Goal: Task Accomplishment & Management: Use online tool/utility

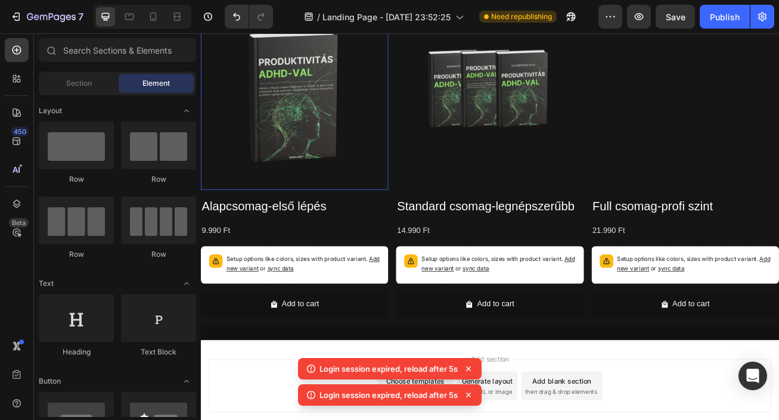
scroll to position [1252, 0]
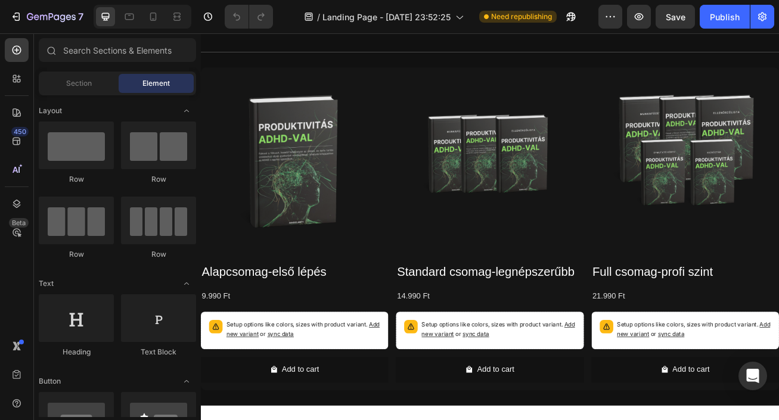
scroll to position [1096, 0]
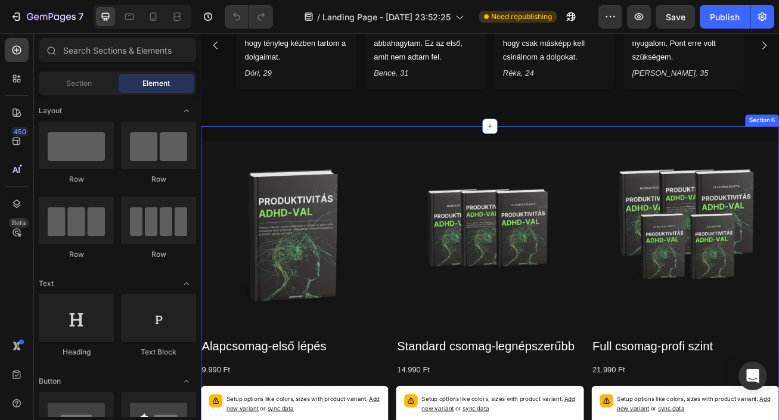
click at [281, 148] on div "Product Images Alapcsomag-első lépés Product Title 9.990 Ft Product Price Produ…" at bounding box center [558, 366] width 715 height 437
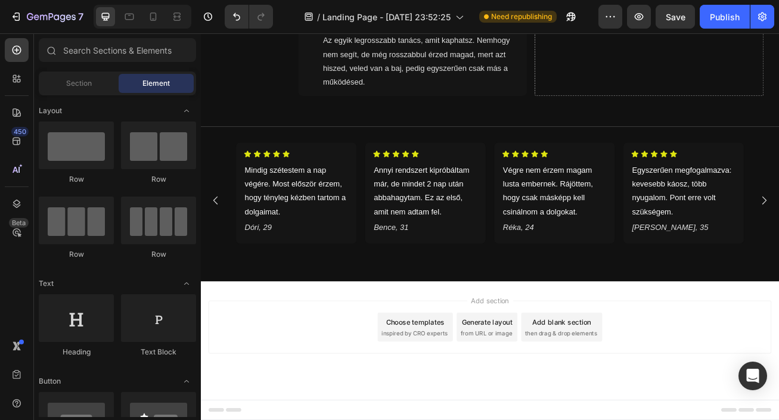
scroll to position [888, 0]
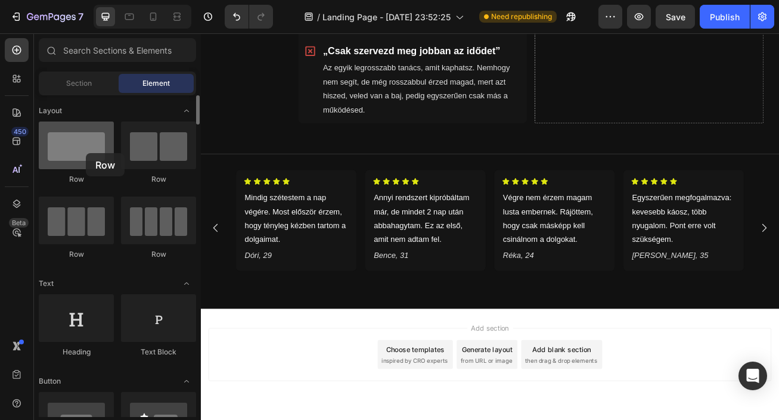
drag, startPoint x: 92, startPoint y: 151, endPoint x: 79, endPoint y: 149, distance: 13.3
click at [78, 149] on div at bounding box center [76, 146] width 75 height 48
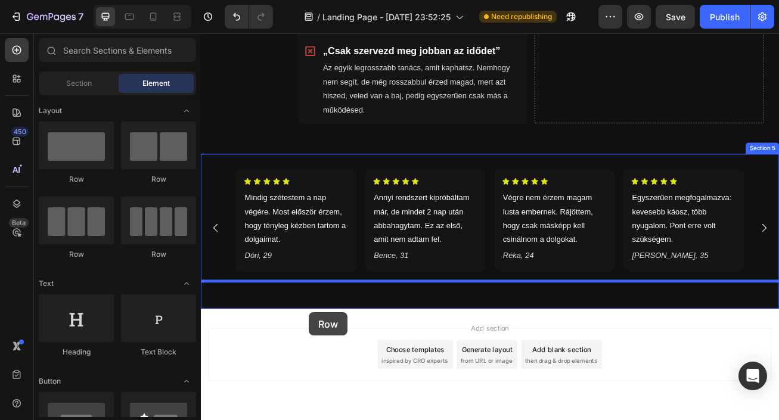
drag, startPoint x: 285, startPoint y: 247, endPoint x: 334, endPoint y: 379, distance: 140.8
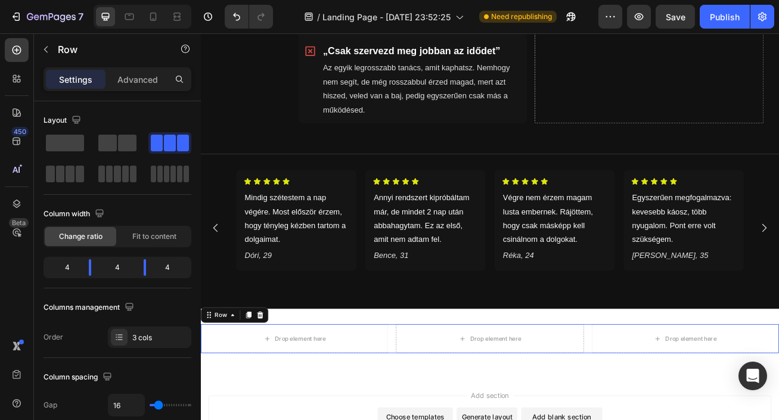
scroll to position [971, 0]
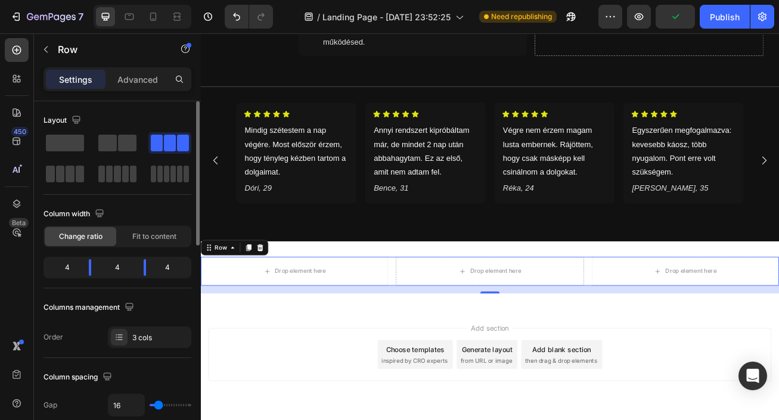
drag, startPoint x: 69, startPoint y: 148, endPoint x: 80, endPoint y: 154, distance: 13.1
click at [80, 154] on div at bounding box center [118, 158] width 148 height 52
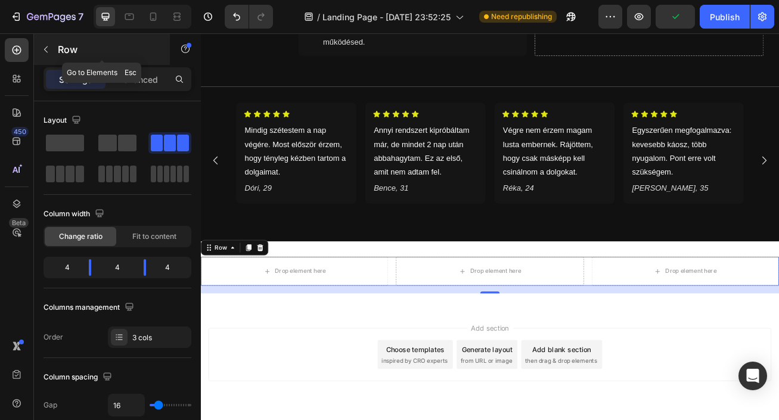
click at [42, 55] on button "button" at bounding box center [45, 49] width 19 height 19
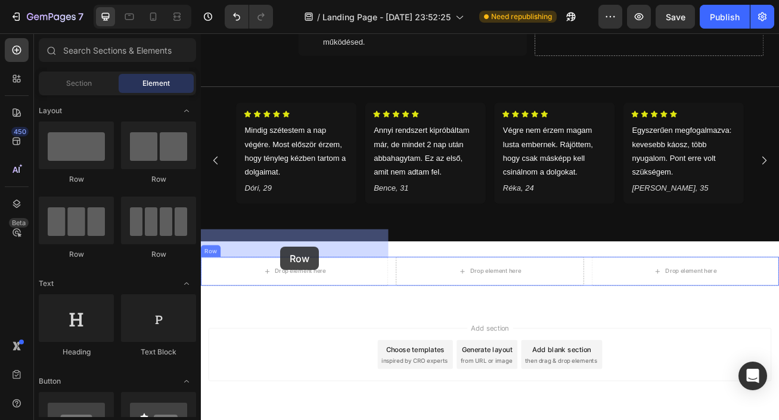
drag, startPoint x: 272, startPoint y: 181, endPoint x: 299, endPoint y: 298, distance: 119.3
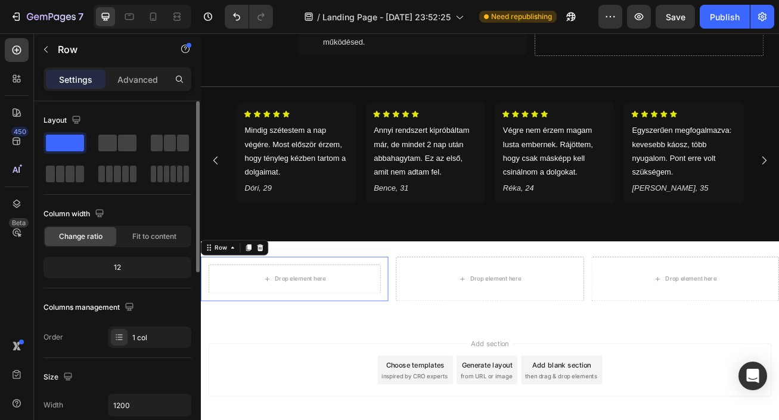
scroll to position [990, 0]
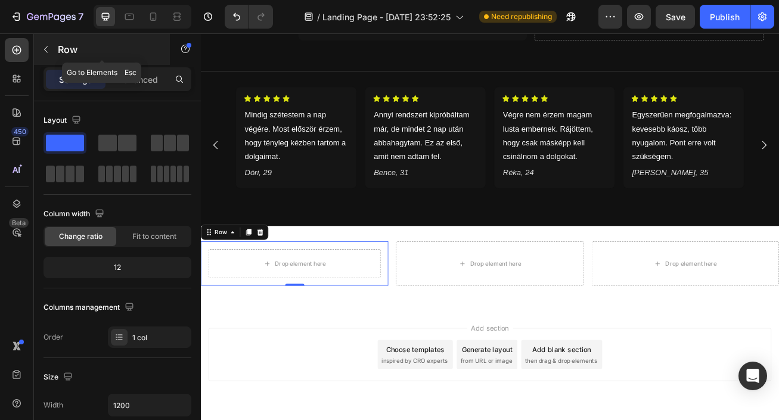
click at [63, 44] on p "Row" at bounding box center [108, 49] width 101 height 14
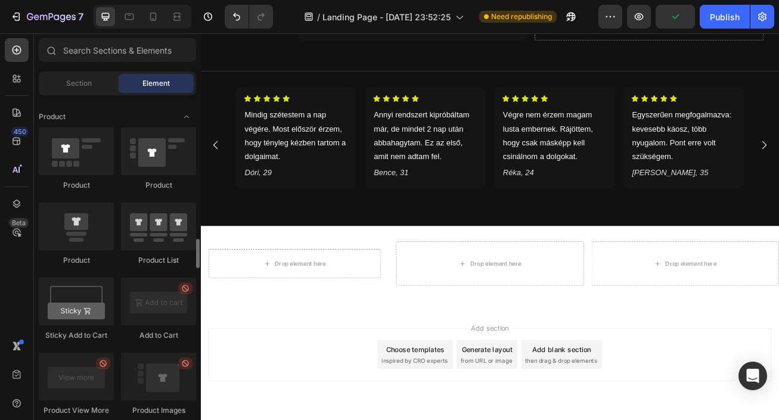
scroll to position [1519, 0]
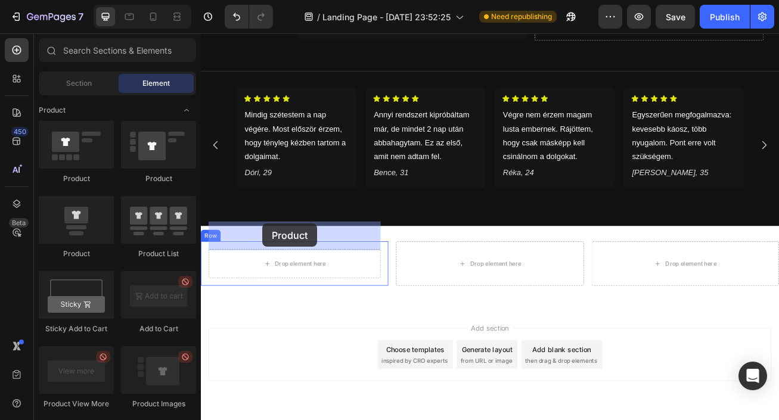
drag, startPoint x: 280, startPoint y: 258, endPoint x: 277, endPoint y: 269, distance: 11.9
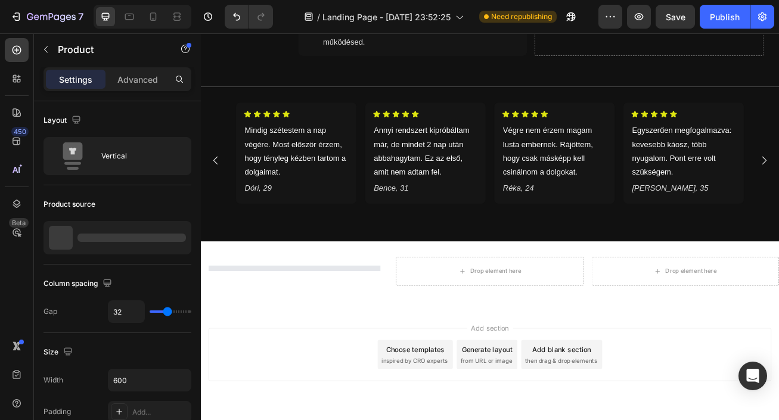
scroll to position [1096, 0]
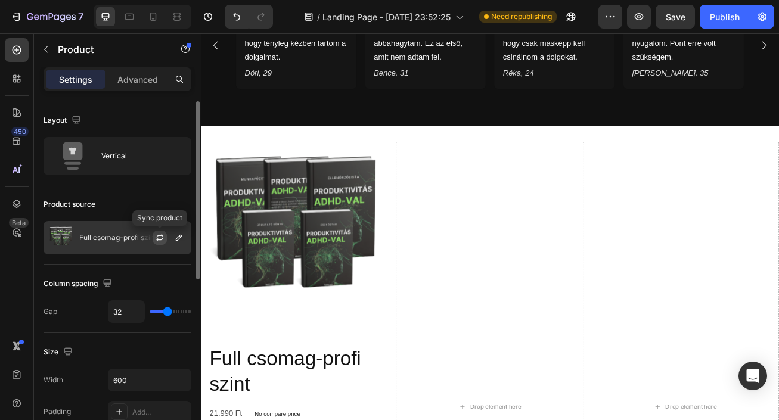
click at [157, 237] on icon "button" at bounding box center [160, 236] width 7 height 4
click at [179, 239] on icon "button" at bounding box center [179, 238] width 6 height 6
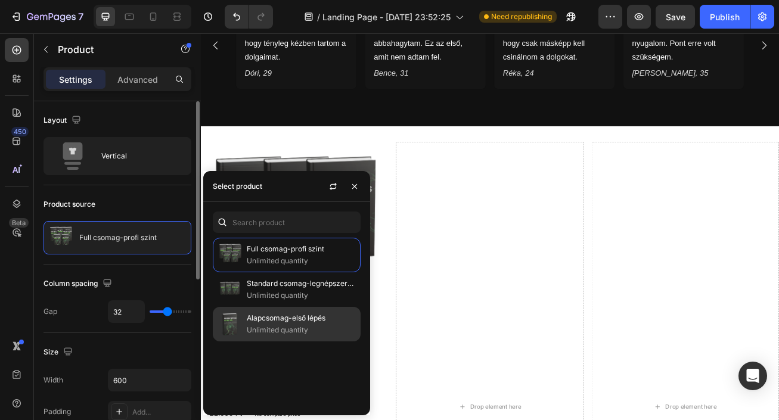
click at [252, 311] on div "Alapcsomag-első lépés Unlimited quantity" at bounding box center [287, 324] width 148 height 35
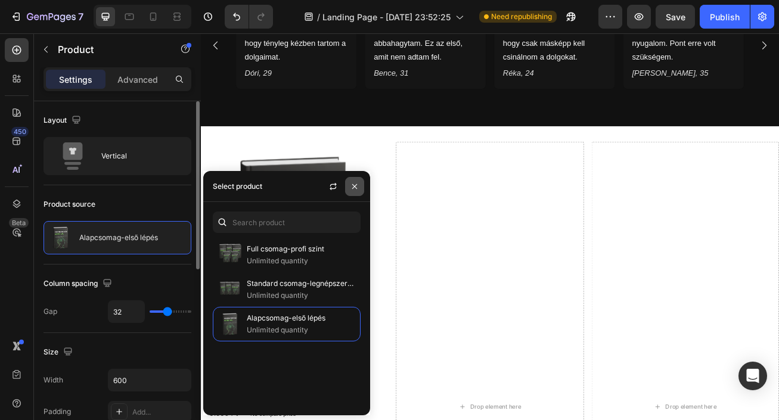
click at [358, 190] on icon "button" at bounding box center [355, 187] width 10 height 10
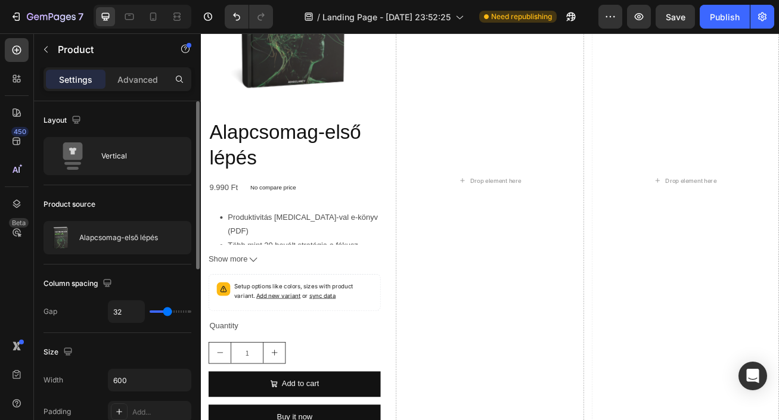
scroll to position [1372, 0]
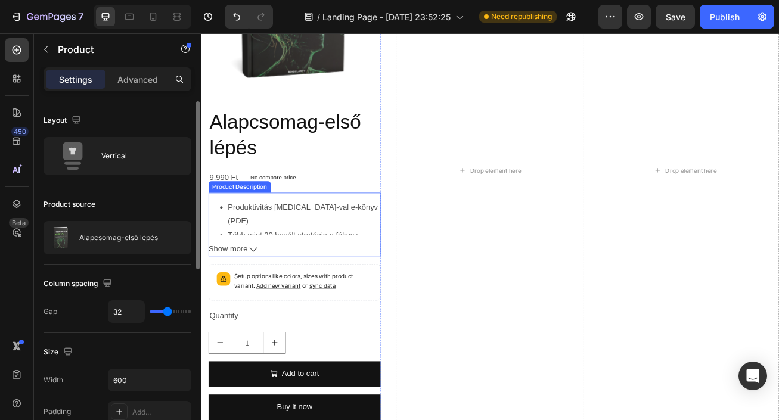
click at [261, 302] on icon at bounding box center [266, 301] width 10 height 10
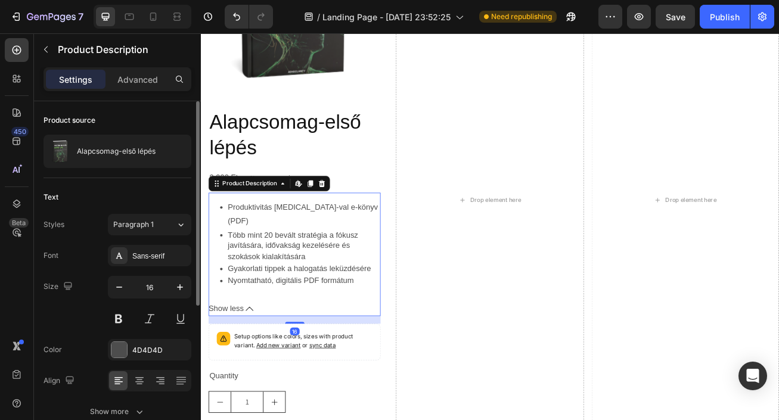
scroll to position [1398, 0]
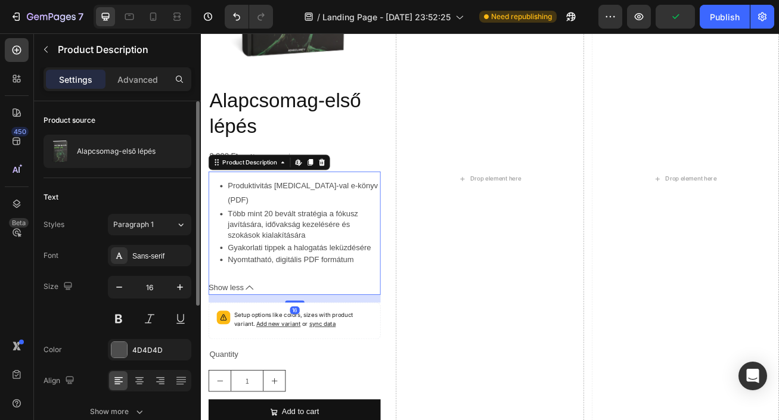
click at [259, 343] on icon at bounding box center [261, 348] width 10 height 10
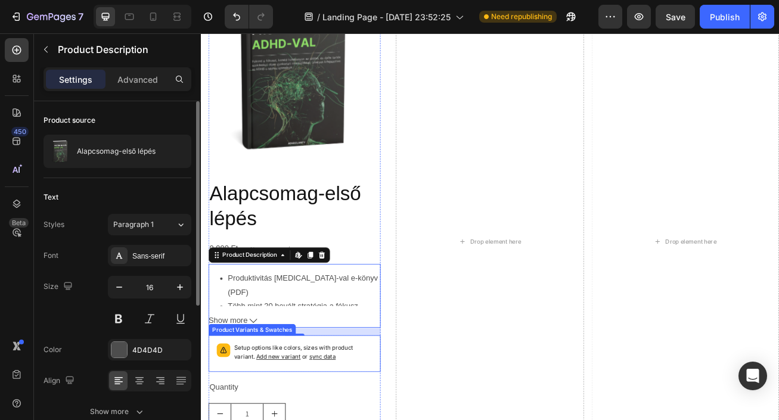
scroll to position [1275, 0]
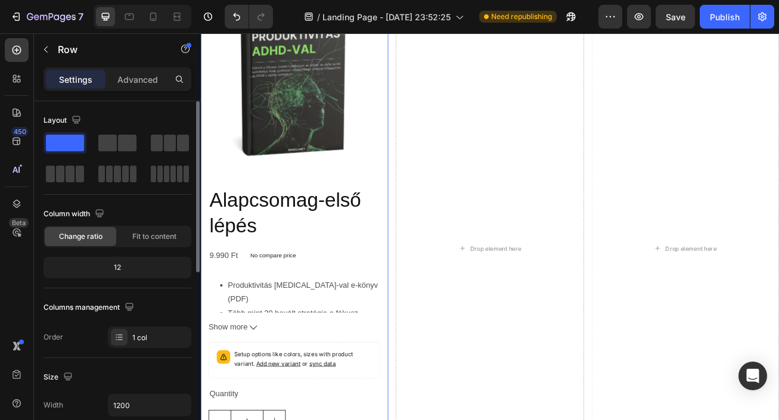
click at [429, 298] on div "Product Images Alapcsomag-első lépés Product Title 9.990 Ft Product Price Produ…" at bounding box center [317, 300] width 232 height 656
click at [305, 305] on p "No compare price" at bounding box center [290, 308] width 57 height 7
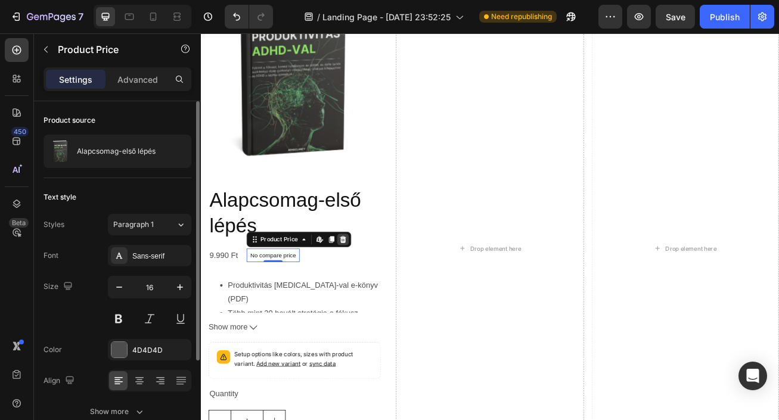
click at [381, 287] on div at bounding box center [377, 288] width 14 height 14
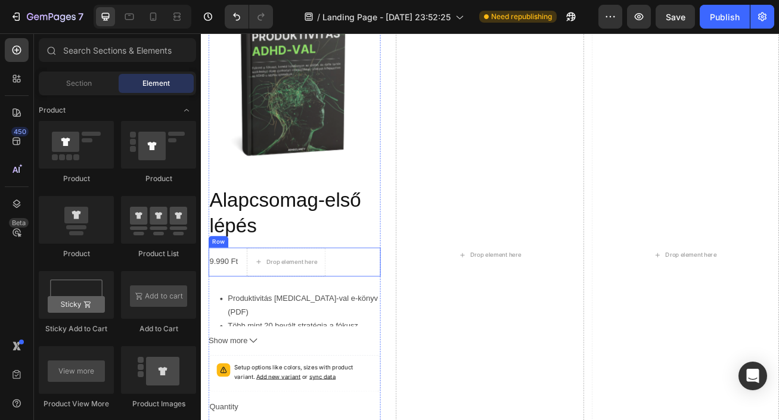
click at [367, 312] on div "9.990 Ft Product Price Product Price Drop element here Row" at bounding box center [316, 317] width 213 height 36
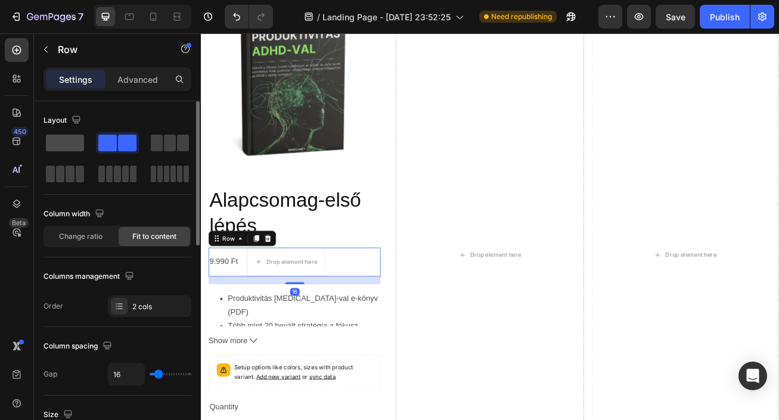
click at [61, 135] on span at bounding box center [65, 143] width 38 height 17
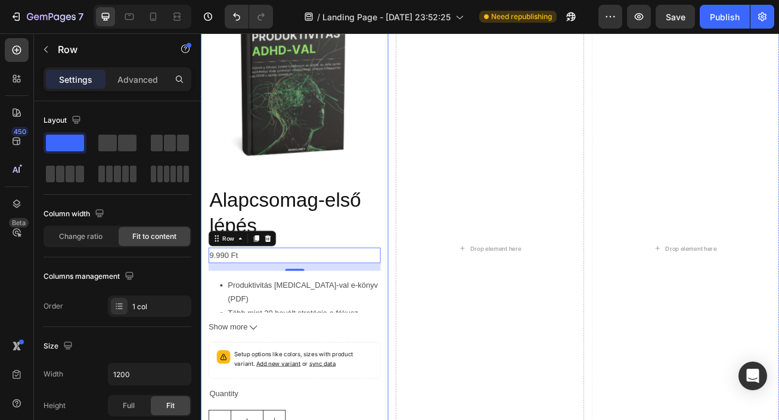
click at [425, 376] on div "Product Images Alapcsomag-első lépés Product Title 9.990 Ft Product Price Produ…" at bounding box center [317, 300] width 232 height 656
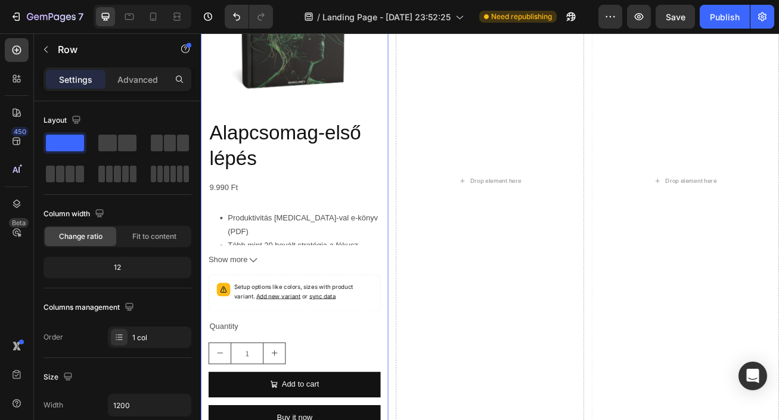
scroll to position [1410, 0]
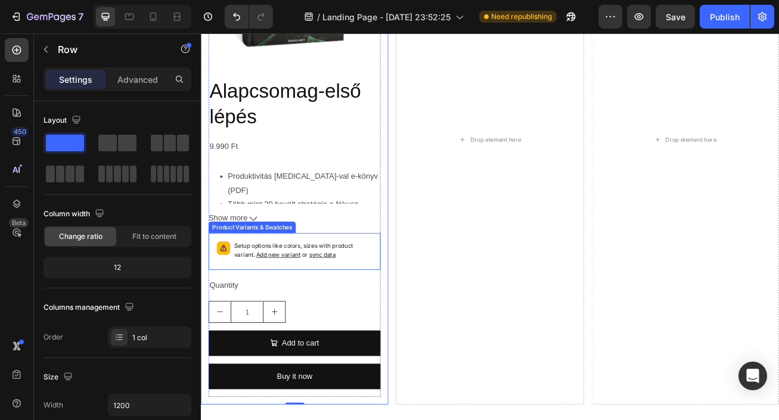
click at [384, 306] on p "Setup options like colors, sizes with product variant. Add new variant or sync …" at bounding box center [327, 302] width 171 height 23
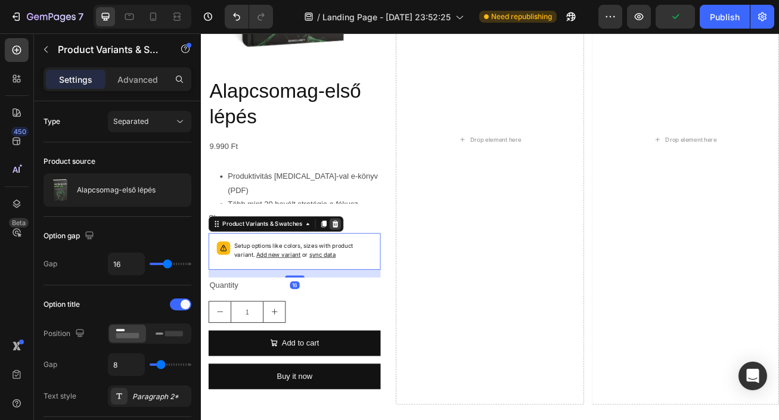
click at [368, 273] on icon at bounding box center [368, 269] width 8 height 8
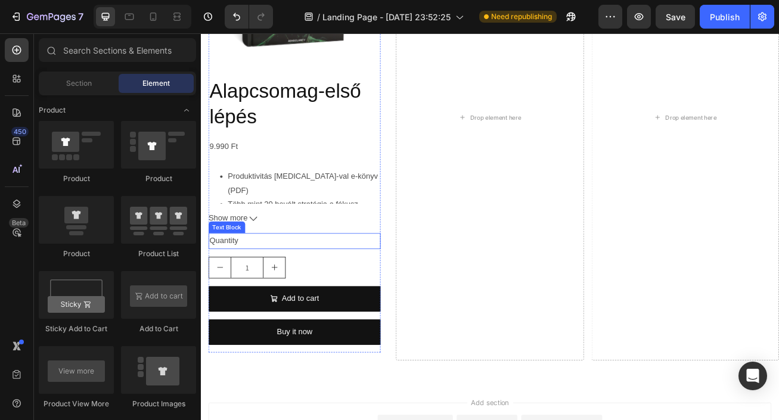
click at [241, 291] on div "Quantity" at bounding box center [316, 291] width 213 height 20
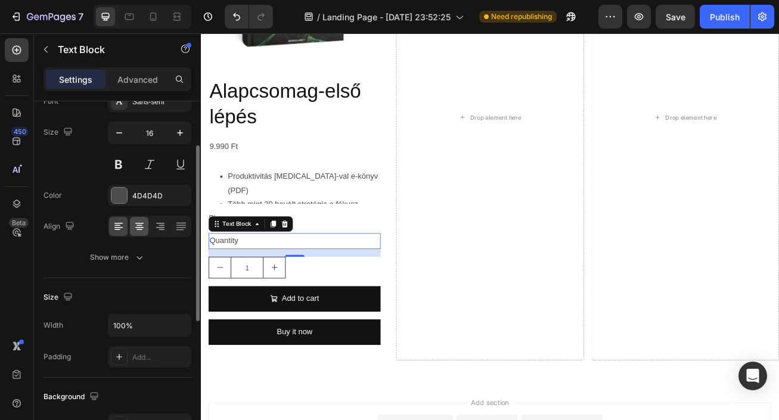
scroll to position [97, 0]
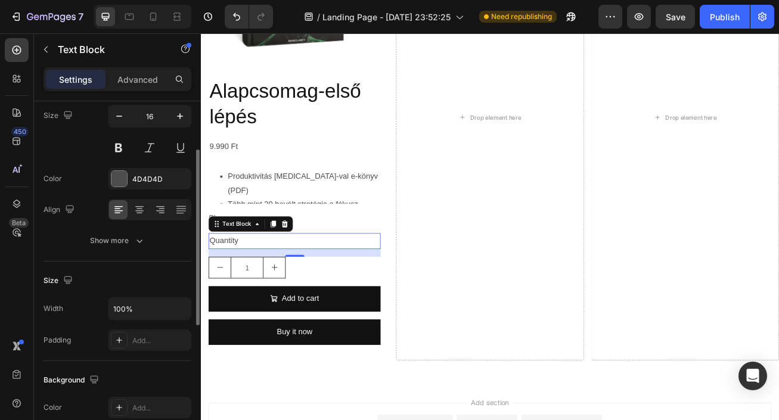
click at [243, 292] on div "Quantity" at bounding box center [316, 291] width 213 height 20
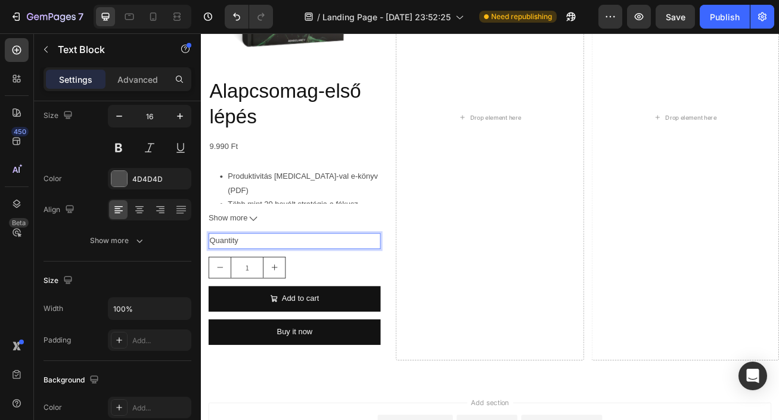
click at [252, 291] on p "Quantity" at bounding box center [317, 290] width 210 height 17
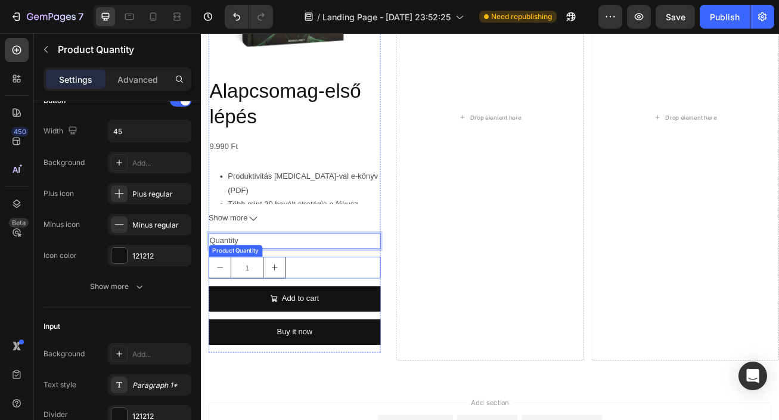
click at [317, 323] on div "1" at bounding box center [316, 323] width 213 height 27
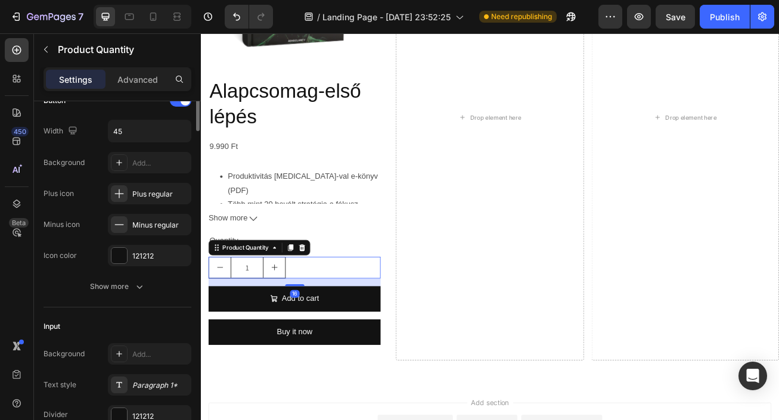
scroll to position [0, 0]
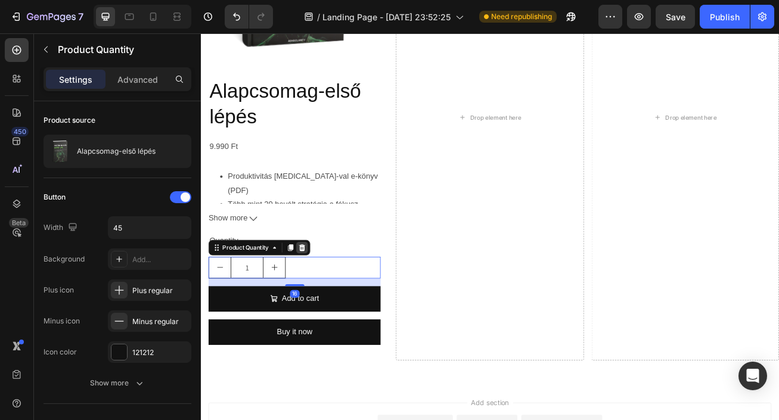
click at [330, 297] on icon at bounding box center [326, 299] width 10 height 10
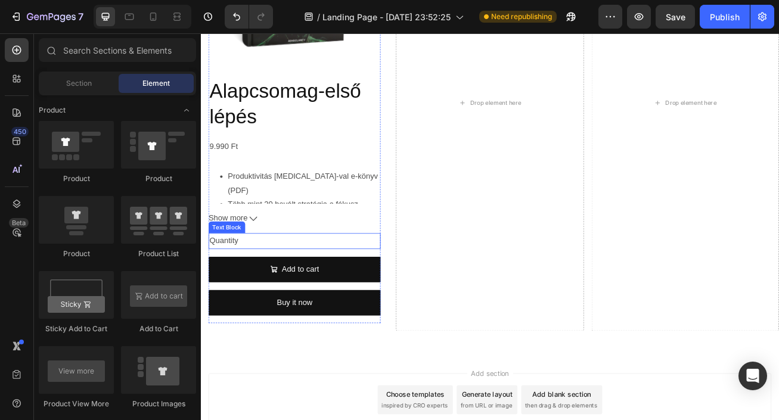
click at [303, 286] on p "Quantity" at bounding box center [317, 290] width 210 height 17
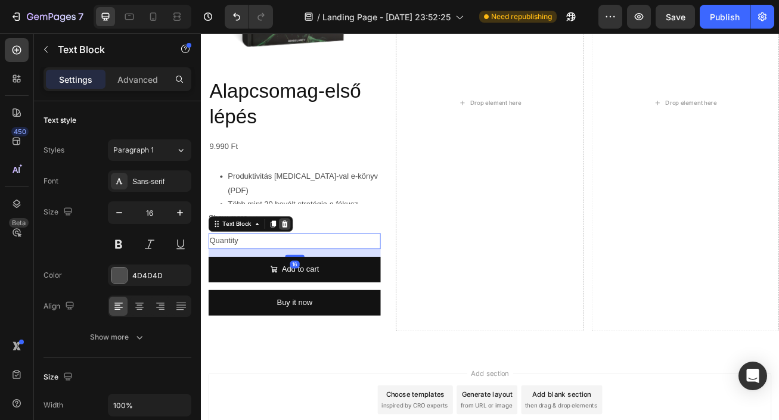
click at [303, 272] on icon at bounding box center [305, 269] width 8 height 8
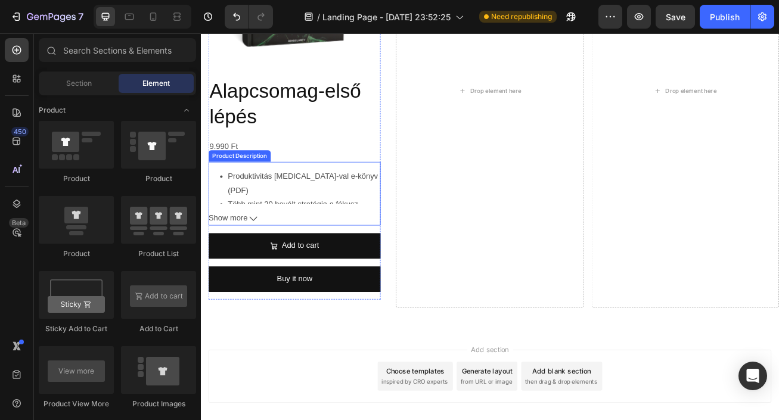
click at [262, 261] on icon at bounding box center [266, 263] width 10 height 10
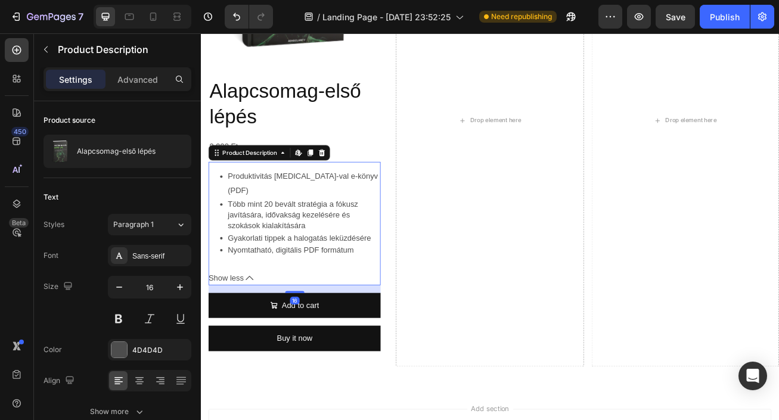
click at [256, 332] on icon at bounding box center [261, 337] width 10 height 10
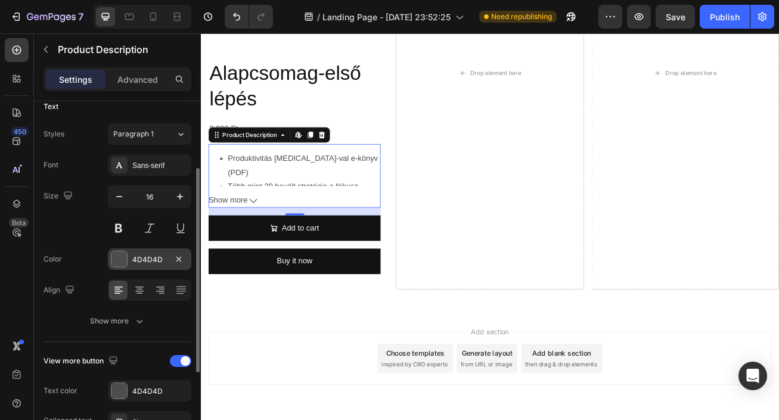
scroll to position [100, 0]
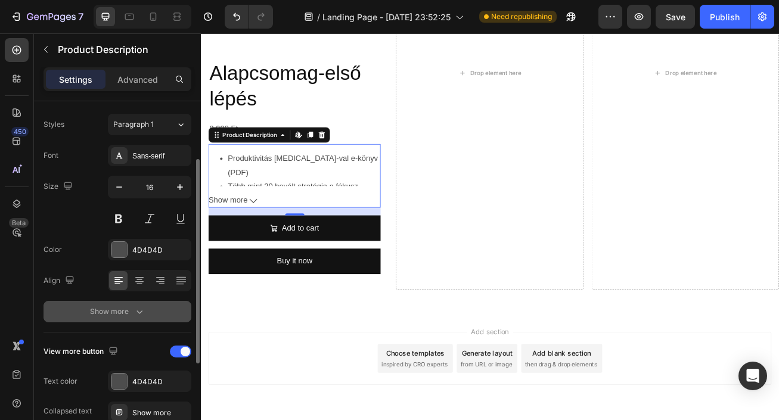
click at [140, 308] on icon "button" at bounding box center [140, 312] width 12 height 12
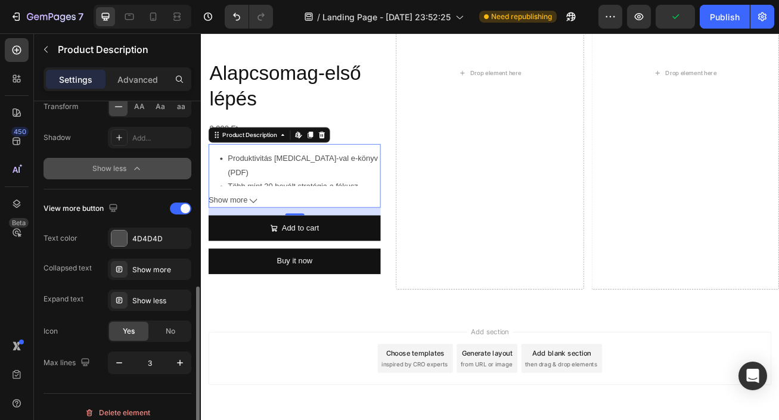
scroll to position [401, 0]
click at [166, 274] on div "Show more" at bounding box center [160, 269] width 56 height 11
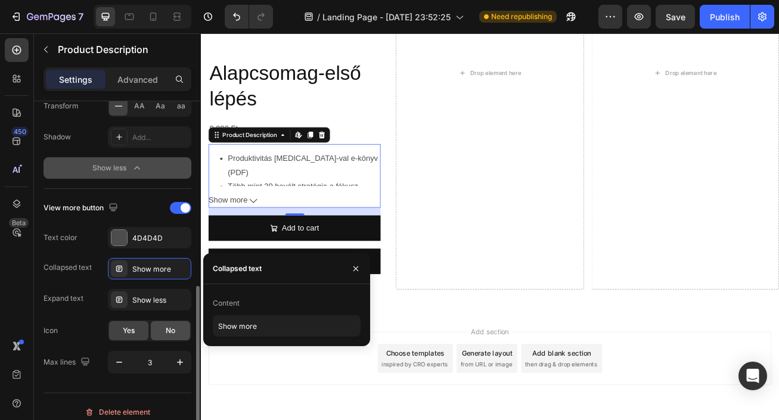
scroll to position [404, 0]
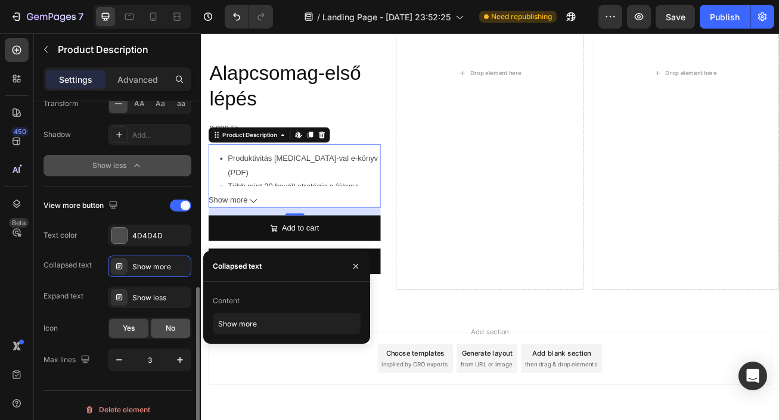
click at [179, 336] on div "No" at bounding box center [170, 328] width 39 height 19
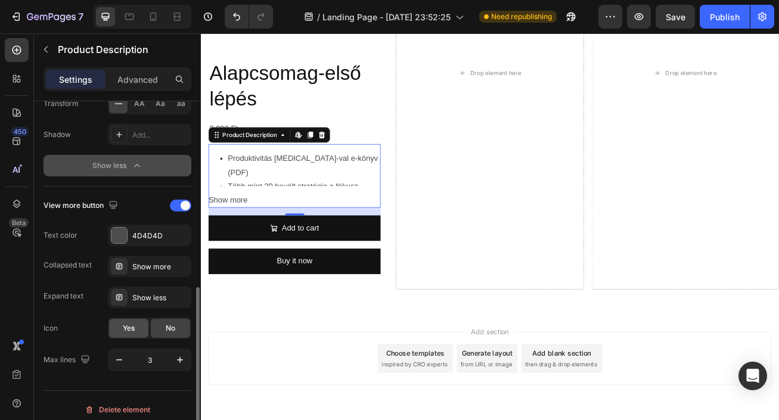
click at [140, 335] on div "Yes" at bounding box center [128, 328] width 39 height 19
click at [178, 206] on div at bounding box center [180, 206] width 21 height 12
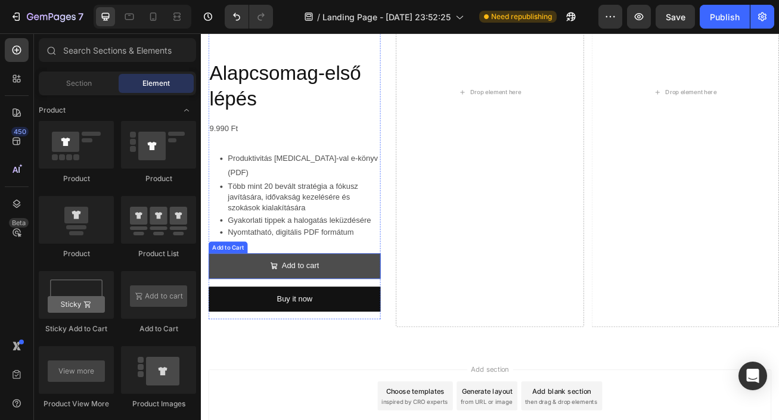
click at [377, 306] on button "Add to cart" at bounding box center [316, 322] width 213 height 32
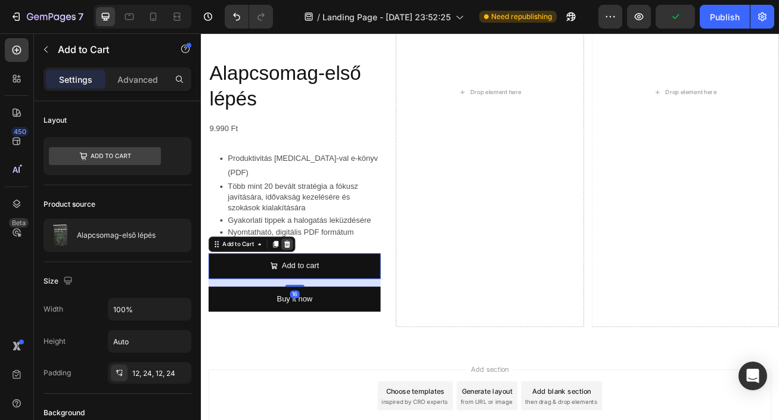
click at [310, 290] on icon at bounding box center [308, 295] width 10 height 10
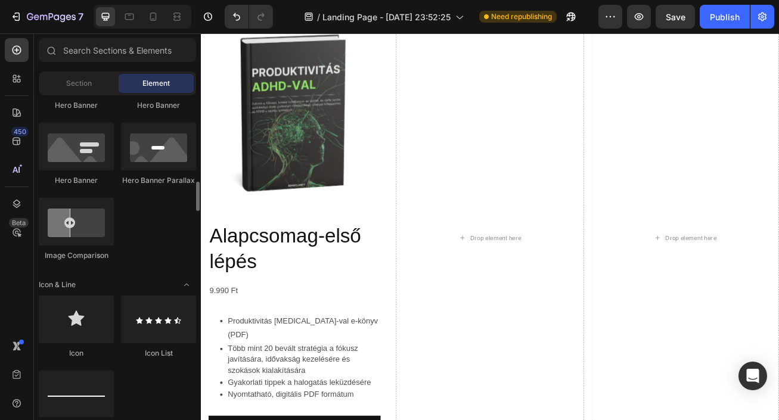
scroll to position [0, 0]
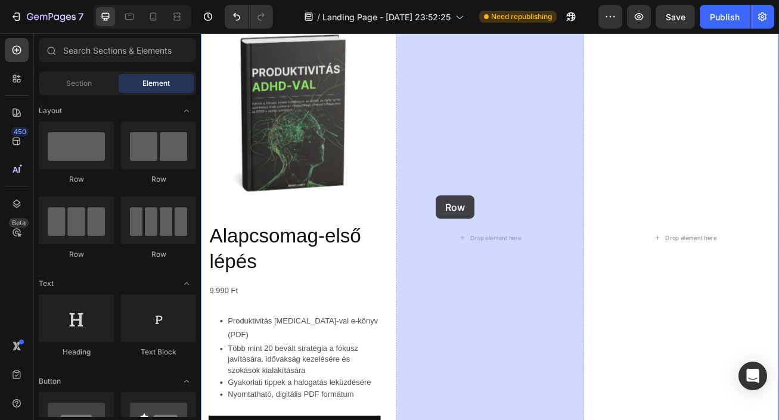
drag, startPoint x: 286, startPoint y: 170, endPoint x: 491, endPoint y: 234, distance: 215.5
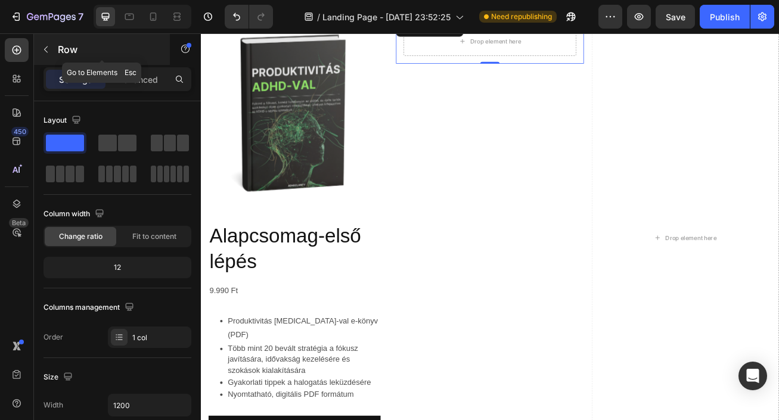
click at [49, 57] on button "button" at bounding box center [45, 49] width 19 height 19
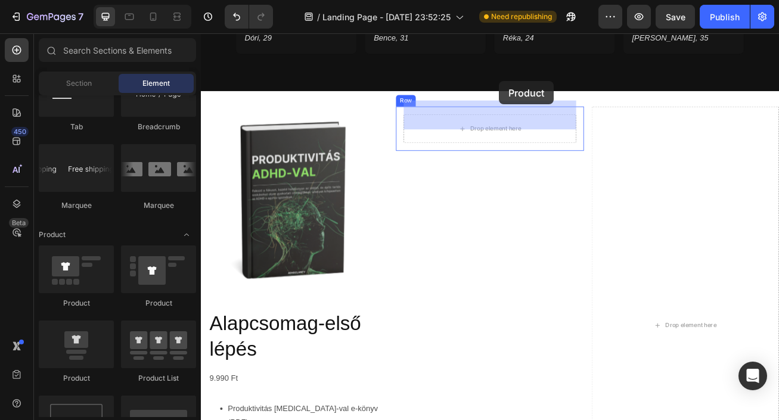
scroll to position [1127, 0]
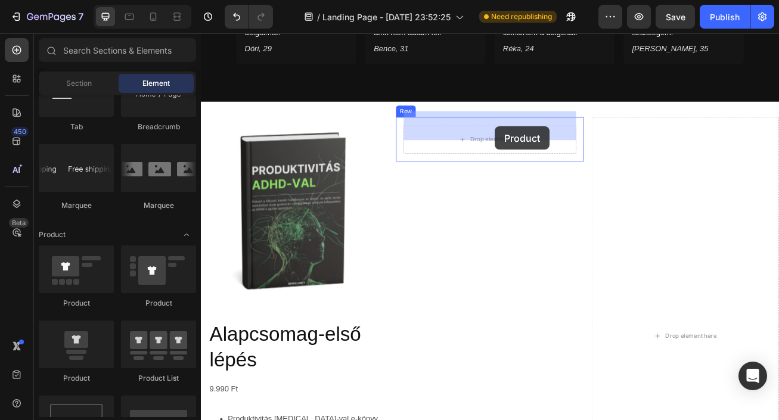
drag, startPoint x: 279, startPoint y: 387, endPoint x: 565, endPoint y: 148, distance: 372.5
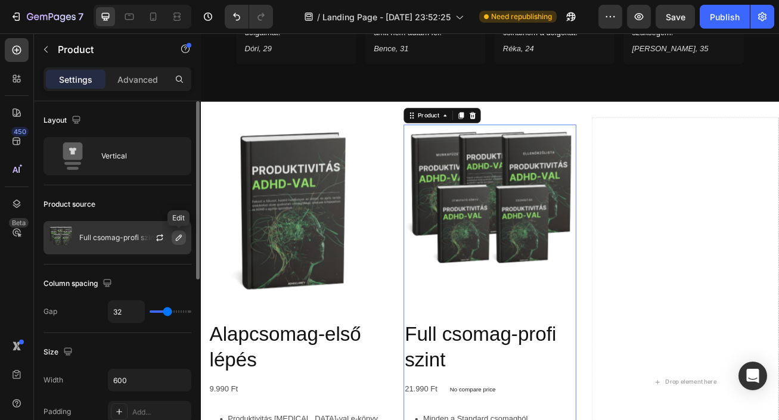
click at [180, 238] on icon "button" at bounding box center [179, 238] width 10 height 10
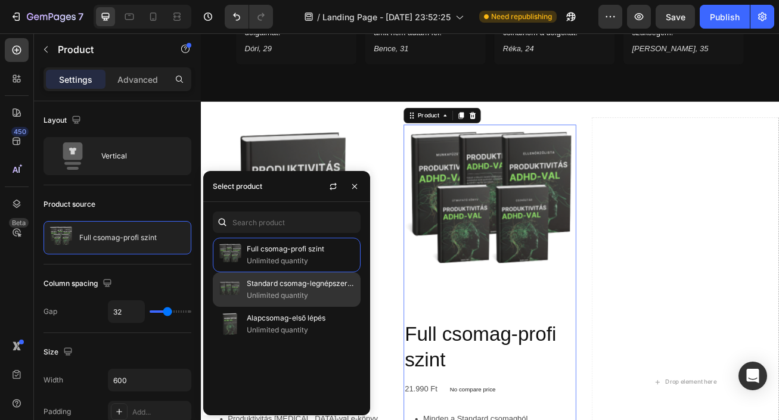
click at [272, 290] on p "Unlimited quantity" at bounding box center [301, 296] width 109 height 12
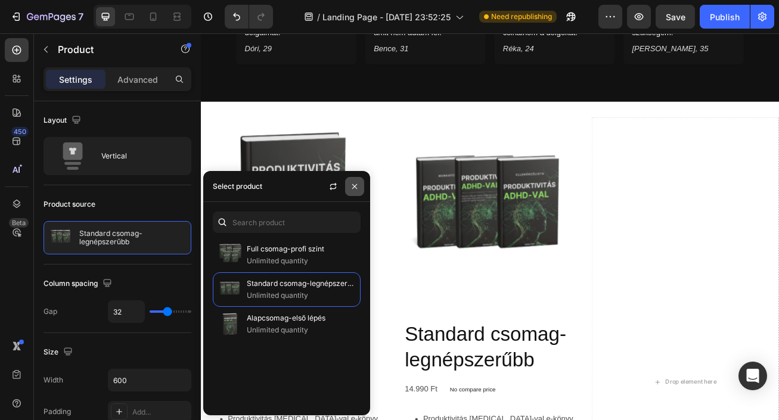
click at [354, 185] on icon "button" at bounding box center [355, 187] width 10 height 10
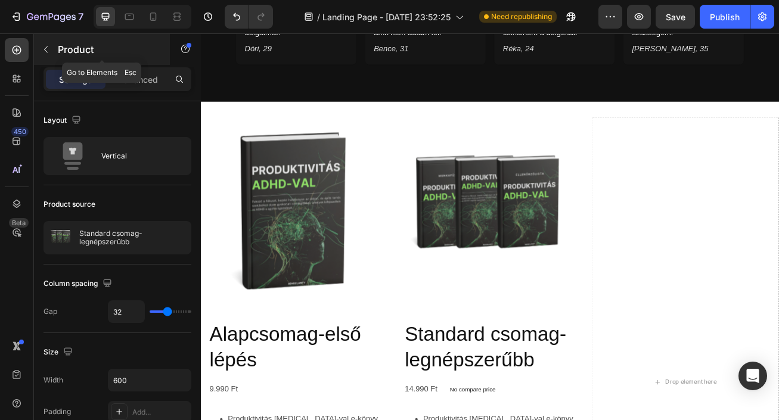
click at [47, 52] on icon "button" at bounding box center [46, 50] width 10 height 10
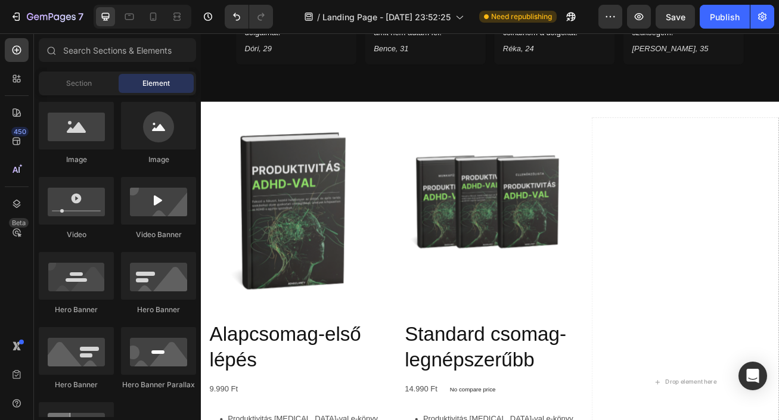
scroll to position [0, 0]
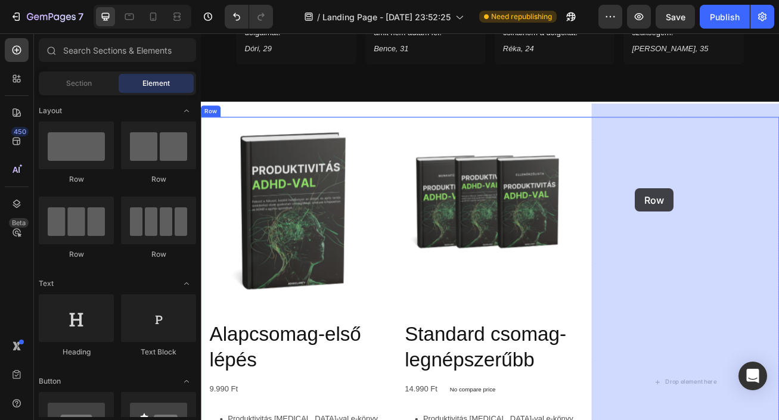
drag, startPoint x: 293, startPoint y: 190, endPoint x: 737, endPoint y: 226, distance: 445.6
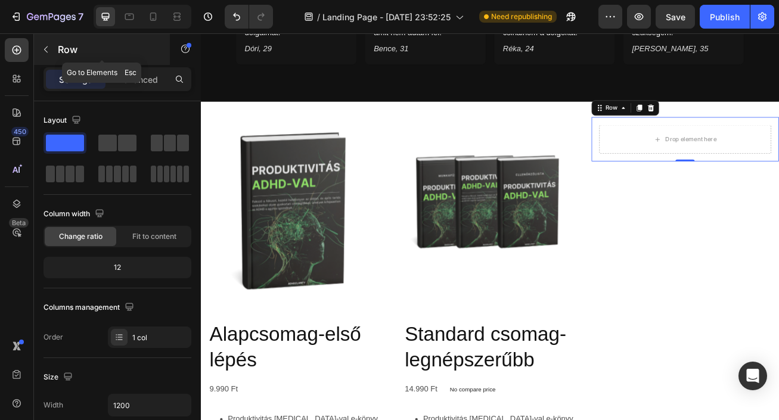
click at [47, 48] on icon "button" at bounding box center [46, 50] width 10 height 10
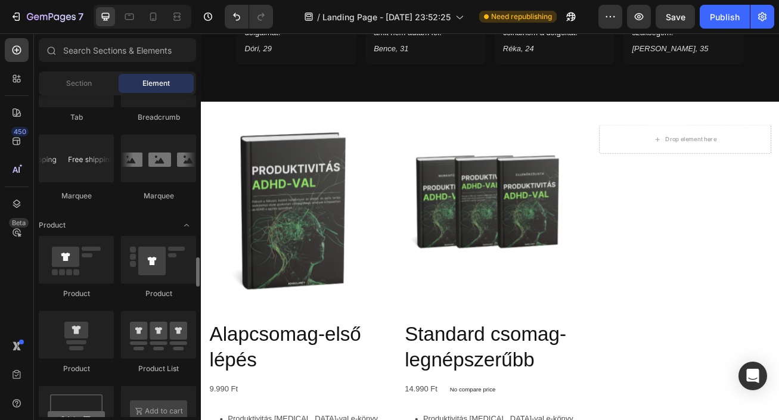
scroll to position [1438, 0]
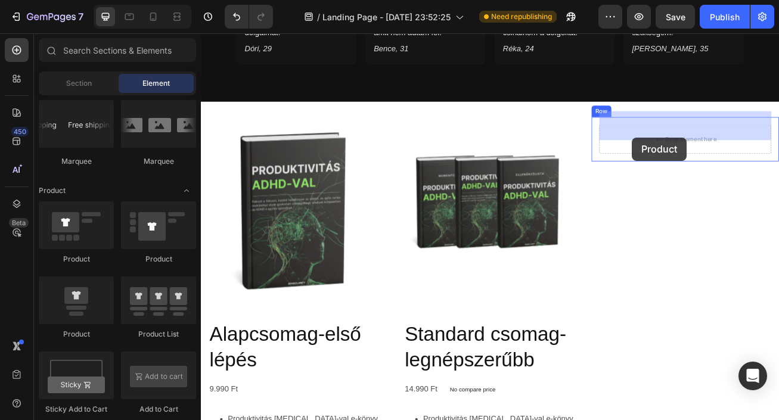
drag, startPoint x: 282, startPoint y: 331, endPoint x: 734, endPoint y: 162, distance: 482.4
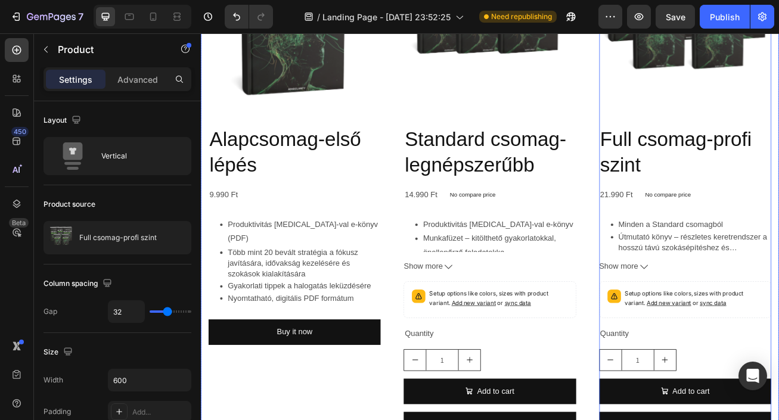
scroll to position [1351, 0]
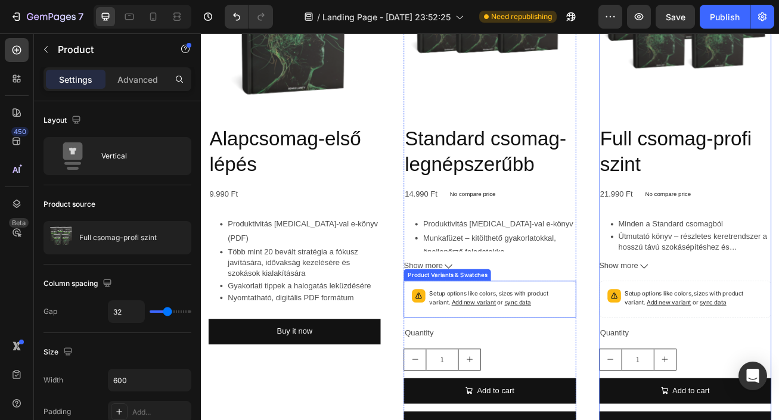
click at [625, 367] on p "Setup options like colors, sizes with product variant. Add new variant or sync …" at bounding box center [569, 361] width 171 height 23
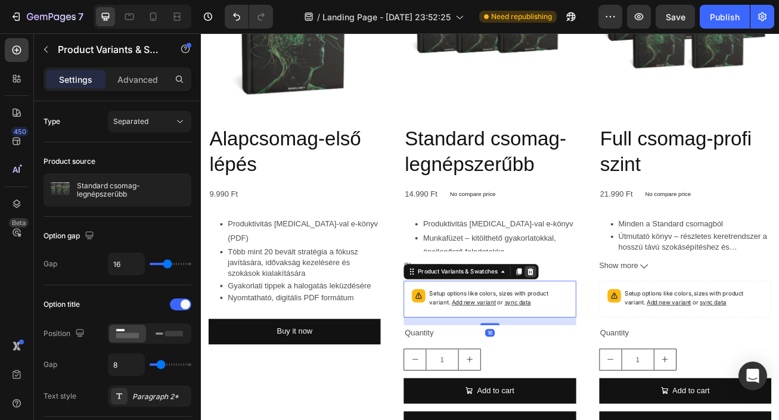
click at [611, 329] on icon at bounding box center [609, 328] width 8 height 8
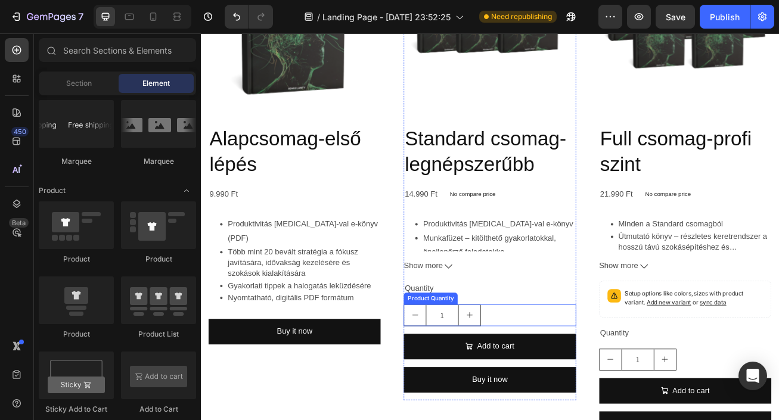
click at [475, 355] on div "Product Quantity" at bounding box center [485, 362] width 67 height 14
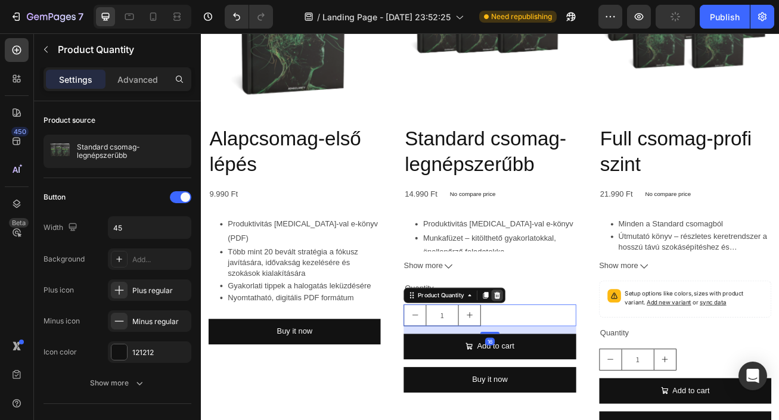
click at [569, 355] on icon at bounding box center [568, 358] width 8 height 8
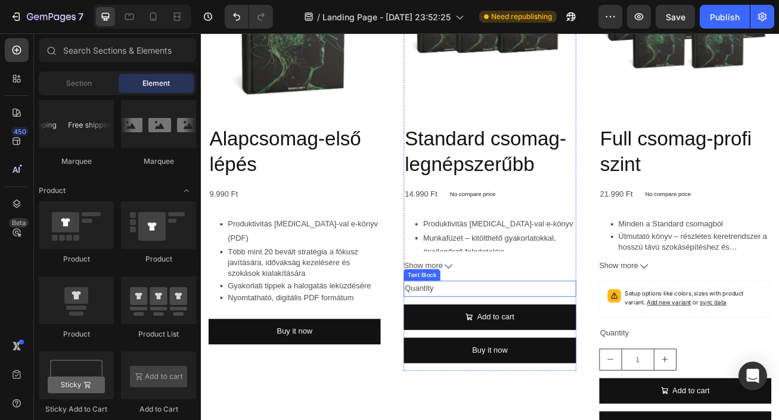
click at [475, 345] on div "Quantity" at bounding box center [558, 350] width 213 height 20
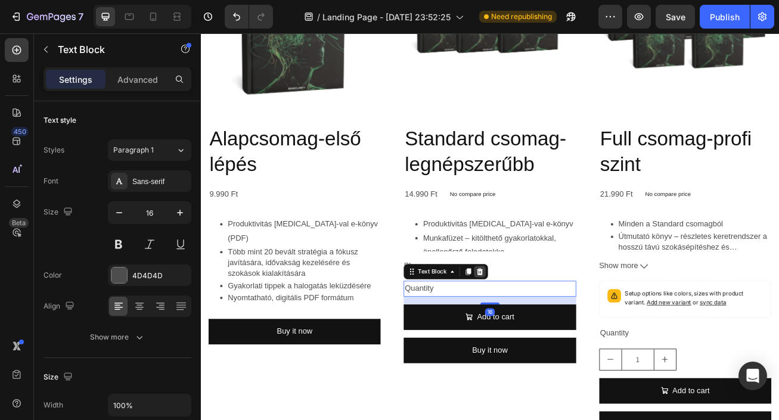
click at [552, 328] on div at bounding box center [546, 328] width 14 height 14
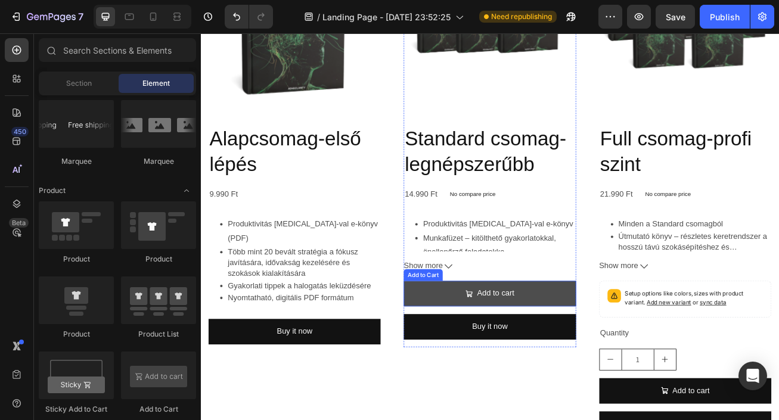
click at [614, 351] on button "Add to cart" at bounding box center [558, 356] width 213 height 32
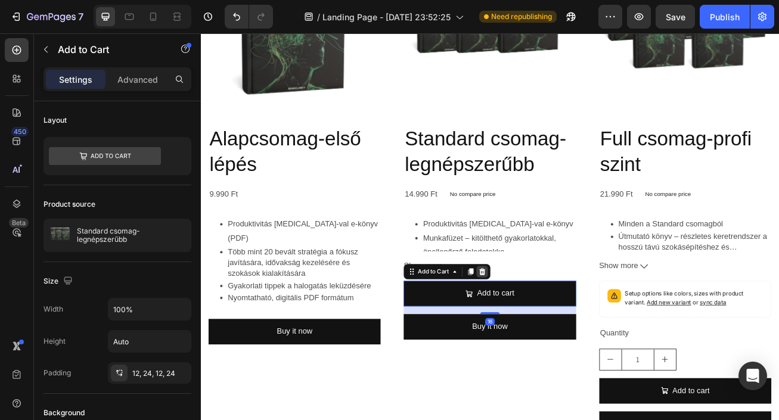
click at [552, 326] on icon at bounding box center [550, 328] width 8 height 8
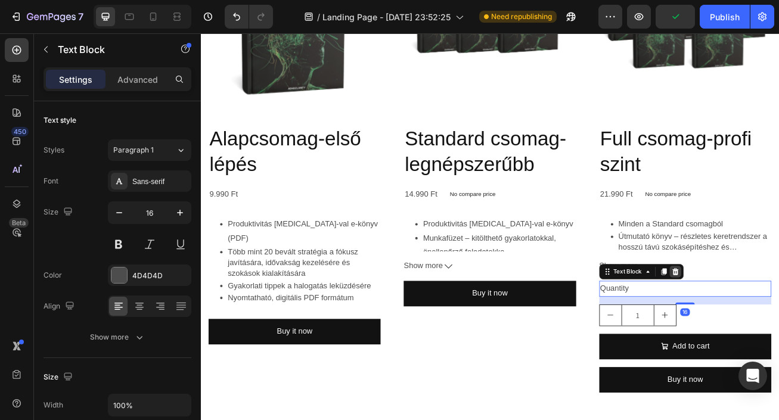
click at [779, 329] on icon at bounding box center [788, 328] width 8 height 8
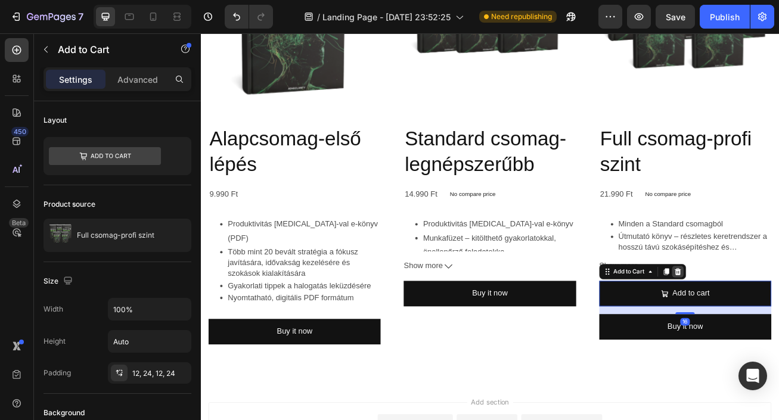
click at [779, 330] on icon at bounding box center [791, 329] width 10 height 10
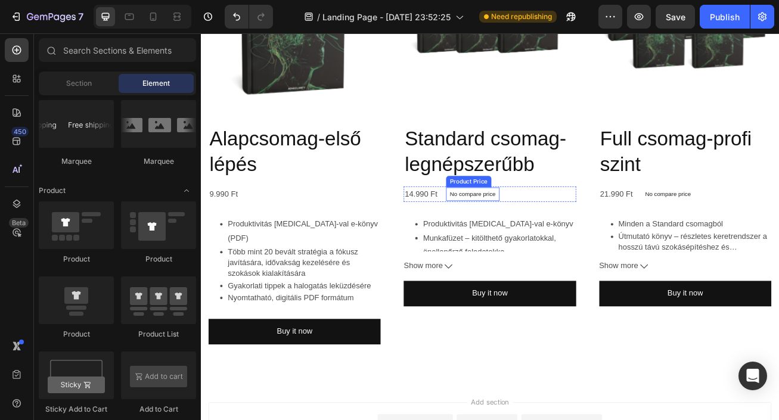
click at [553, 231] on p "No compare price" at bounding box center [537, 232] width 57 height 7
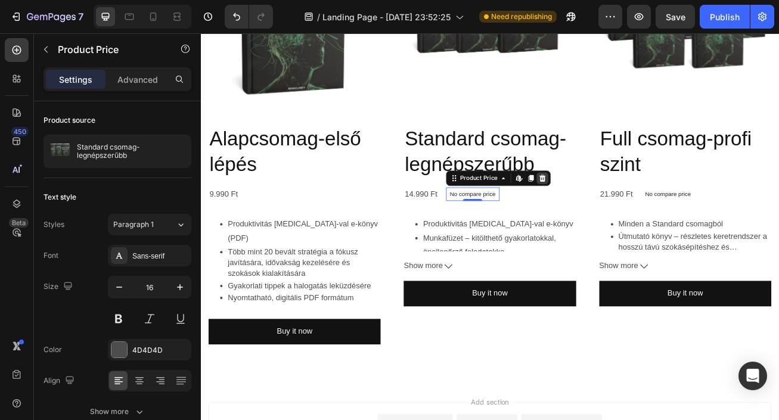
click at [628, 214] on icon at bounding box center [624, 213] width 10 height 10
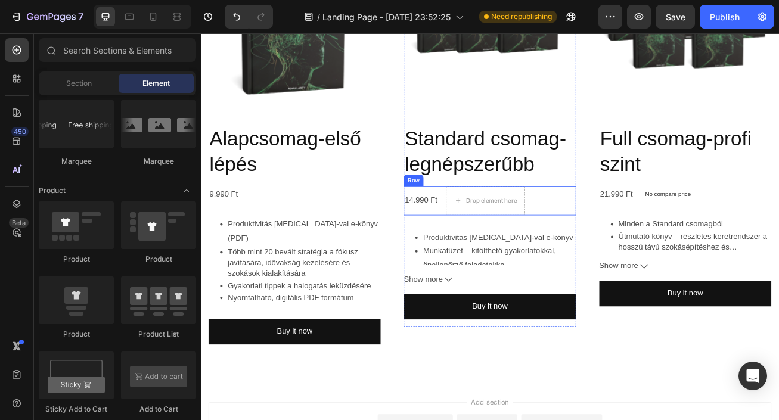
click at [488, 224] on div "14.990 Ft Product Price Product Price" at bounding box center [473, 241] width 43 height 36
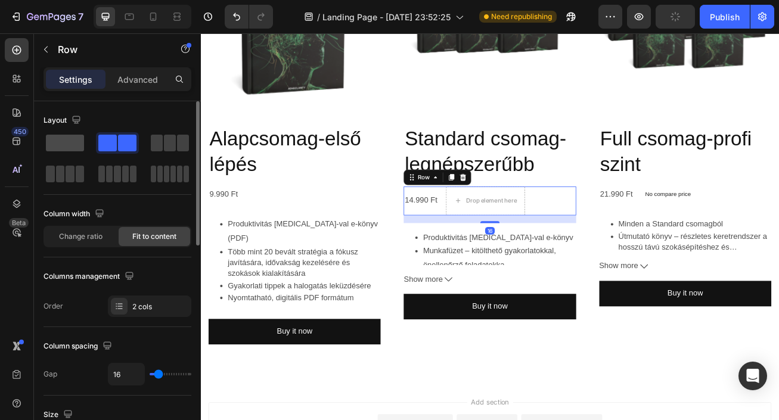
drag, startPoint x: 70, startPoint y: 138, endPoint x: 257, endPoint y: 151, distance: 187.1
click at [70, 138] on span at bounding box center [65, 143] width 38 height 17
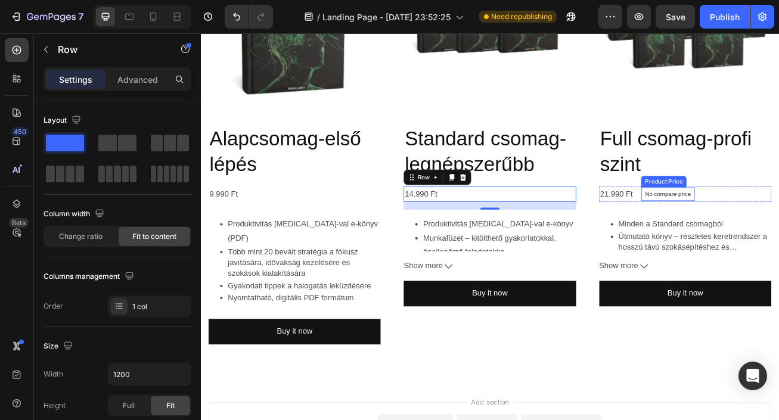
click at [779, 233] on p "No compare price" at bounding box center [779, 232] width 57 height 7
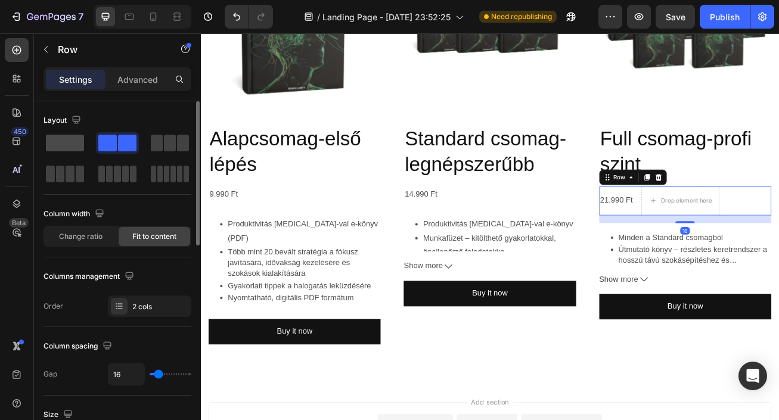
click at [64, 141] on span at bounding box center [65, 143] width 38 height 17
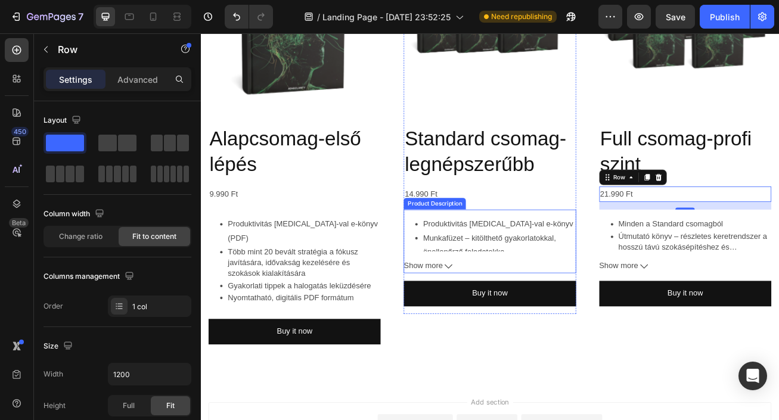
click at [653, 277] on li "Produktivitás [MEDICAL_DATA]-val e-könyv" at bounding box center [570, 269] width 189 height 17
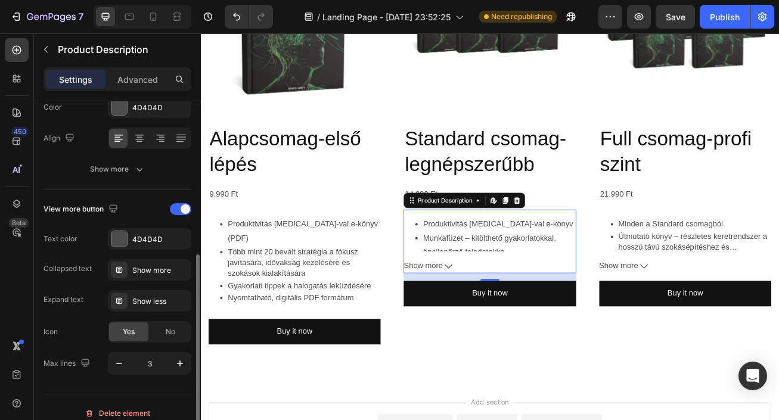
scroll to position [250, 0]
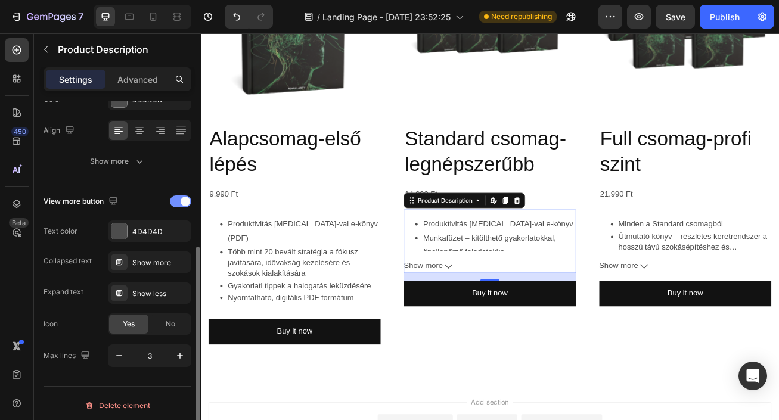
click at [178, 199] on div at bounding box center [180, 202] width 21 height 12
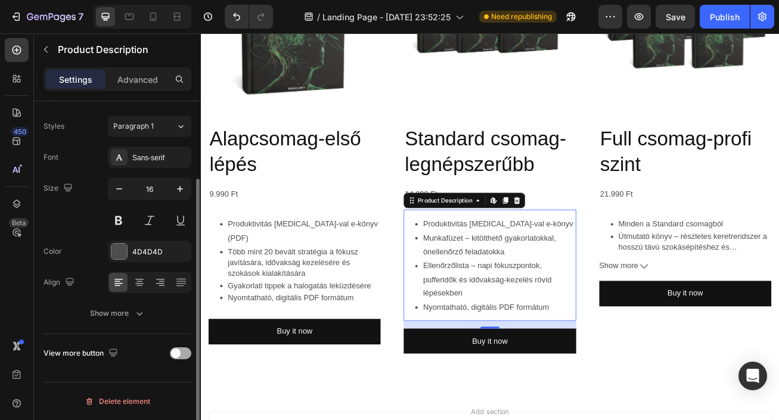
scroll to position [98, 0]
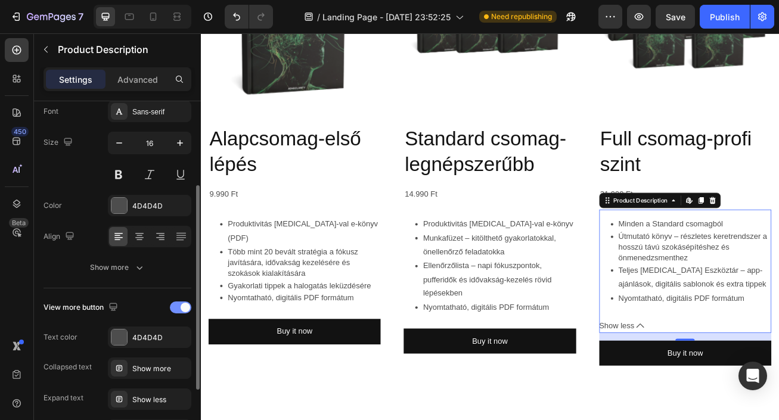
click at [186, 308] on span at bounding box center [186, 308] width 10 height 10
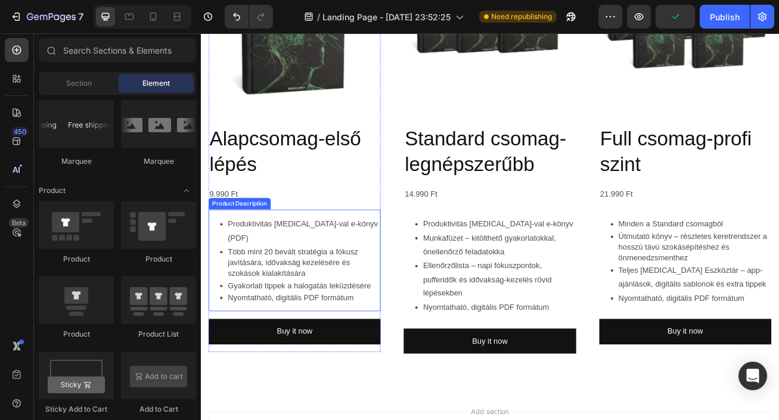
click at [422, 354] on div "Produktivitás [MEDICAL_DATA]-val e-könyv (PDF) Több mint 20 bevált stratégia a …" at bounding box center [316, 315] width 213 height 126
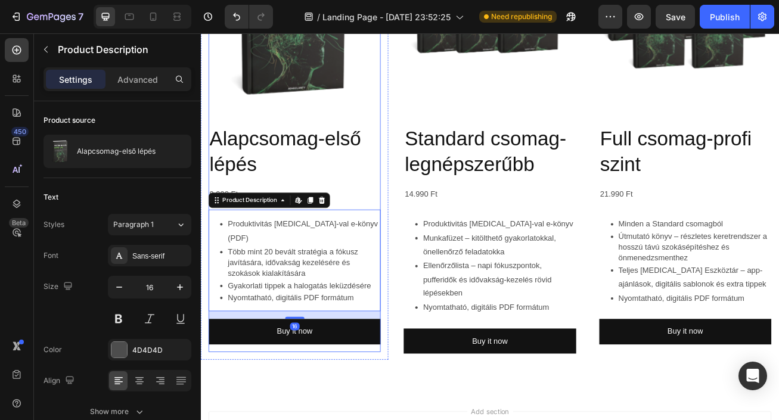
click at [388, 408] on div "Alapcsomag-első lépés Product Title 9.990 Ft Product Price Product Price Row Pr…" at bounding box center [316, 287] width 213 height 281
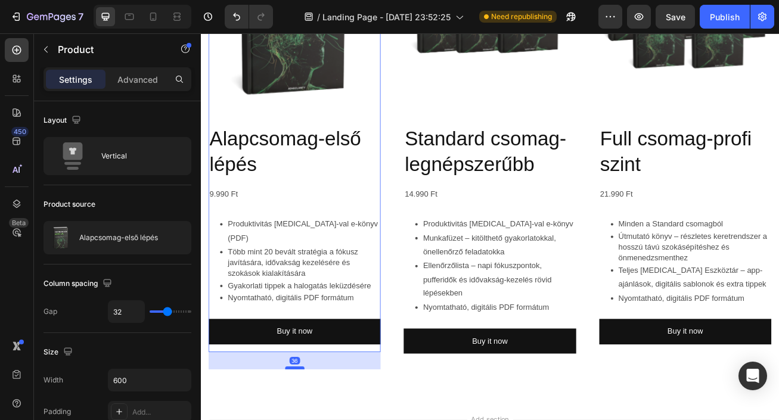
drag, startPoint x: 317, startPoint y: 408, endPoint x: 321, endPoint y: 429, distance: 21.2
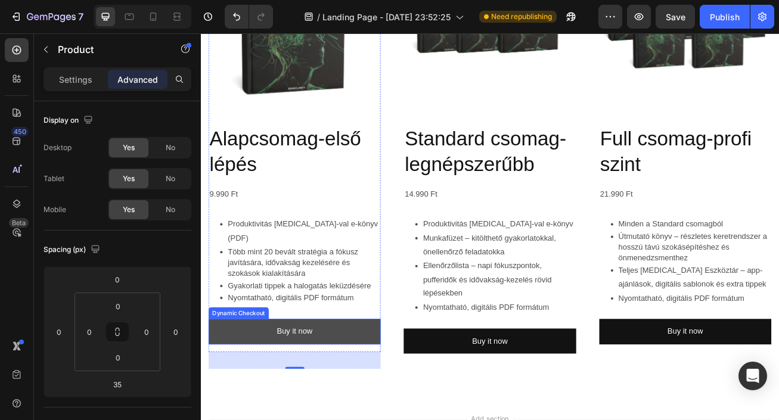
click at [373, 389] on button "Buy it now" at bounding box center [316, 403] width 213 height 32
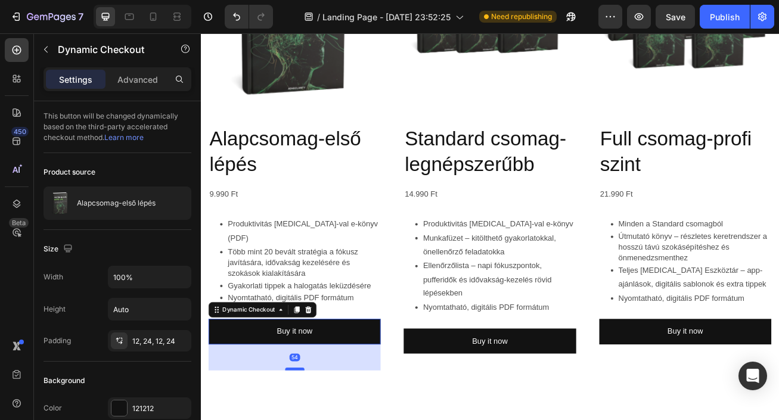
drag, startPoint x: 317, startPoint y: 408, endPoint x: 322, endPoint y: 431, distance: 23.3
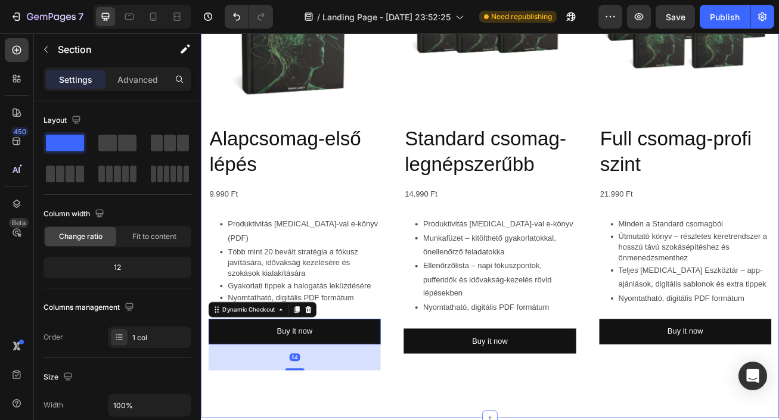
click at [411, 420] on div "Product Images Alapcsomag-első lépés Product Title 9.990 Ft Product Price Produ…" at bounding box center [558, 193] width 715 height 594
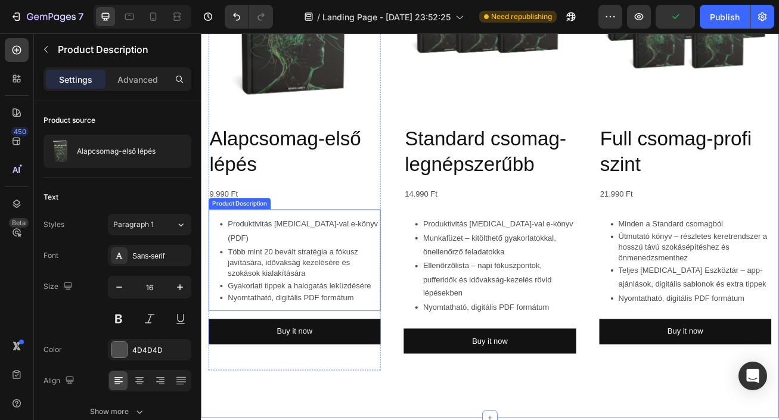
click at [374, 339] on p "Gyakorlati tippek a halogatás leküzdésére" at bounding box center [328, 345] width 189 height 13
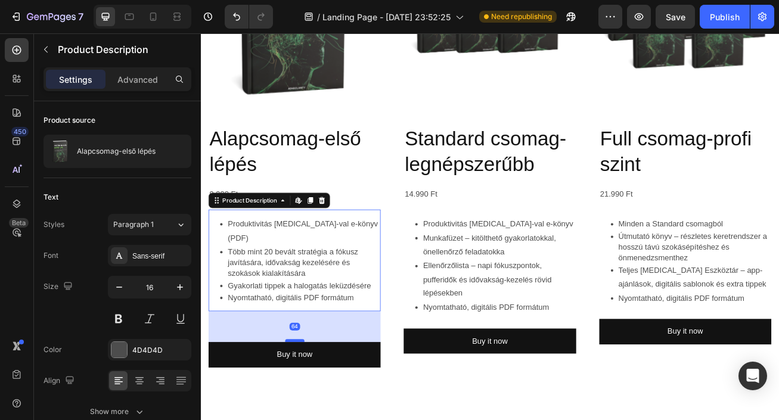
drag, startPoint x: 315, startPoint y: 367, endPoint x: 322, endPoint y: 395, distance: 29.4
click at [322, 412] on div at bounding box center [317, 414] width 24 height 4
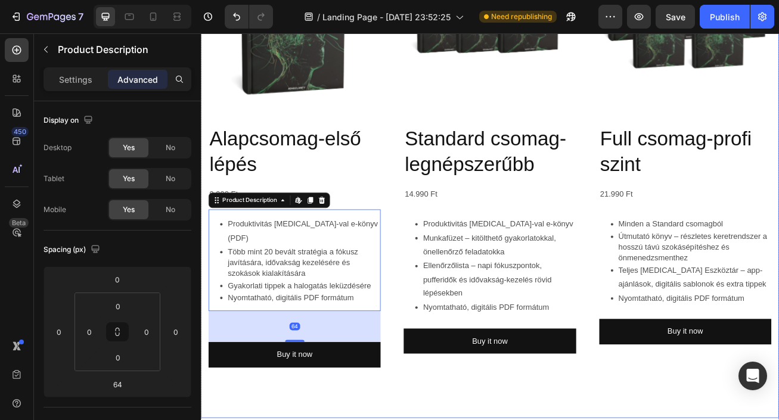
click at [437, 420] on div "Product Images Alapcsomag-első lépés Product Title 9.990 Ft Product Price Produ…" at bounding box center [558, 203] width 715 height 614
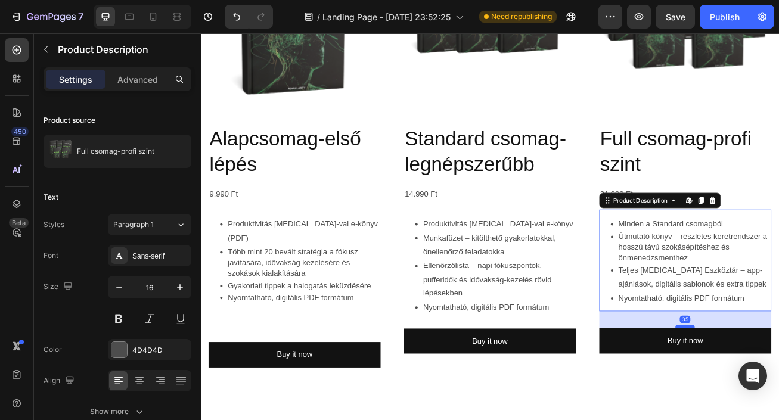
drag, startPoint x: 803, startPoint y: 385, endPoint x: 804, endPoint y: 396, distance: 11.3
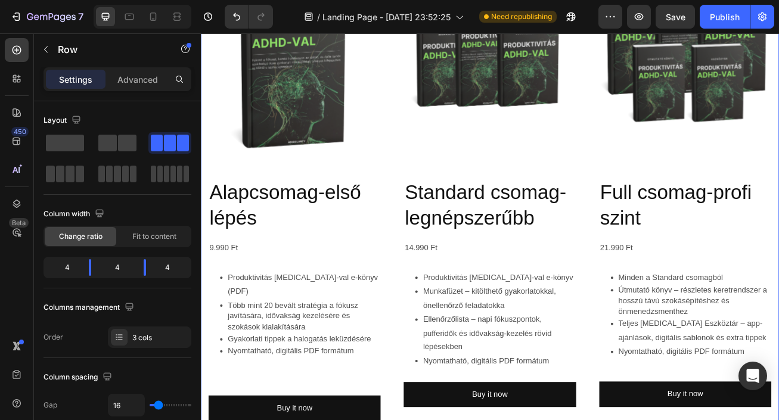
scroll to position [1282, 0]
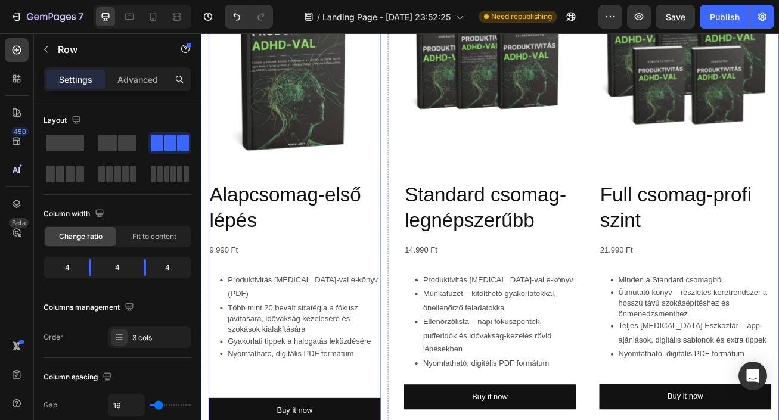
click at [416, 207] on div "Product Images Alapcsomag-első lépés Product Title 9.990 Ft Product Price Produ…" at bounding box center [316, 262] width 213 height 574
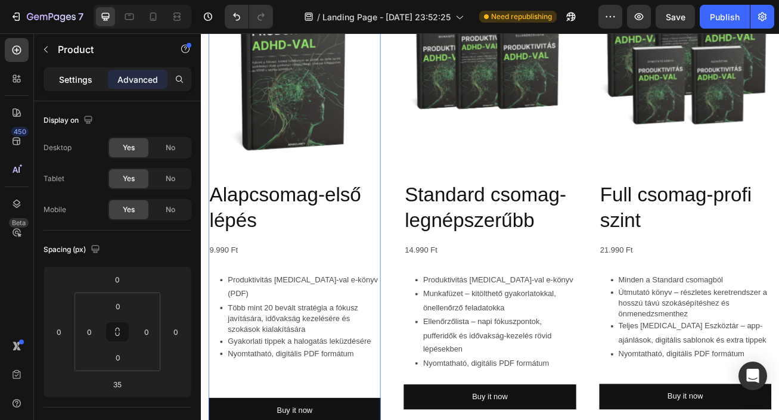
click at [86, 72] on div "Settings" at bounding box center [76, 79] width 60 height 19
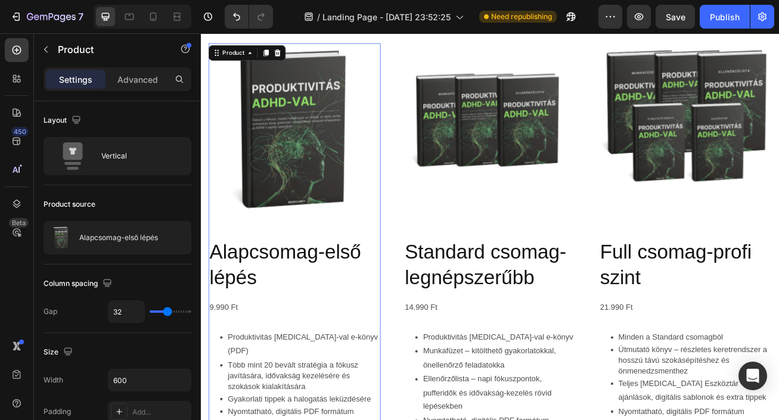
scroll to position [1104, 0]
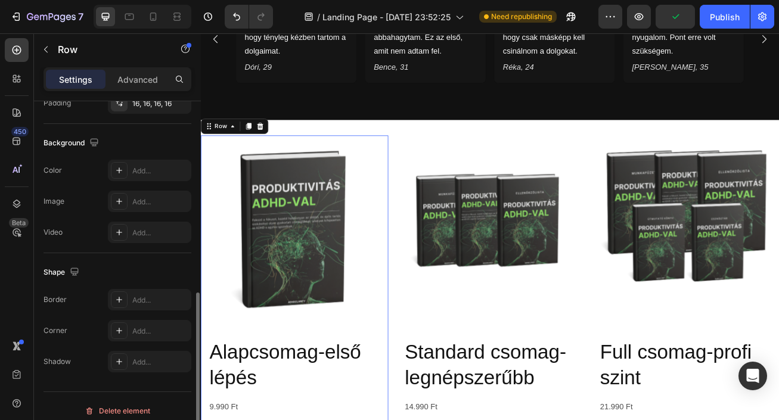
scroll to position [374, 0]
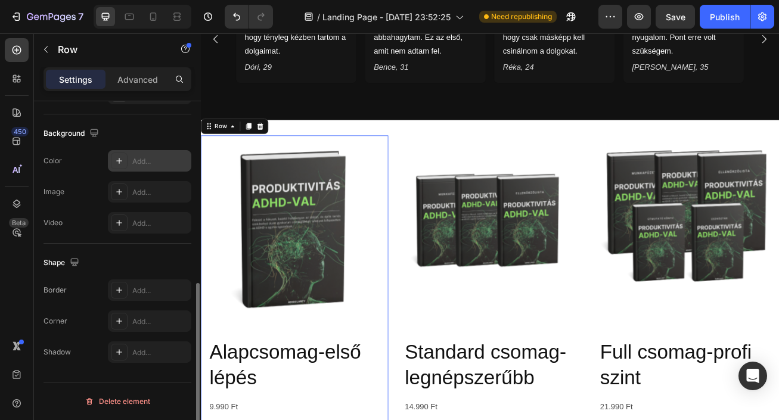
click at [151, 157] on div "Add..." at bounding box center [160, 161] width 56 height 11
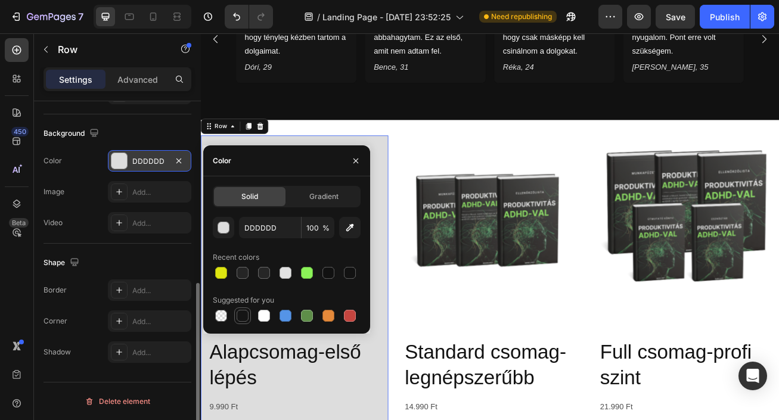
click at [240, 315] on div at bounding box center [243, 316] width 12 height 12
type input "151515"
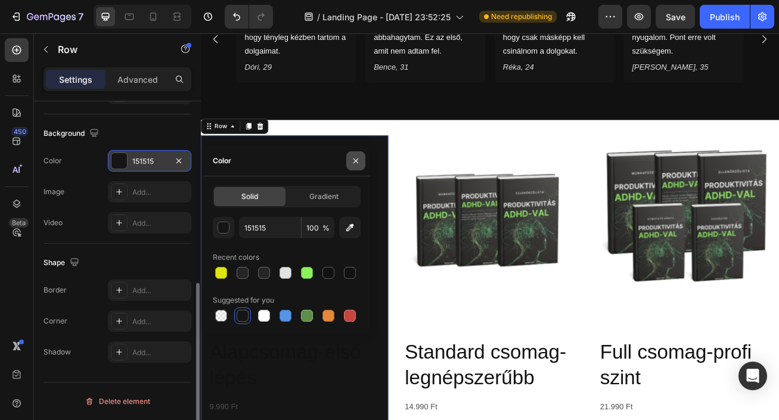
click at [356, 164] on icon "button" at bounding box center [356, 161] width 10 height 10
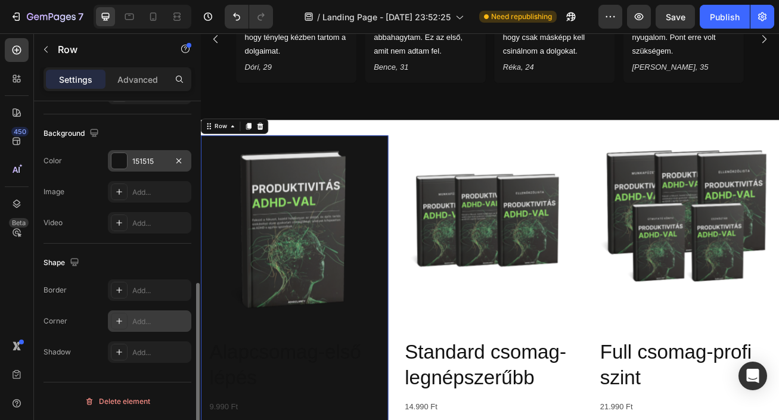
click at [151, 317] on div "Add..." at bounding box center [160, 322] width 56 height 11
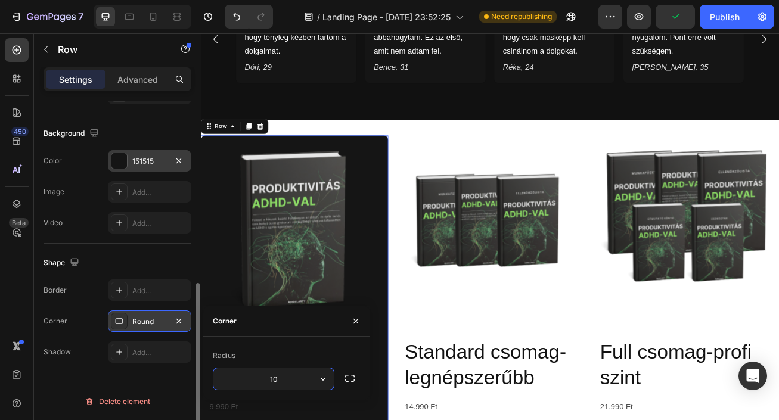
type input "10"
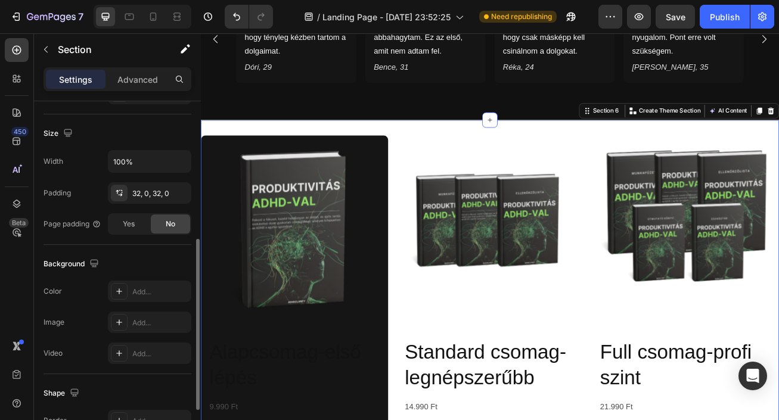
scroll to position [261, 0]
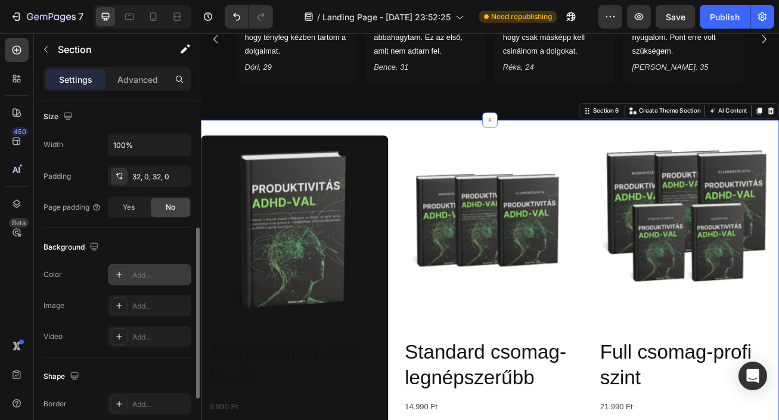
click at [151, 274] on div "Add..." at bounding box center [160, 275] width 56 height 11
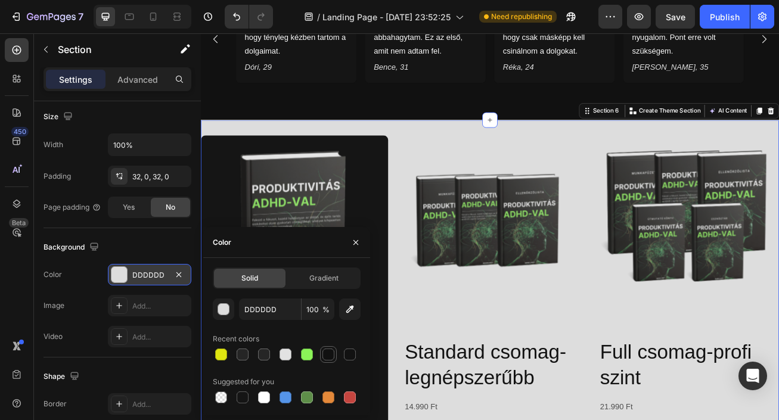
click at [330, 352] on div at bounding box center [329, 355] width 12 height 12
type input "111111"
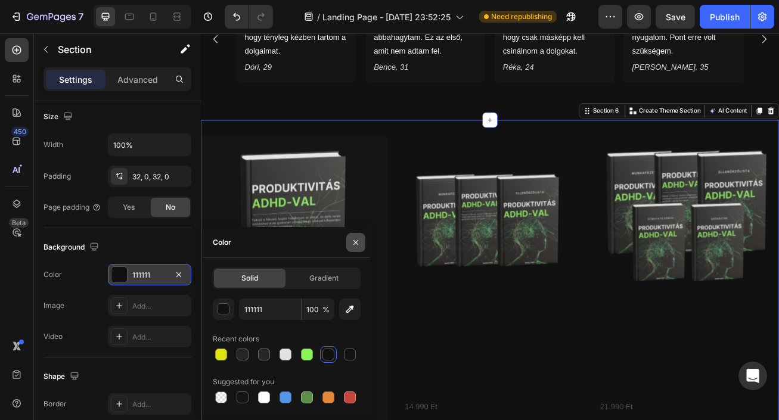
click at [354, 243] on icon "button" at bounding box center [356, 243] width 10 height 10
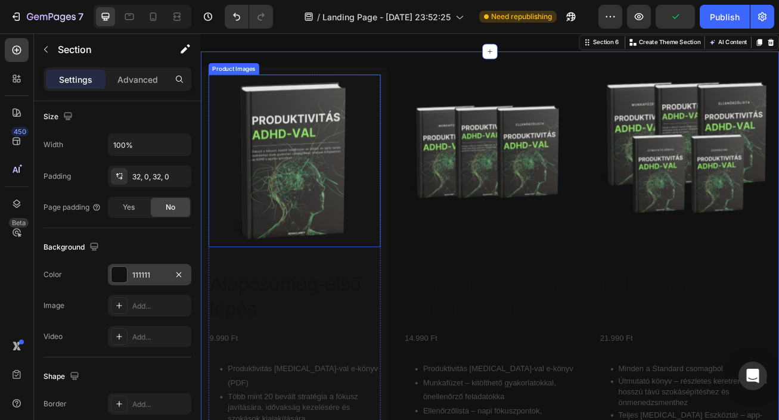
scroll to position [1191, 0]
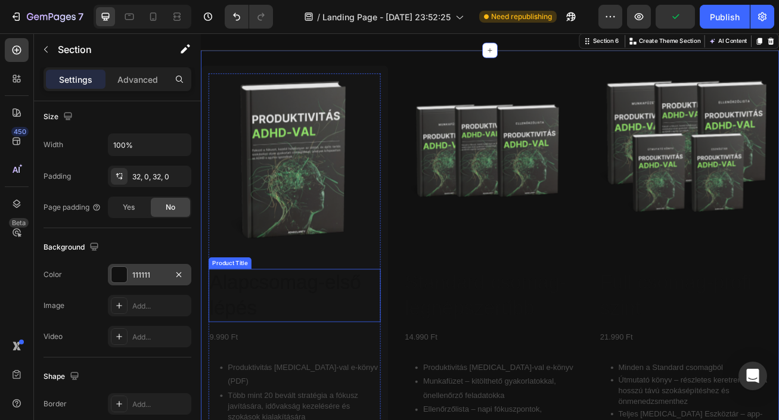
click at [348, 330] on h2 "Alapcsomag-első lépés" at bounding box center [316, 358] width 213 height 66
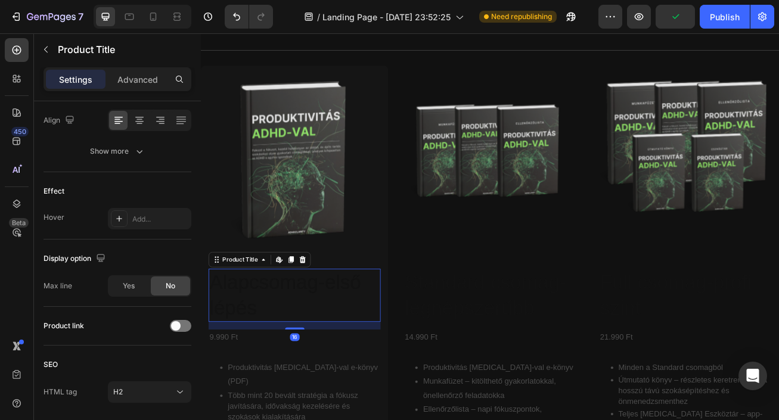
scroll to position [0, 0]
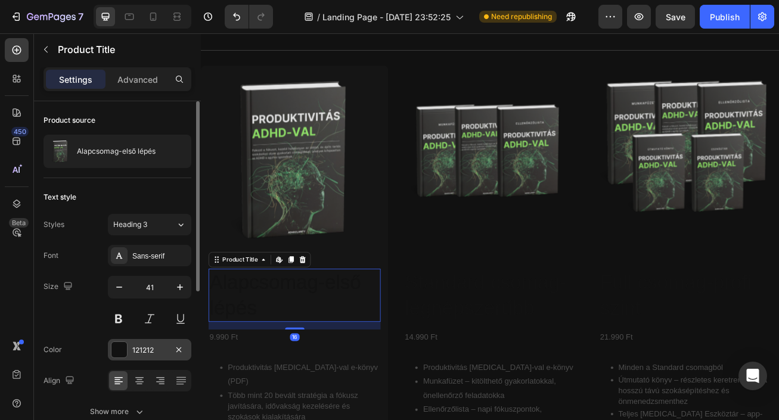
click at [147, 345] on div "121212" at bounding box center [149, 350] width 35 height 11
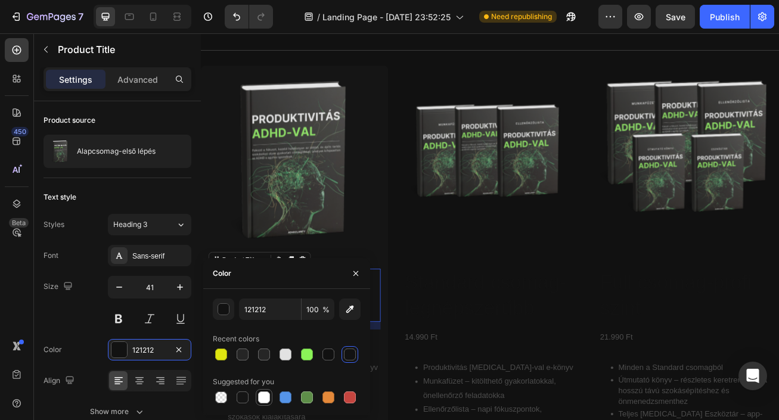
click at [261, 396] on div at bounding box center [264, 398] width 12 height 12
type input "FFFFFF"
click at [354, 274] on icon "button" at bounding box center [356, 274] width 10 height 10
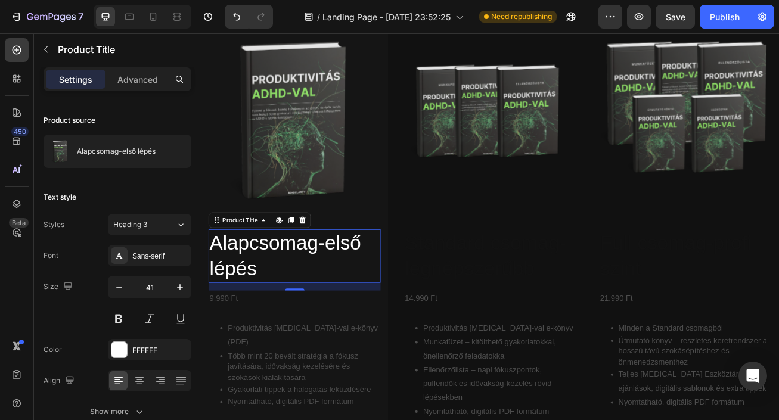
scroll to position [1225, 0]
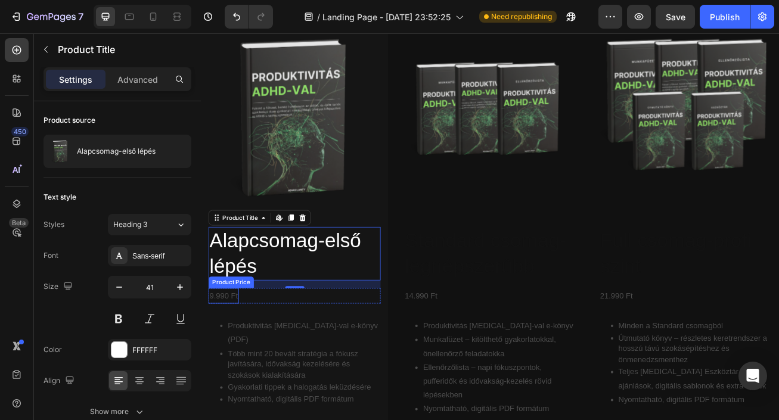
click at [241, 358] on div "9.990 Ft" at bounding box center [229, 359] width 38 height 20
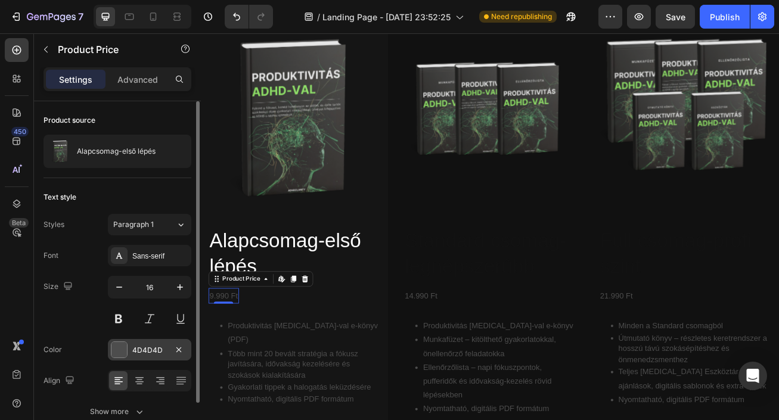
click at [157, 354] on div "4D4D4D" at bounding box center [149, 350] width 35 height 11
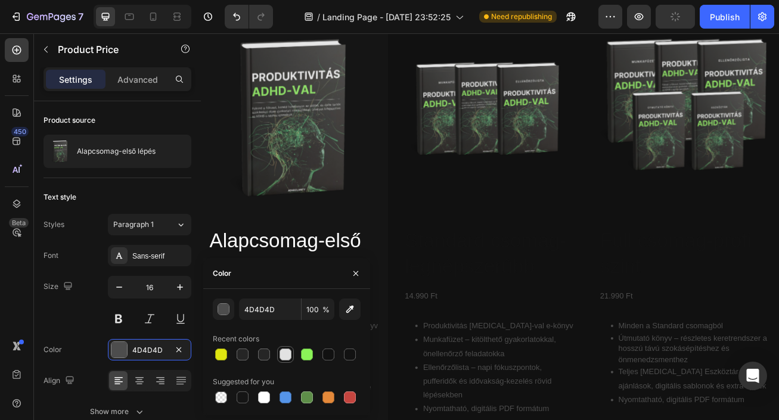
click at [283, 355] on div at bounding box center [286, 355] width 12 height 12
type input "E2E2E2"
click at [356, 279] on button "button" at bounding box center [355, 273] width 19 height 19
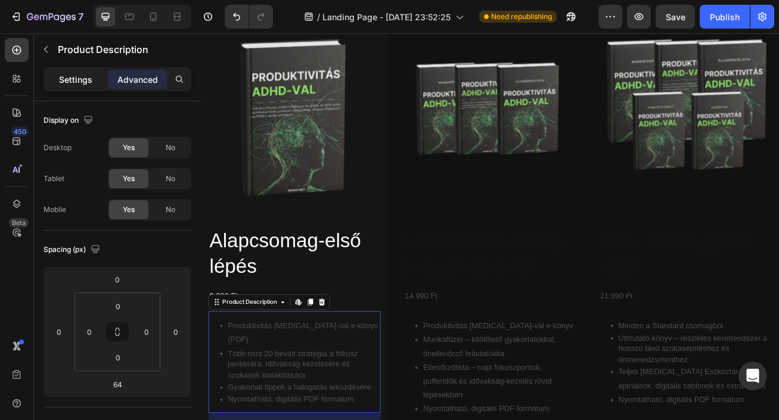
click at [82, 85] on div "Settings" at bounding box center [76, 79] width 60 height 19
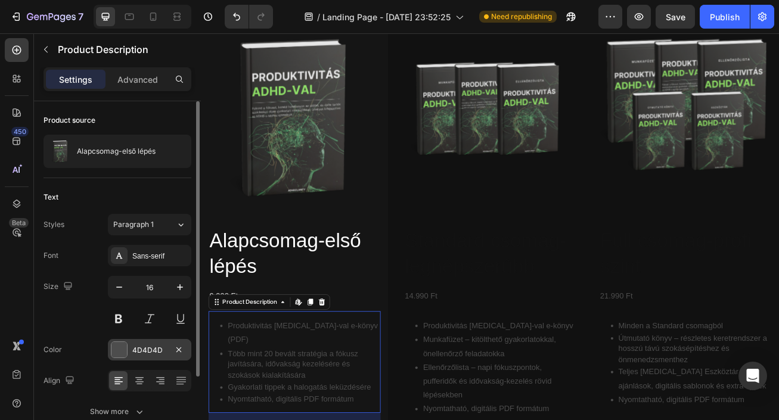
click at [163, 347] on div "4D4D4D" at bounding box center [149, 350] width 35 height 11
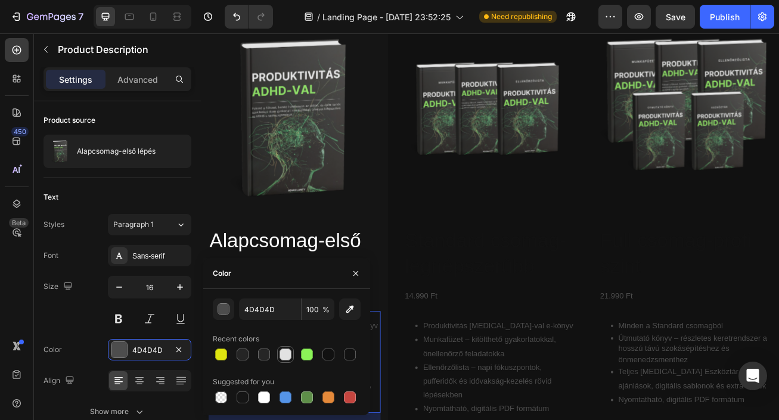
click at [288, 357] on div at bounding box center [286, 355] width 12 height 12
type input "E2E2E2"
click at [354, 274] on icon "button" at bounding box center [356, 274] width 10 height 10
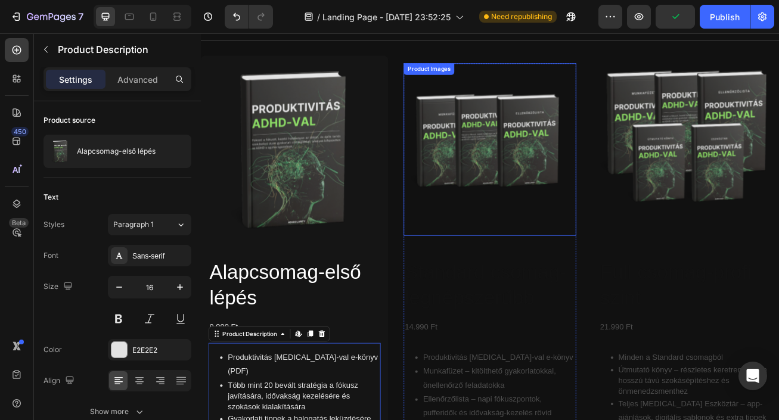
scroll to position [1138, 0]
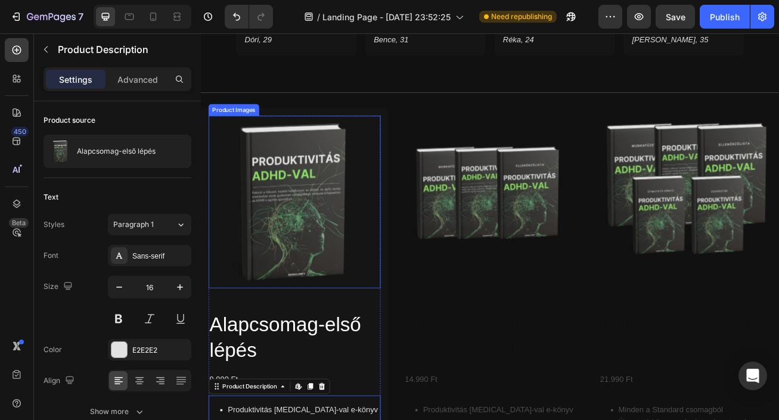
click at [360, 230] on img at bounding box center [316, 241] width 213 height 213
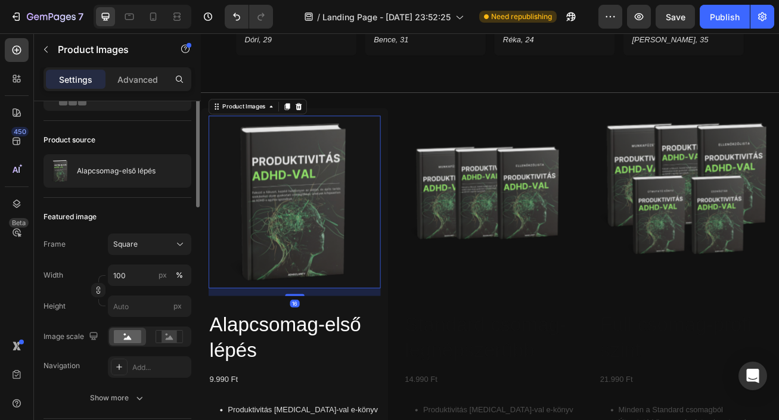
scroll to position [65, 0]
click at [171, 335] on rect at bounding box center [170, 336] width 16 height 12
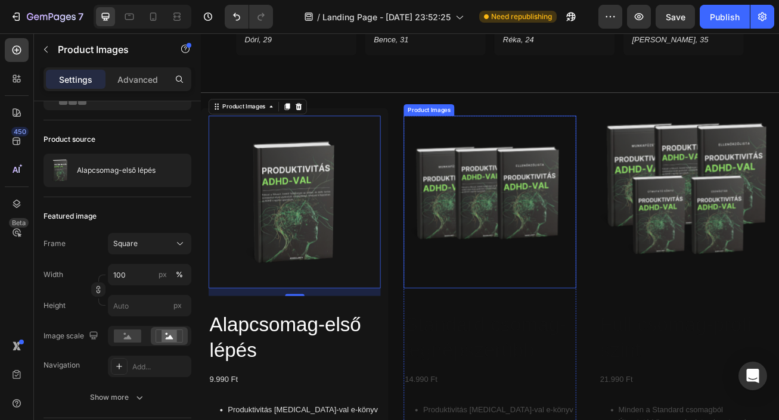
click at [582, 246] on img at bounding box center [558, 241] width 213 height 213
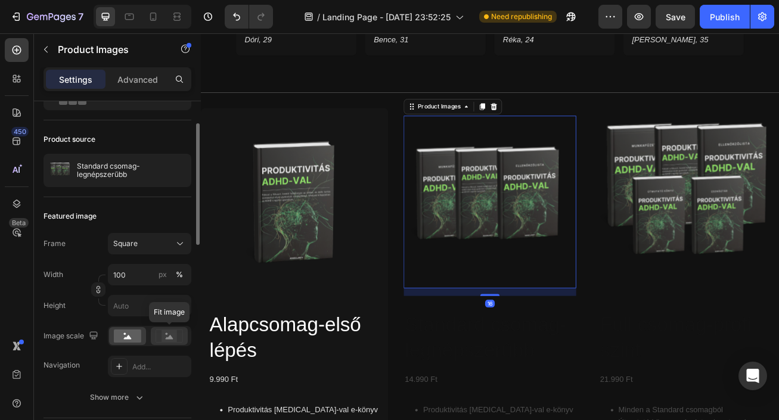
click at [169, 335] on rect at bounding box center [170, 336] width 16 height 12
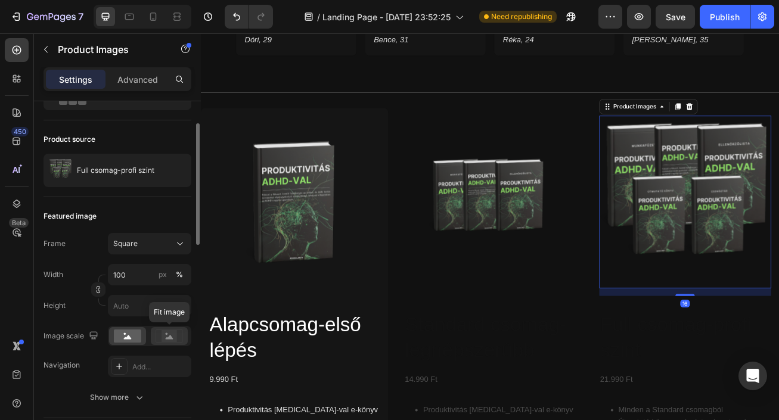
click at [175, 342] on rect at bounding box center [170, 336] width 16 height 12
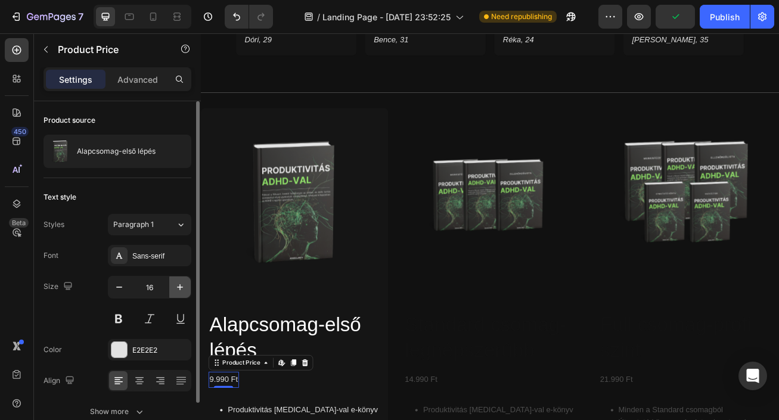
click at [172, 286] on button "button" at bounding box center [179, 287] width 21 height 21
click at [177, 287] on icon "button" at bounding box center [180, 287] width 6 height 6
type input "20"
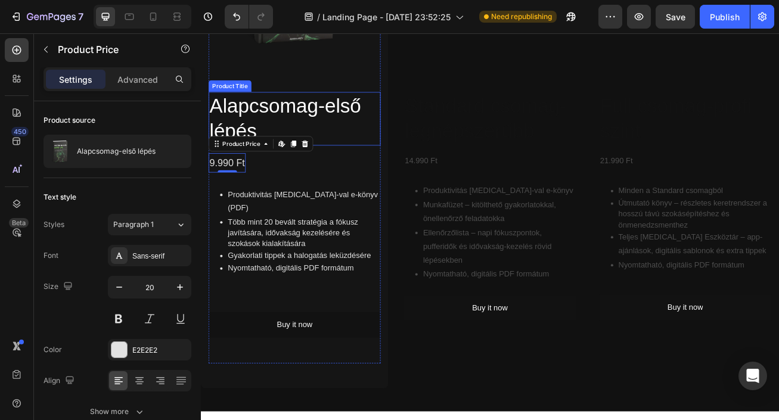
scroll to position [1396, 0]
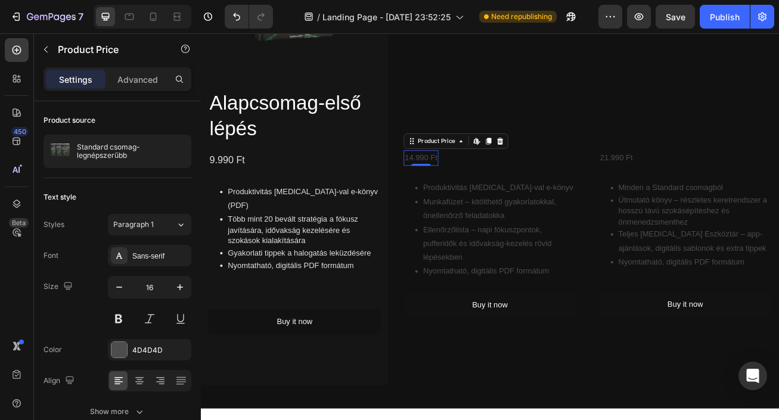
click at [479, 187] on div "14.990 Ft" at bounding box center [473, 188] width 43 height 20
click at [179, 287] on icon "button" at bounding box center [180, 287] width 12 height 12
click at [179, 287] on icon "button" at bounding box center [180, 287] width 6 height 6
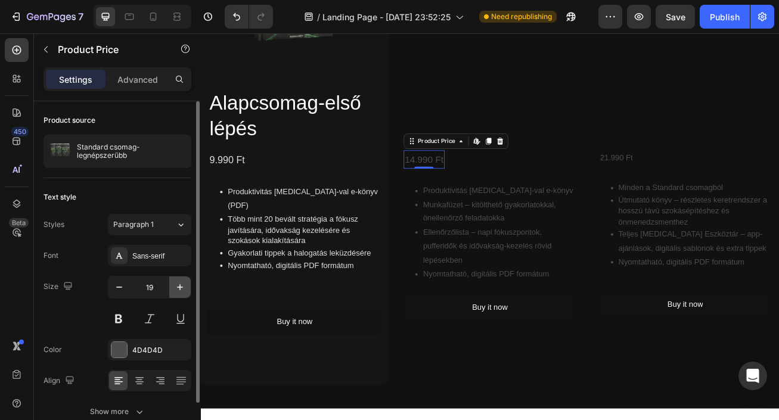
type input "20"
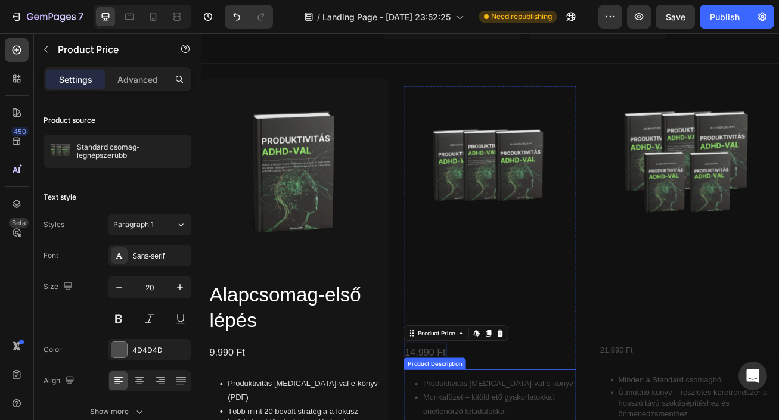
scroll to position [1089, 0]
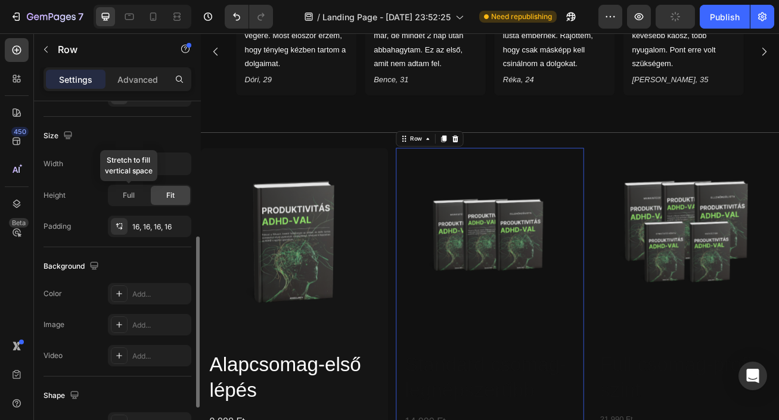
scroll to position [254, 0]
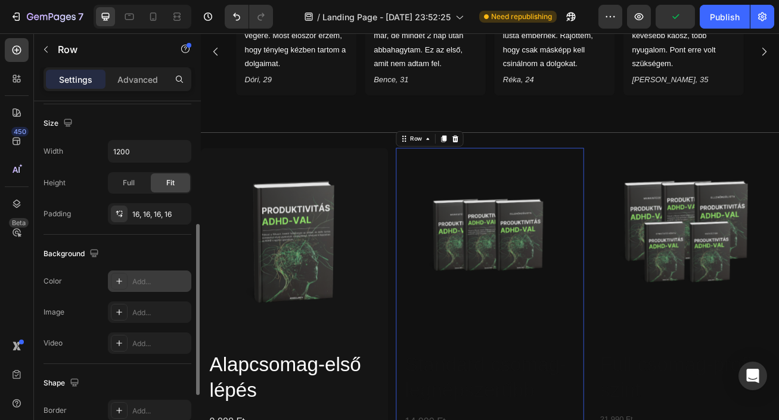
click at [150, 286] on div "Add..." at bounding box center [160, 282] width 56 height 11
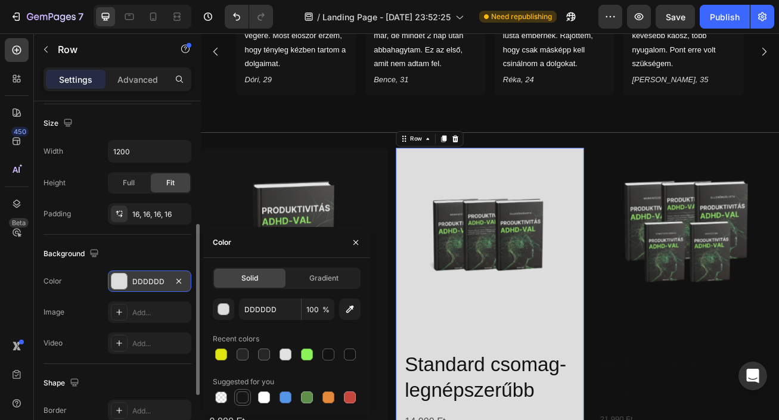
click at [243, 397] on div at bounding box center [243, 398] width 12 height 12
type input "151515"
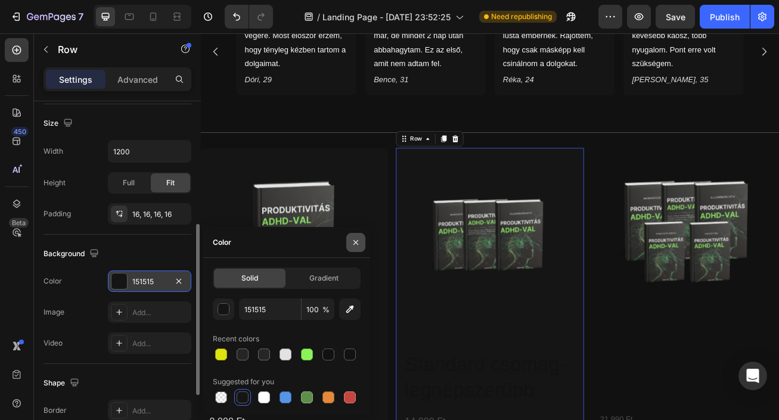
click at [360, 243] on icon "button" at bounding box center [356, 243] width 10 height 10
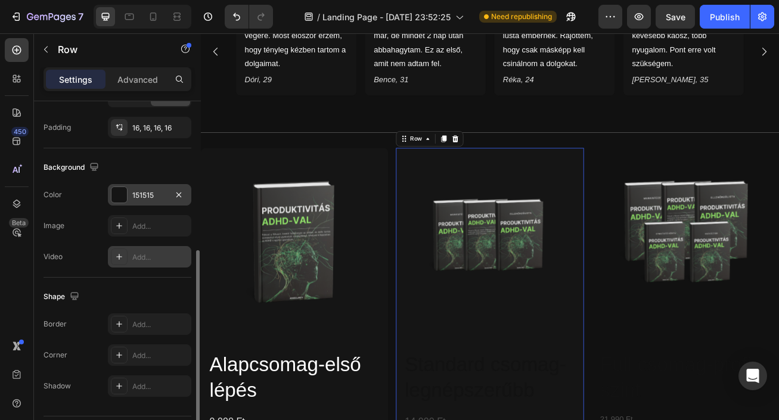
scroll to position [344, 0]
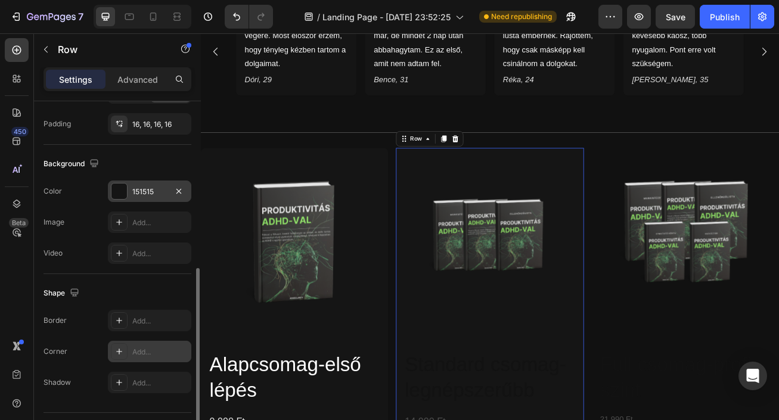
click at [144, 352] on div "Add..." at bounding box center [160, 352] width 56 height 11
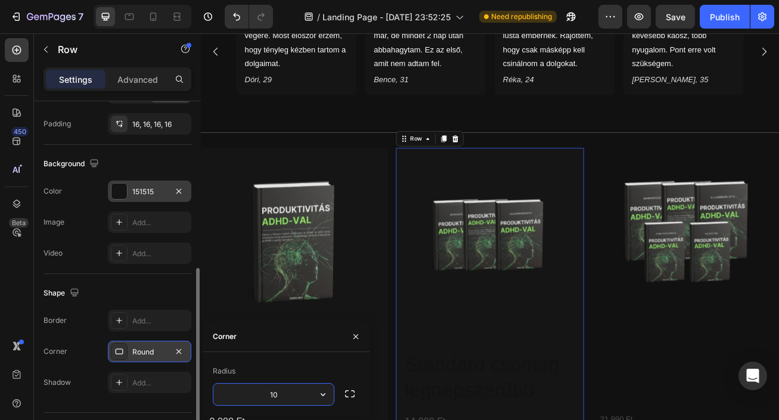
type input "10"
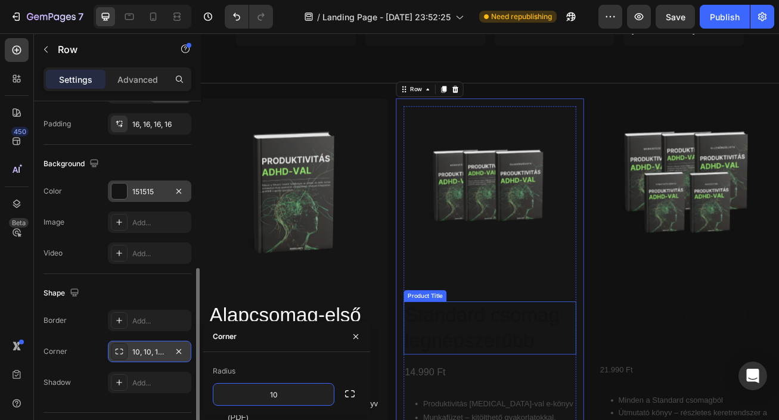
scroll to position [1156, 0]
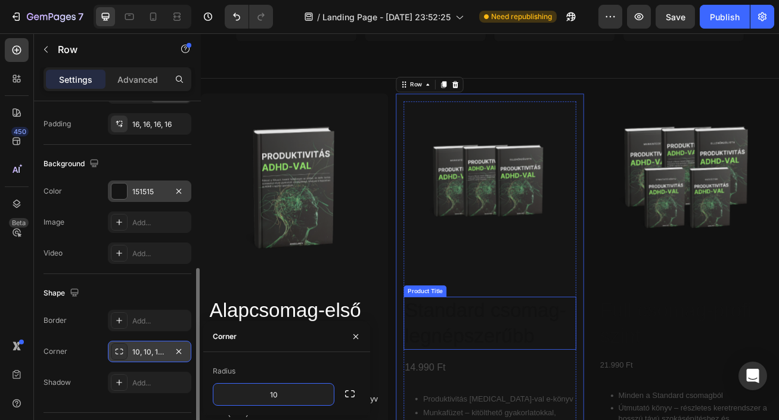
click at [522, 386] on h2 "Standard csomag-legnépszerűbb" at bounding box center [558, 393] width 213 height 66
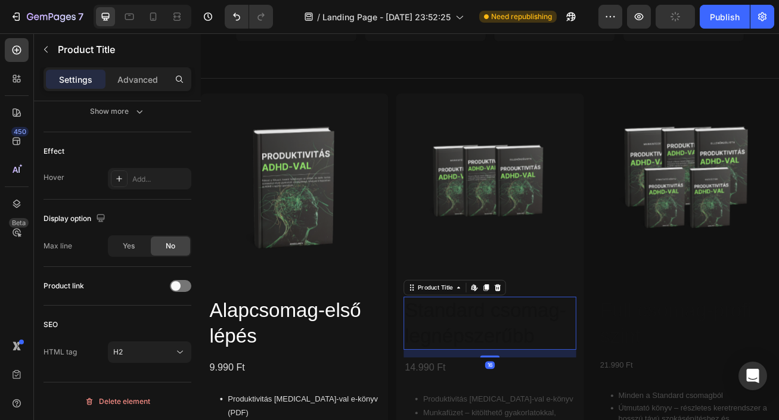
scroll to position [0, 0]
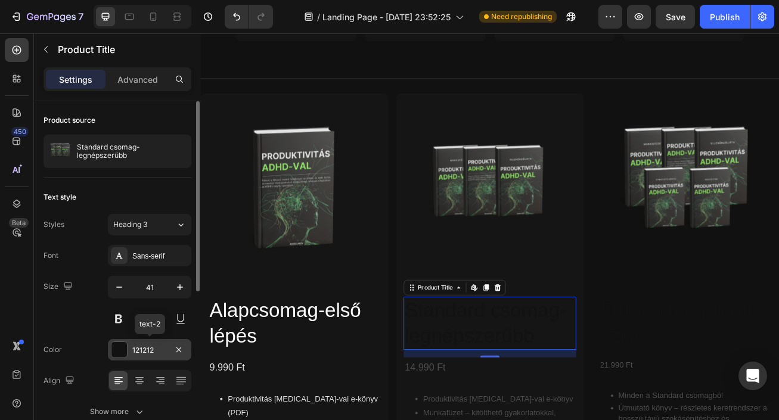
click at [158, 346] on div "121212" at bounding box center [149, 350] width 35 height 11
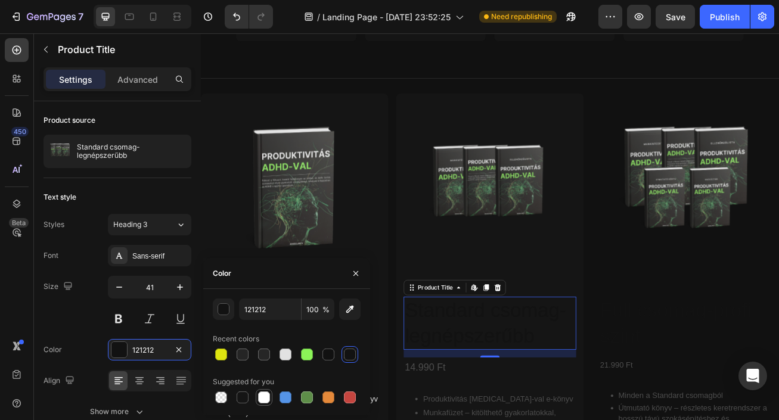
click at [260, 396] on div at bounding box center [264, 398] width 12 height 12
type input "FFFFFF"
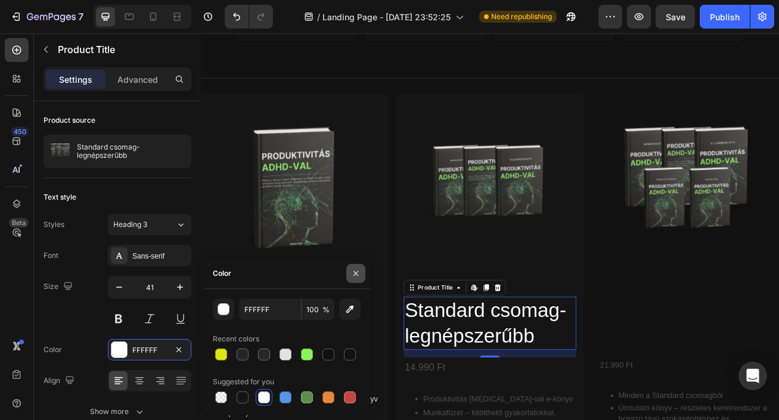
click at [352, 272] on icon "button" at bounding box center [356, 274] width 10 height 10
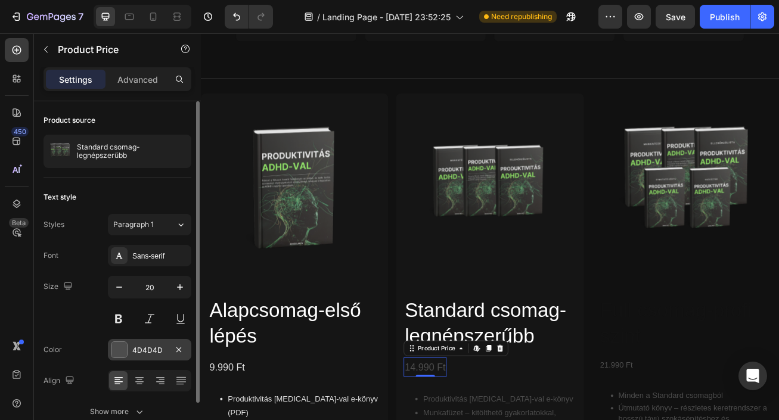
click at [162, 349] on div "4D4D4D" at bounding box center [149, 350] width 35 height 11
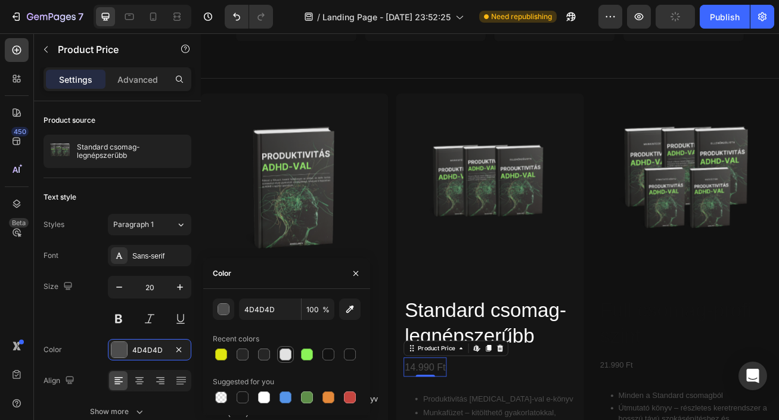
click at [288, 355] on div at bounding box center [286, 355] width 12 height 12
type input "E2E2E2"
click at [358, 275] on icon "button" at bounding box center [356, 274] width 10 height 10
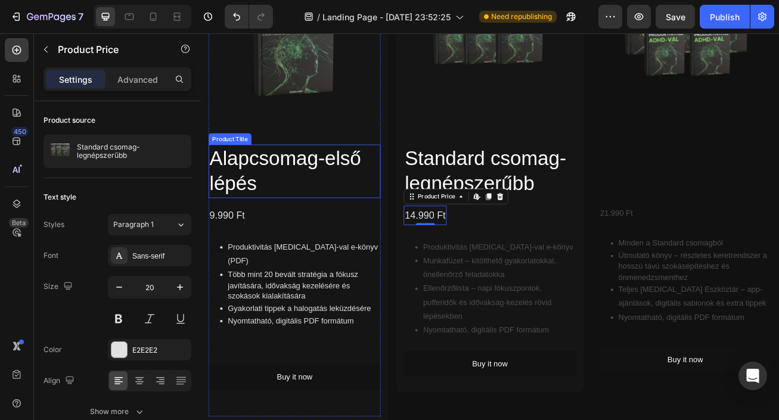
scroll to position [1328, 0]
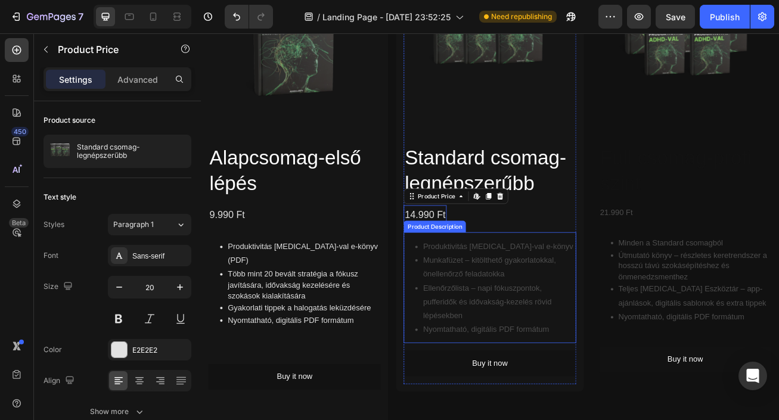
click at [497, 342] on li "Ellenőrzőlista – napi fókuszpontok, pufferidők és idővakság-kezelés rövid lépés…" at bounding box center [570, 365] width 189 height 51
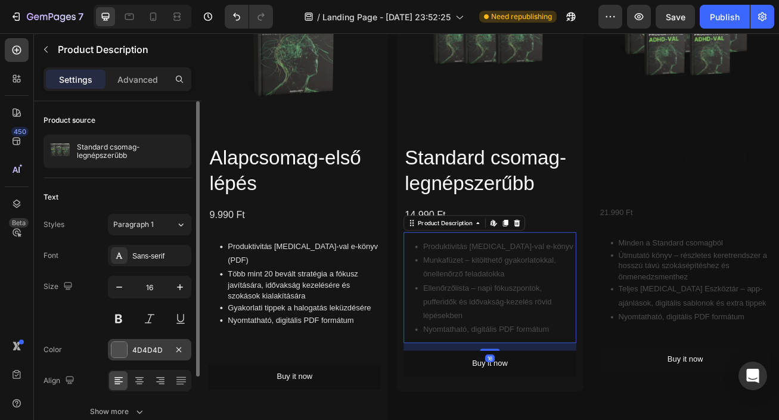
click at [145, 347] on div "4D4D4D" at bounding box center [149, 350] width 35 height 11
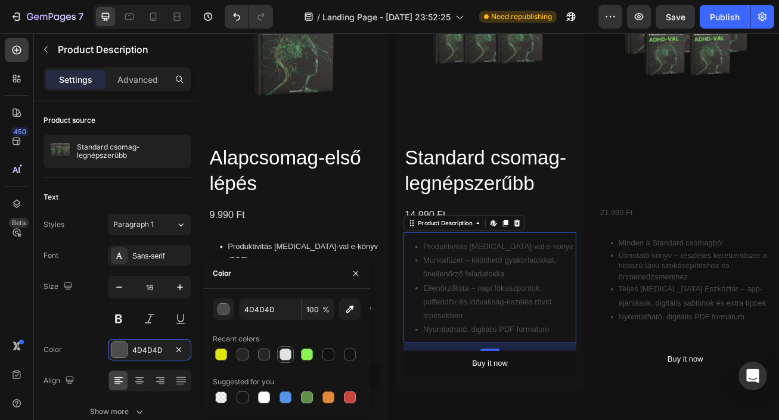
click at [286, 352] on div at bounding box center [286, 355] width 12 height 12
type input "E2E2E2"
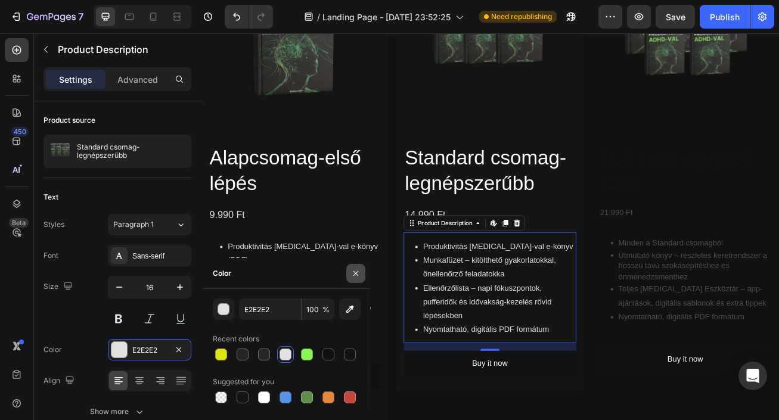
click at [360, 271] on icon "button" at bounding box center [356, 274] width 10 height 10
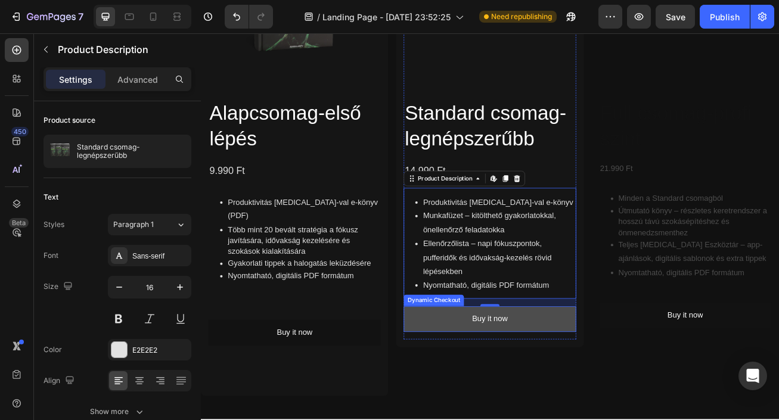
scroll to position [1384, 0]
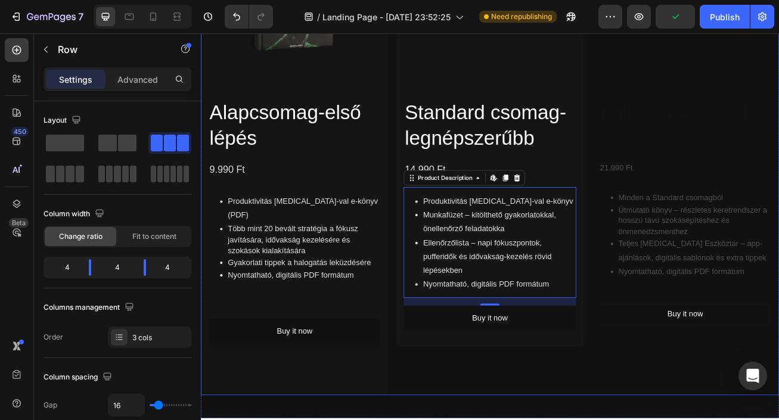
click at [590, 420] on div "Product Images Standard csomag-legnépszerűbb Product Title 14.990 Ft Product Pr…" at bounding box center [558, 172] width 232 height 618
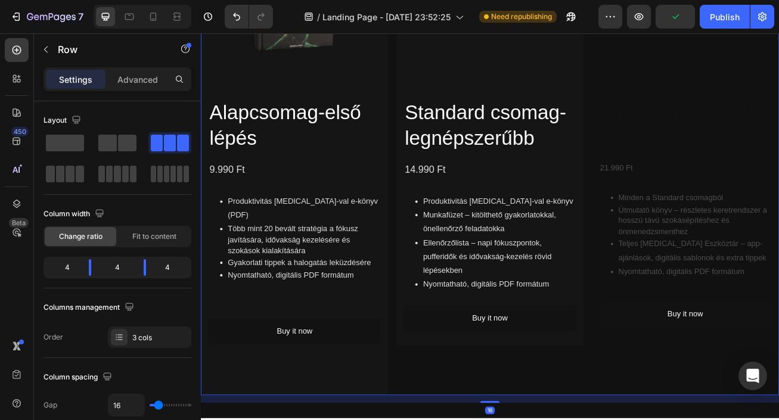
click at [558, 420] on div "Product Images Standard csomag-legnépszerűbb Product Title 14.990 Ft Product Pr…" at bounding box center [558, 172] width 232 height 618
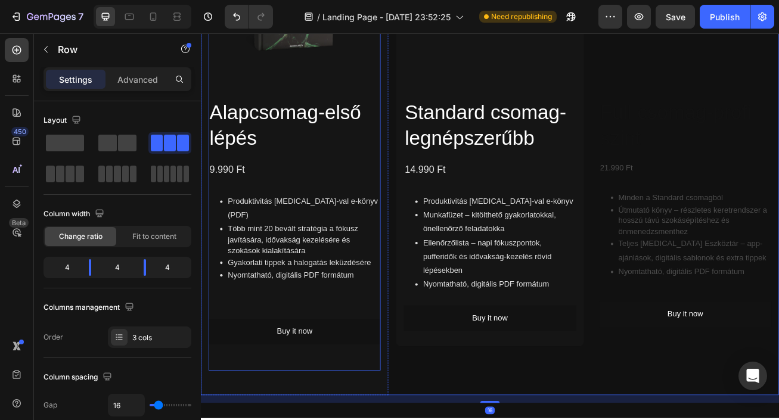
click at [383, 420] on div "Alapcsomag-első lépés Product Title 9.990 Ft Product Price Product Price Row Pr…" at bounding box center [316, 282] width 213 height 336
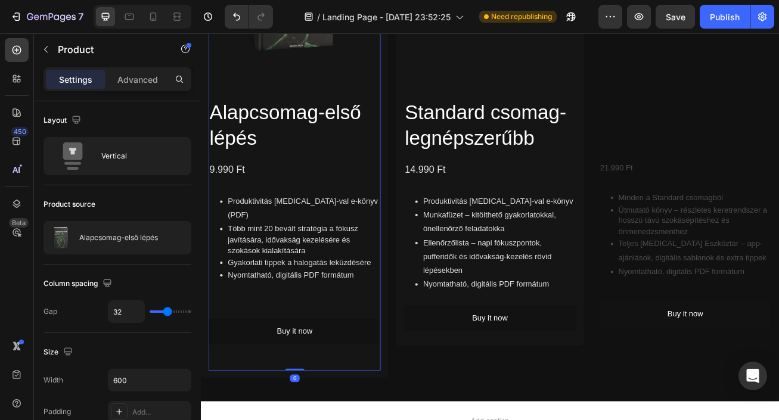
drag, startPoint x: 323, startPoint y: 453, endPoint x: 325, endPoint y: 403, distance: 49.5
click at [325, 403] on div "Product Images Alapcsomag-első lépés Product Title 9.990 Ft Product Price Produ…" at bounding box center [316, 162] width 213 height 578
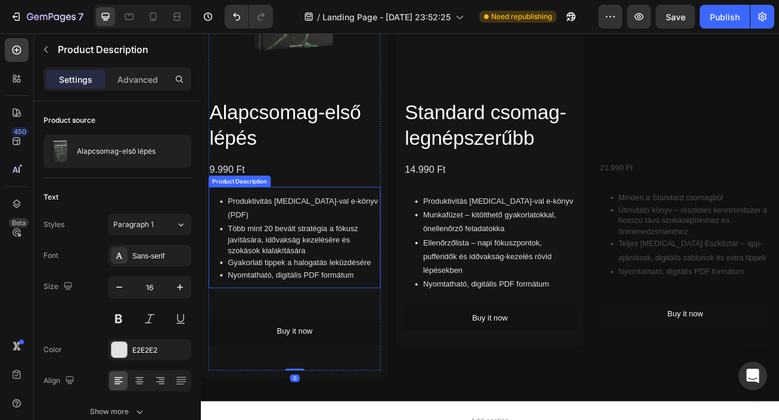
click at [335, 326] on p "Nyomtatható, digitális PDF formátum" at bounding box center [328, 332] width 189 height 13
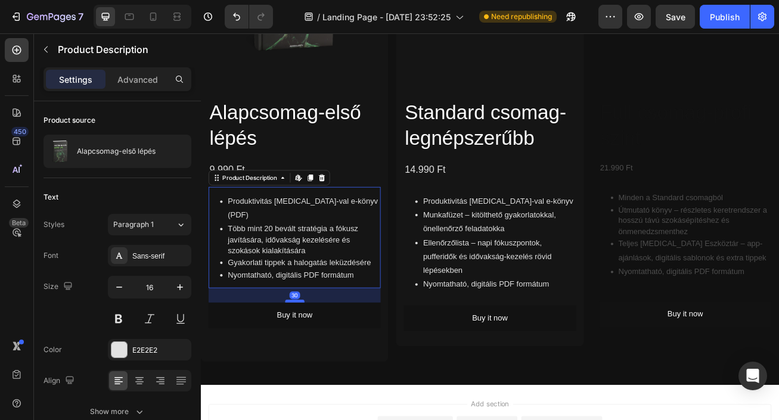
drag, startPoint x: 321, startPoint y: 367, endPoint x: 321, endPoint y: 346, distance: 20.3
click at [321, 363] on div at bounding box center [317, 365] width 24 height 4
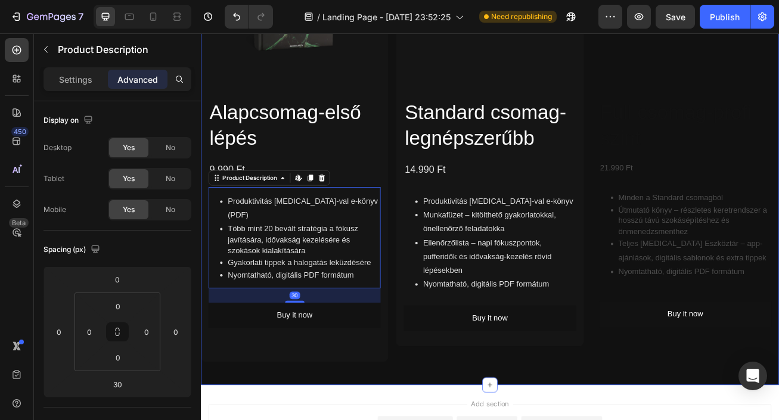
click at [452, 420] on div "Product Images Alapcsomag-első lépés Product Title 9.990 Ft Product Price Produ…" at bounding box center [558, 156] width 715 height 624
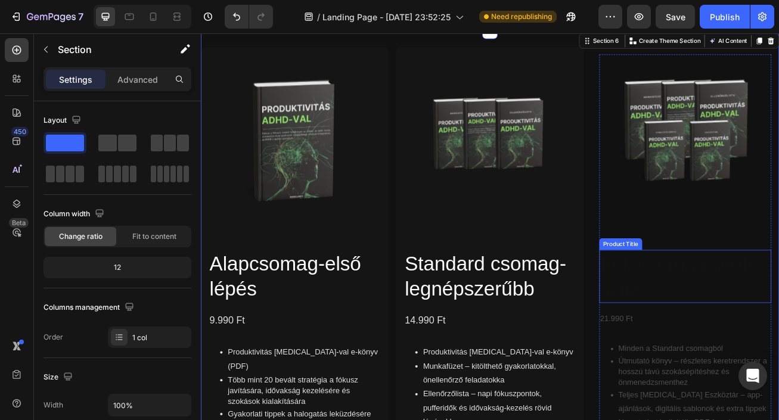
scroll to position [1166, 0]
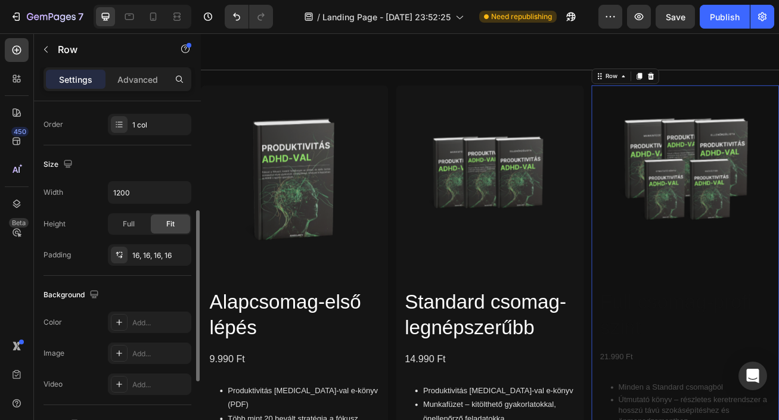
scroll to position [266, 0]
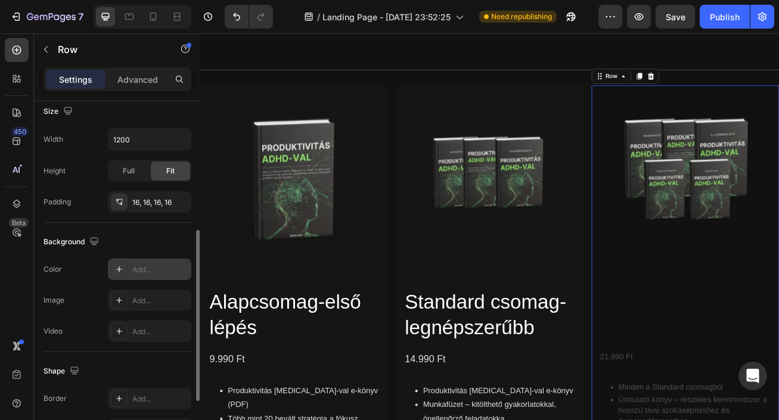
click at [141, 277] on div "Add..." at bounding box center [149, 269] width 83 height 21
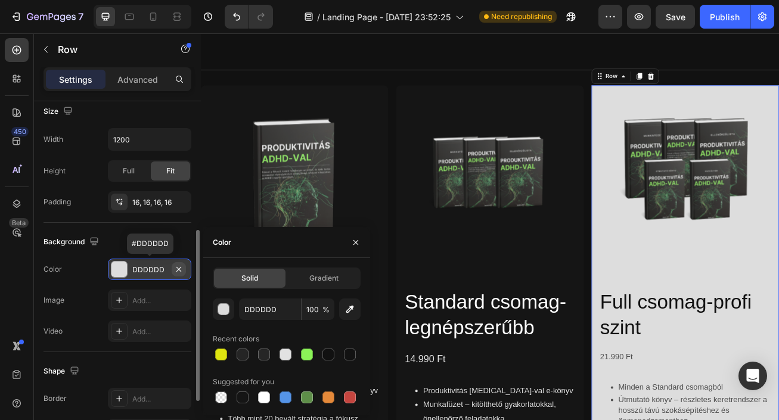
click at [177, 271] on icon "button" at bounding box center [179, 270] width 10 height 10
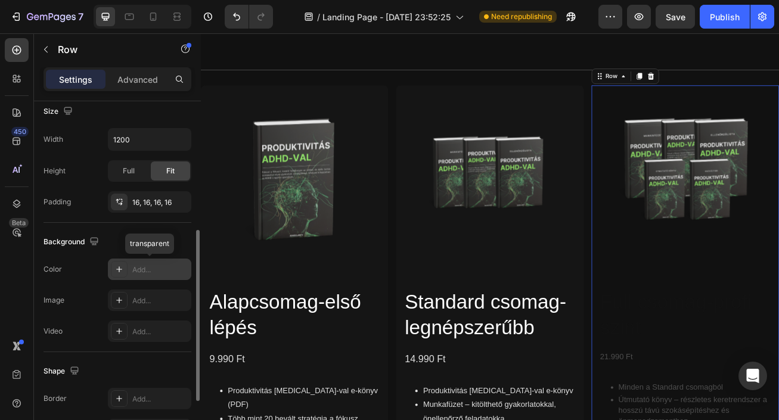
click at [140, 265] on div "Add..." at bounding box center [160, 270] width 56 height 11
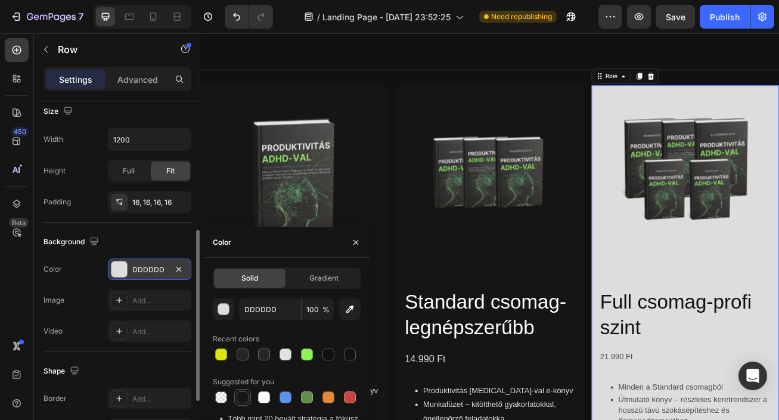
click at [244, 392] on div at bounding box center [243, 398] width 12 height 12
type input "151515"
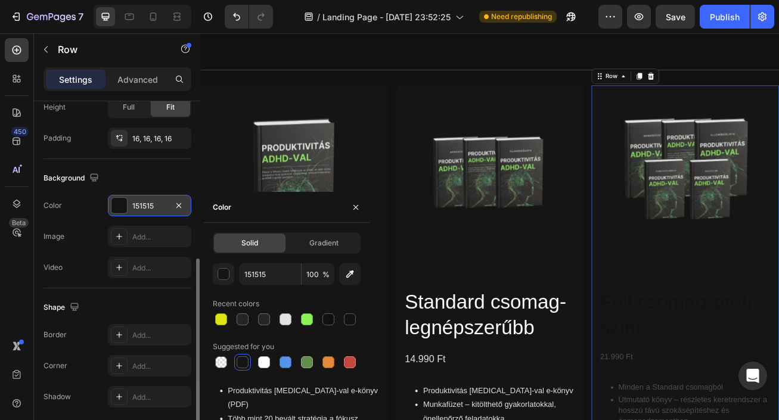
scroll to position [336, 0]
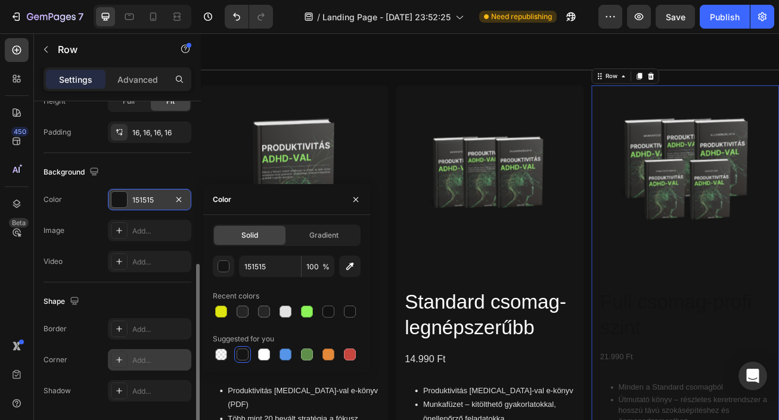
click at [144, 360] on div "Add..." at bounding box center [160, 360] width 56 height 11
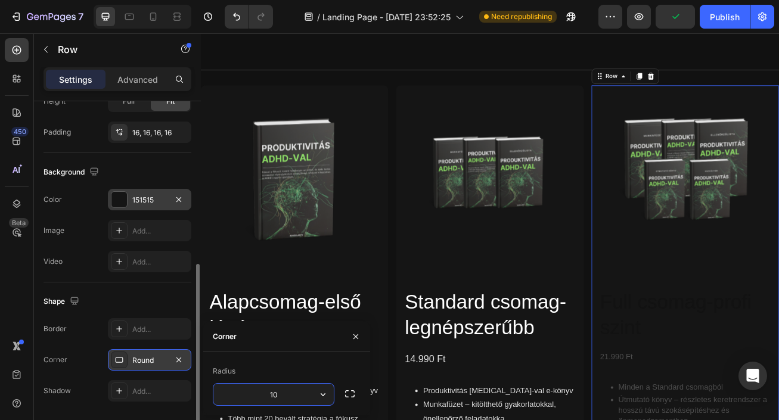
type input "10"
click at [360, 338] on icon "button" at bounding box center [356, 337] width 10 height 10
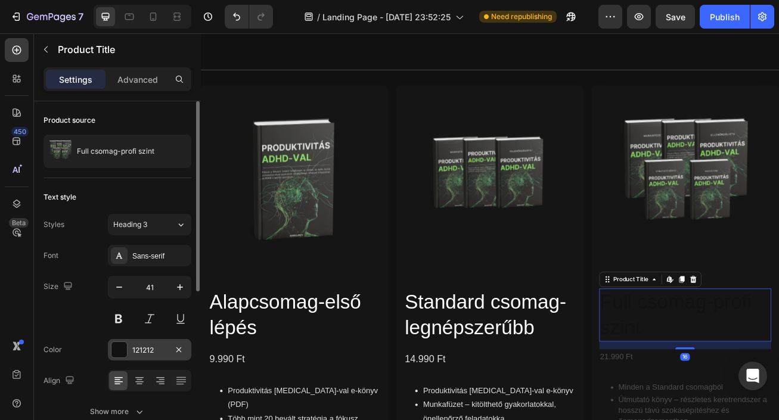
click at [151, 355] on div "121212" at bounding box center [149, 350] width 35 height 11
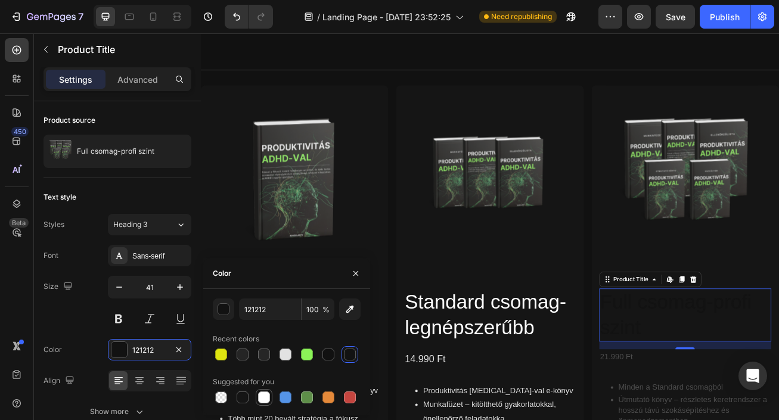
click at [265, 401] on div at bounding box center [264, 398] width 12 height 12
type input "FFFFFF"
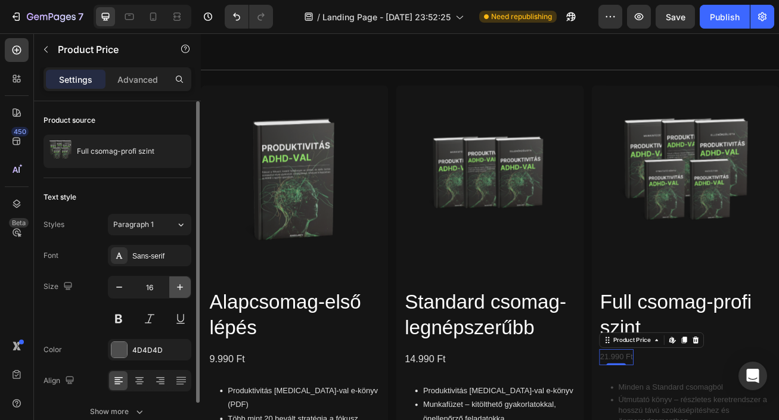
click at [179, 283] on icon "button" at bounding box center [180, 287] width 12 height 12
type input "20"
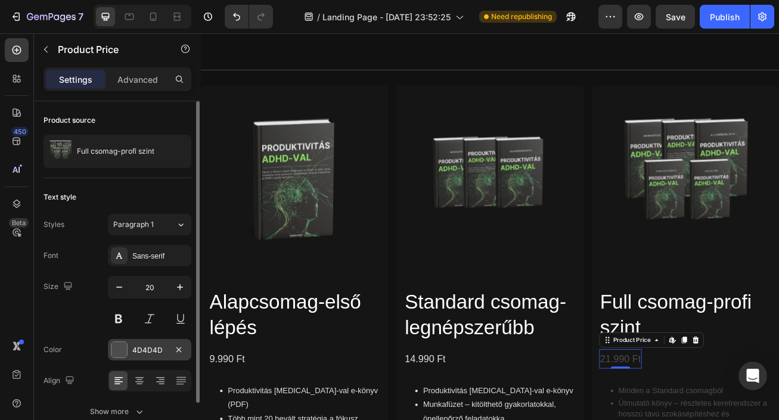
click at [153, 348] on div "4D4D4D" at bounding box center [149, 350] width 35 height 11
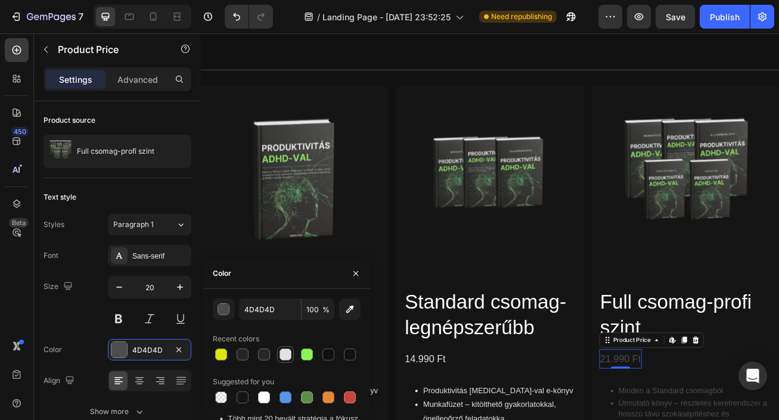
click at [280, 351] on div at bounding box center [286, 355] width 12 height 12
type input "E2E2E2"
click at [360, 275] on icon "button" at bounding box center [356, 274] width 10 height 10
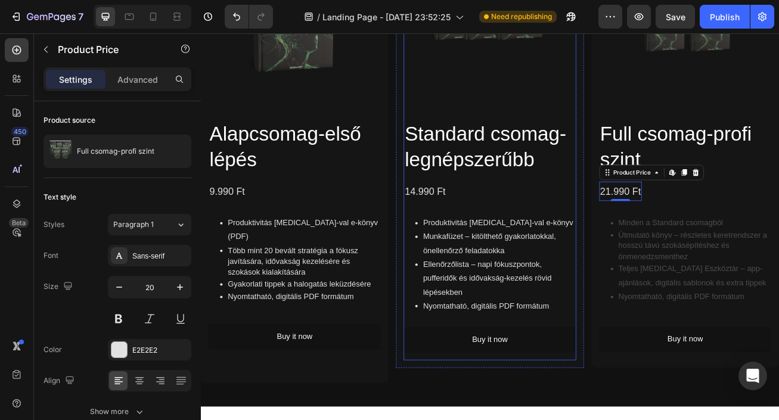
scroll to position [1386, 0]
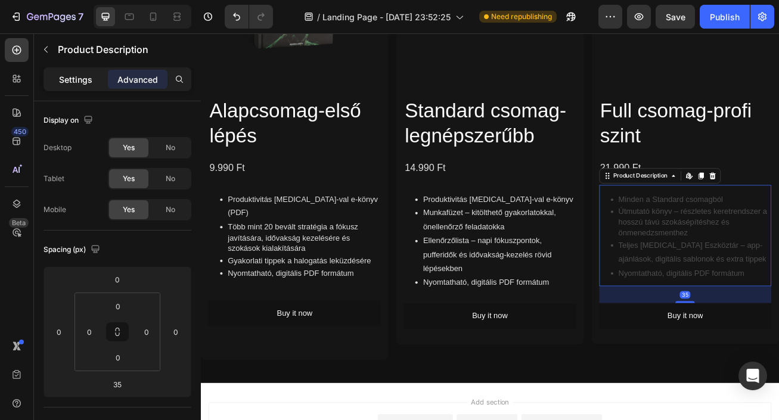
click at [72, 74] on p "Settings" at bounding box center [75, 79] width 33 height 13
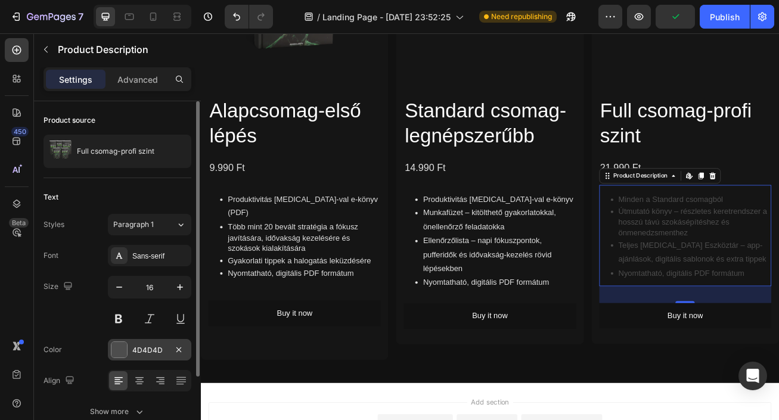
click at [135, 349] on div "4D4D4D" at bounding box center [149, 350] width 35 height 11
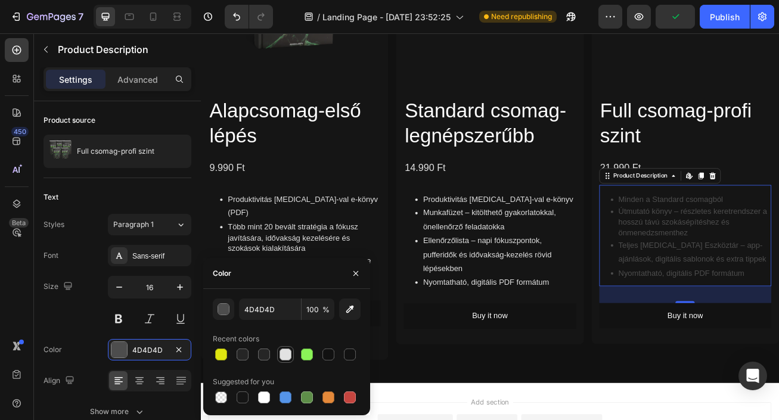
click at [287, 355] on div at bounding box center [286, 355] width 12 height 12
type input "E2E2E2"
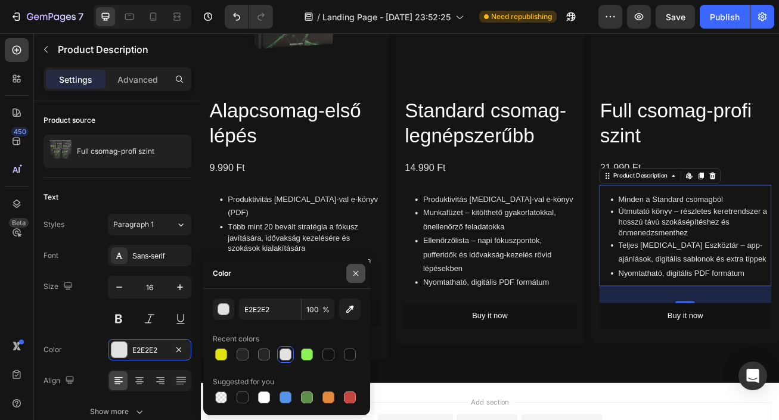
click at [359, 274] on icon "button" at bounding box center [356, 274] width 10 height 10
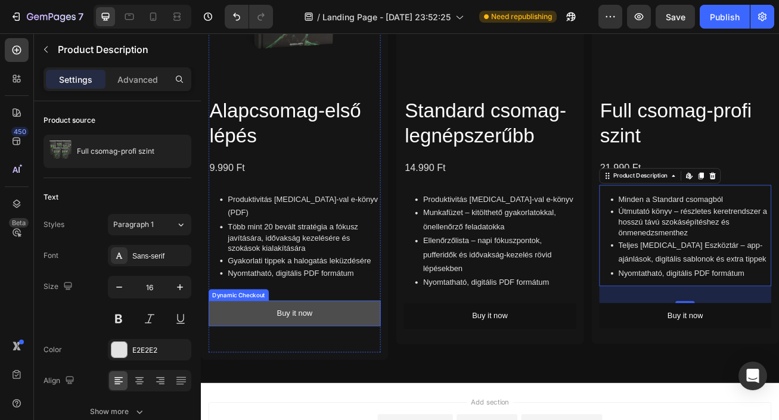
click at [389, 365] on button "Buy it now" at bounding box center [316, 380] width 213 height 32
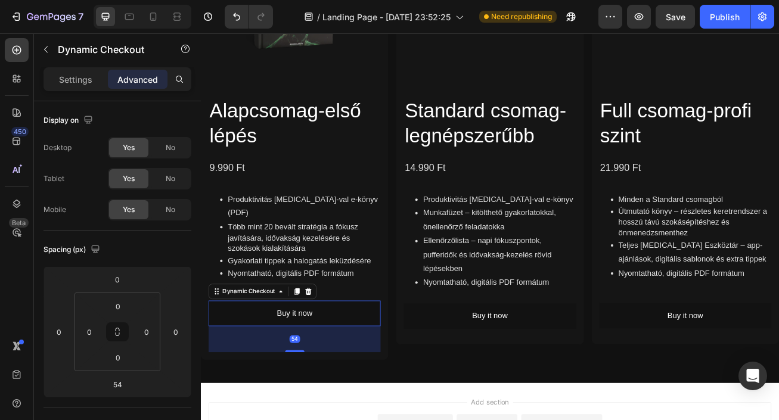
click at [91, 82] on p "Settings" at bounding box center [75, 79] width 33 height 13
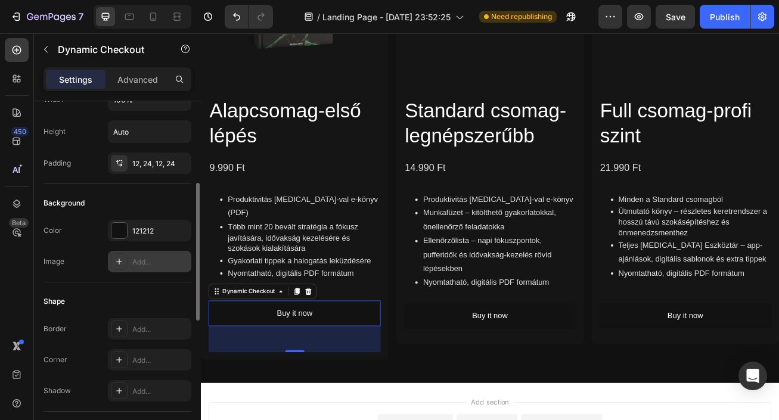
scroll to position [194, 0]
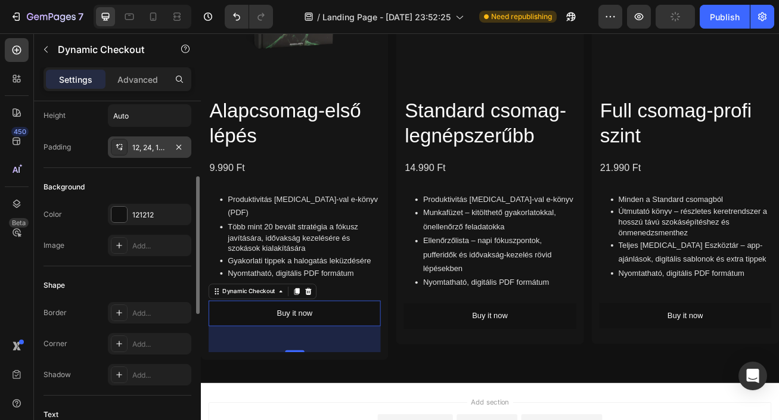
click at [147, 142] on div "12, 24, 12, 24" at bounding box center [149, 147] width 35 height 11
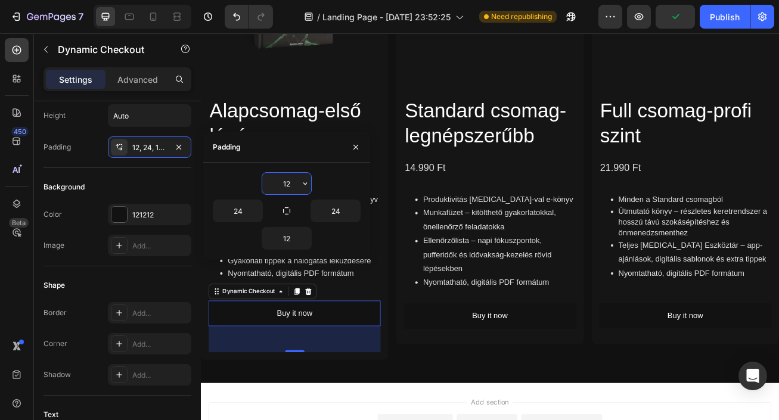
click at [277, 184] on input "12" at bounding box center [286, 183] width 49 height 21
click at [308, 185] on icon "button" at bounding box center [306, 184] width 10 height 10
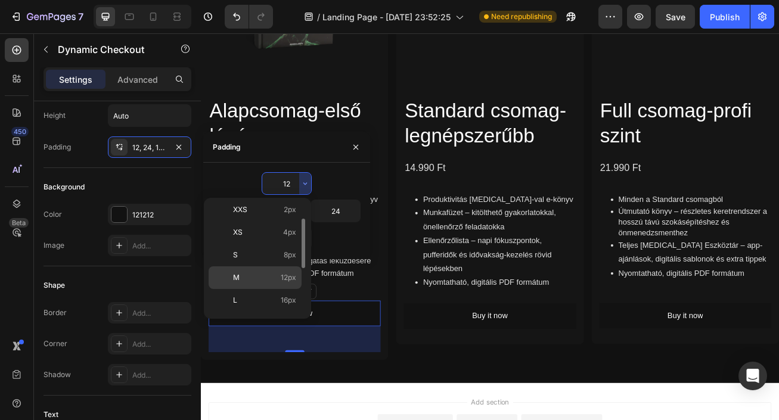
scroll to position [33, 0]
click at [269, 296] on p "L 16px" at bounding box center [264, 294] width 63 height 11
type input "16"
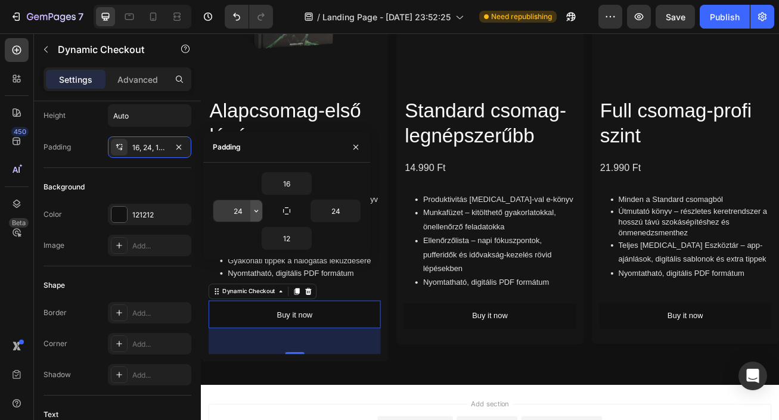
click at [253, 212] on icon "button" at bounding box center [257, 211] width 10 height 10
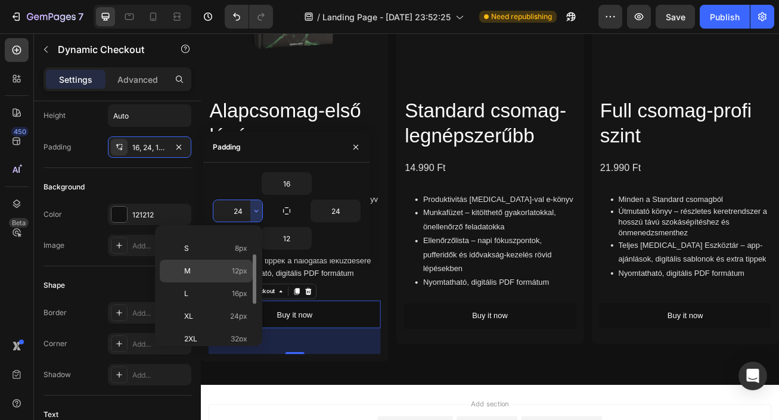
scroll to position [64, 0]
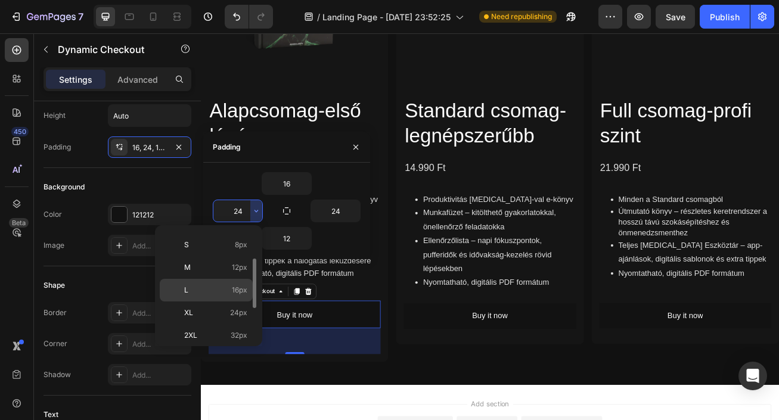
click at [221, 302] on div "L 16px" at bounding box center [206, 313] width 93 height 23
type input "16"
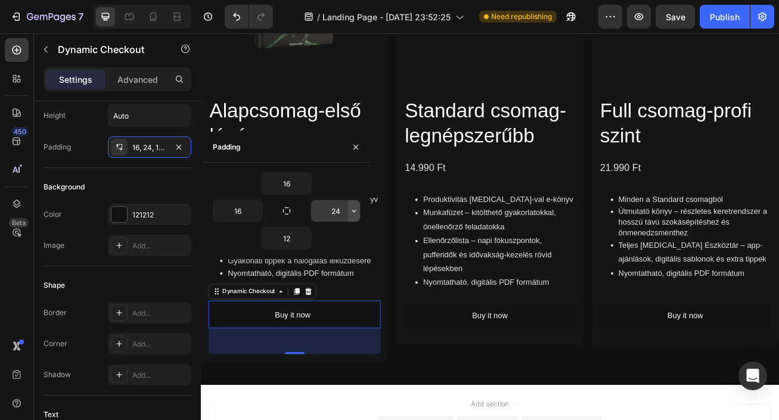
click at [353, 213] on icon "button" at bounding box center [354, 211] width 10 height 10
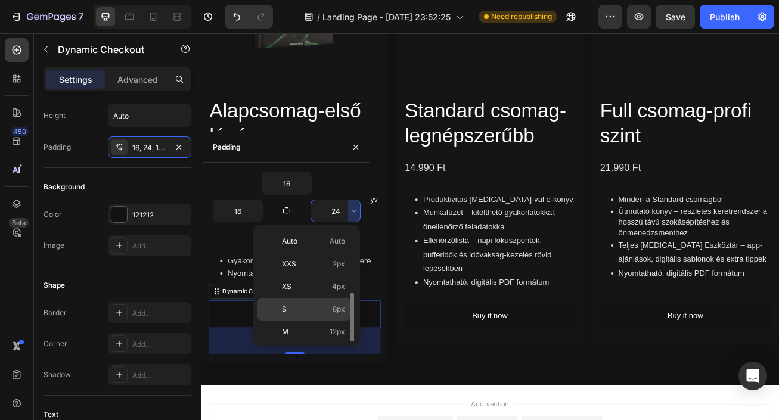
scroll to position [44, 0]
click at [338, 309] on span "16px" at bounding box center [338, 311] width 16 height 11
type input "16"
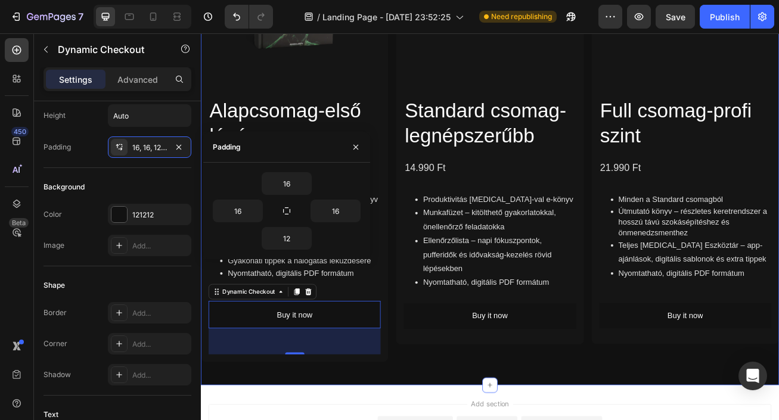
click at [407, 420] on div "Product Images Alapcsomag-első lépés Product Title 9.990 Ft Product Price Produ…" at bounding box center [558, 155] width 715 height 627
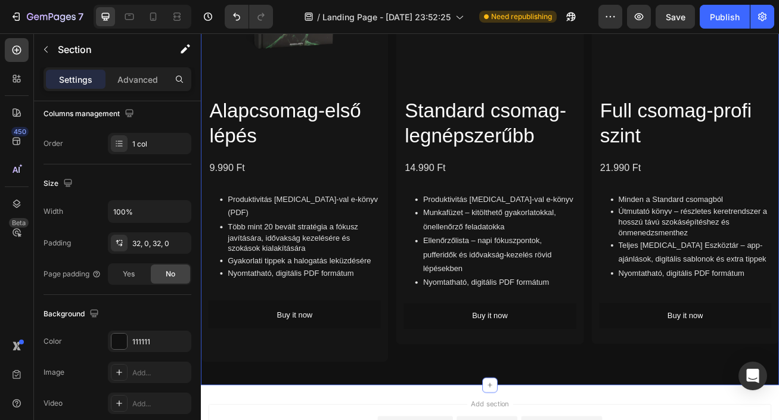
scroll to position [0, 0]
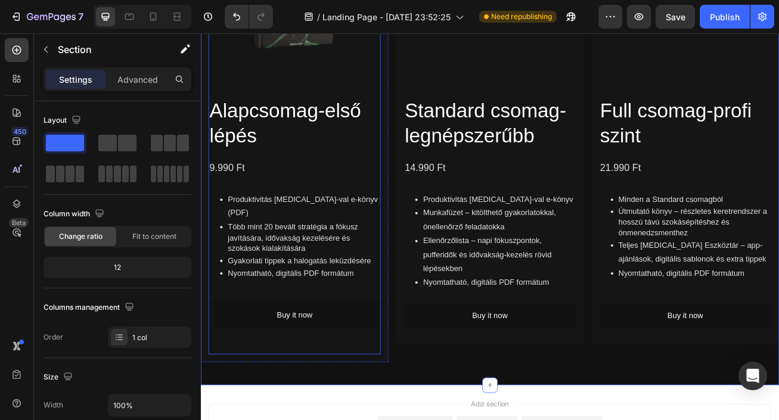
click at [407, 406] on div "Alapcsomag-első lépés Product Title 9.990 Ft Product Price Product Price Row Pr…" at bounding box center [316, 271] width 213 height 318
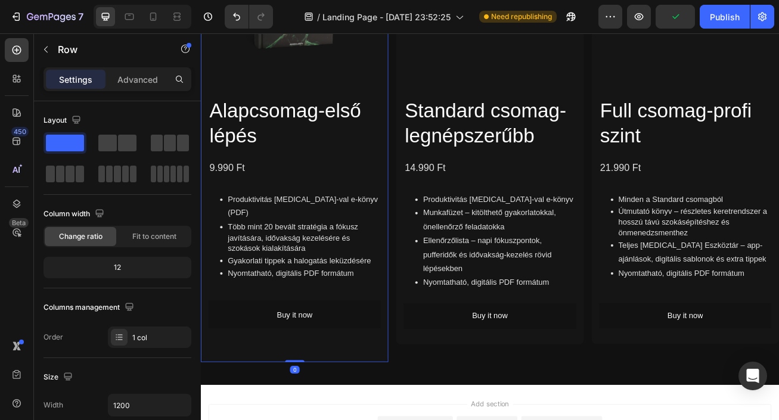
drag, startPoint x: 320, startPoint y: 421, endPoint x: 318, endPoint y: 382, distance: 38.8
click at [319, 408] on div "Product Images Alapcsomag-első lépés Product Title 9.990 Ft Product Price Produ…" at bounding box center [317, 150] width 232 height 579
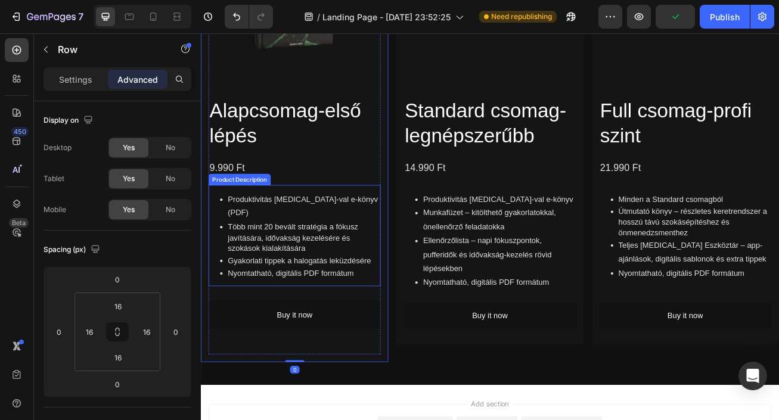
click at [324, 324] on p "Nyomtatható, digitális PDF formátum" at bounding box center [328, 330] width 189 height 13
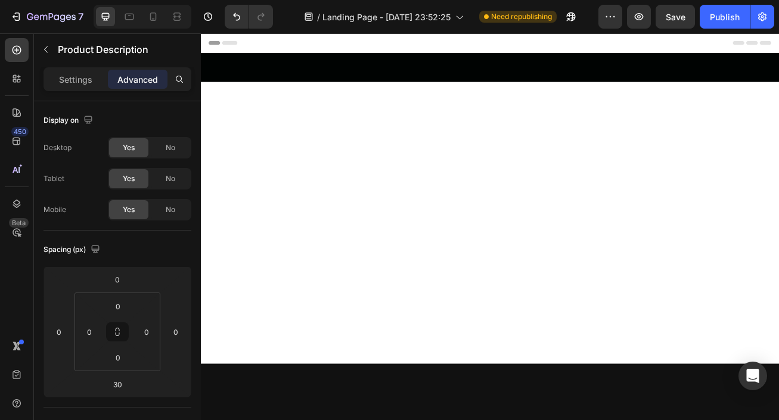
scroll to position [1386, 0]
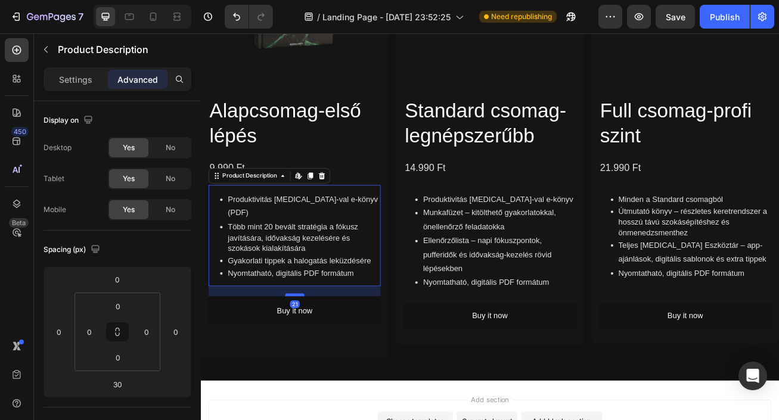
click at [322, 355] on div at bounding box center [317, 357] width 24 height 4
type input "21"
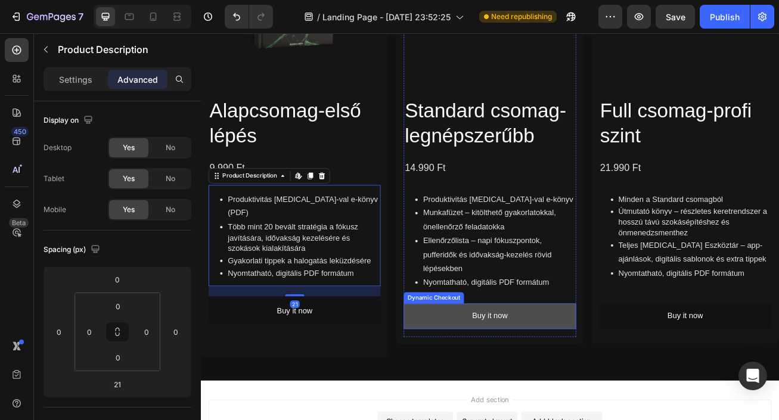
click at [481, 373] on button "Buy it now" at bounding box center [558, 384] width 213 height 32
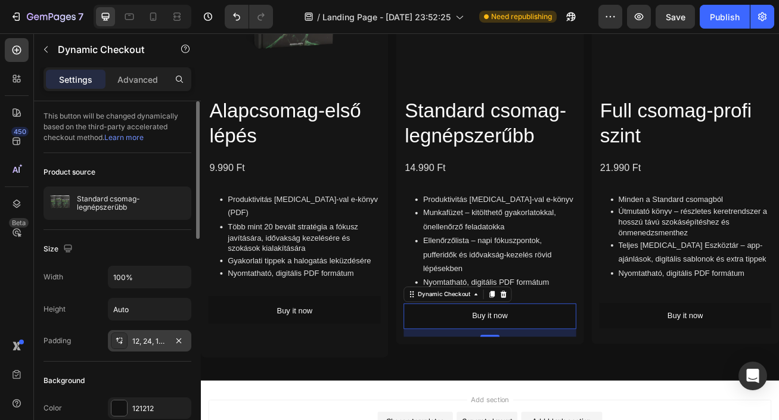
click at [154, 341] on div "12, 24, 12, 24" at bounding box center [149, 341] width 35 height 11
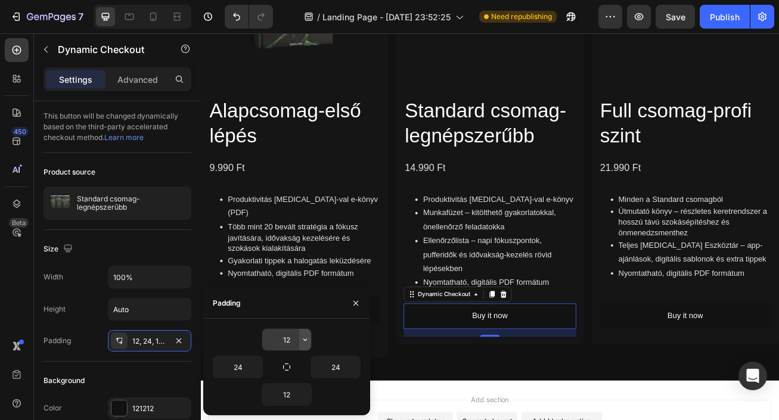
click at [303, 336] on icon "button" at bounding box center [306, 340] width 10 height 10
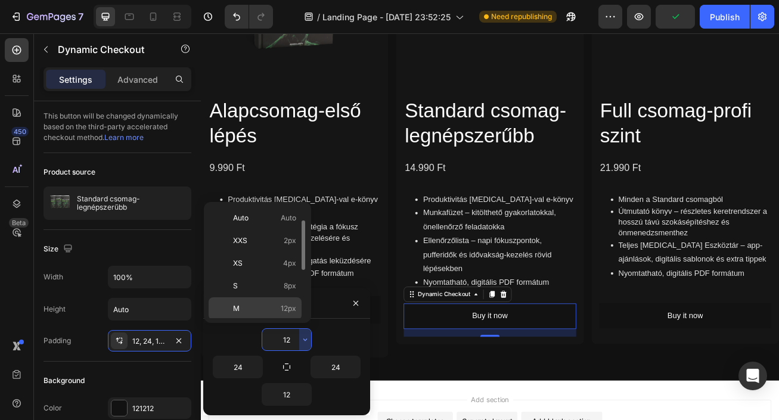
scroll to position [26, 0]
click at [289, 306] on span "16px" at bounding box center [289, 306] width 16 height 11
type input "16"
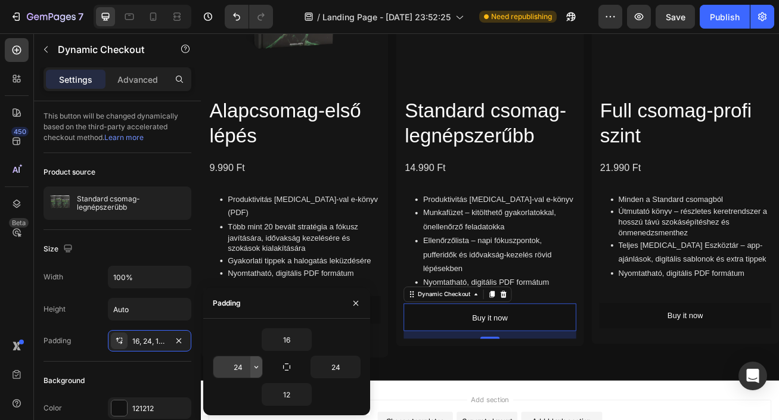
click at [256, 366] on icon "button" at bounding box center [257, 368] width 10 height 10
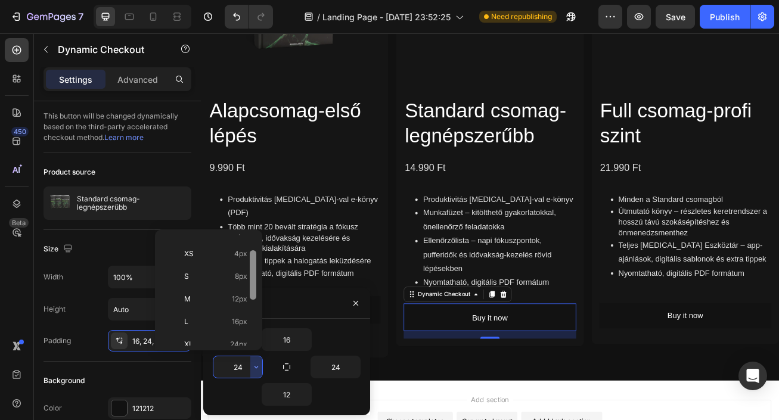
scroll to position [39, 0]
click at [240, 317] on span "16px" at bounding box center [240, 319] width 16 height 11
type input "16"
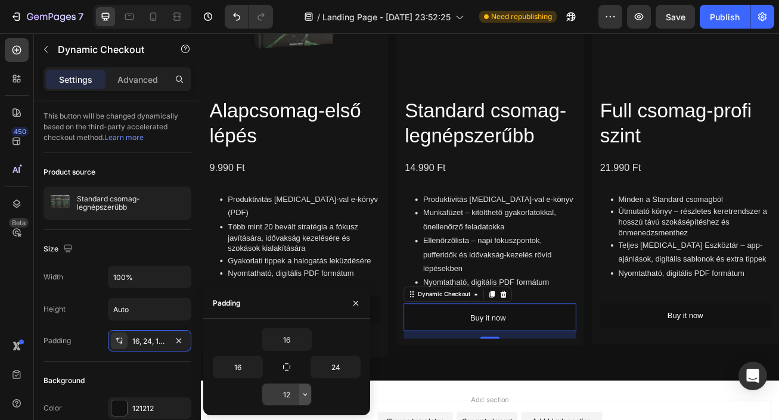
click at [301, 393] on icon "button" at bounding box center [306, 395] width 10 height 10
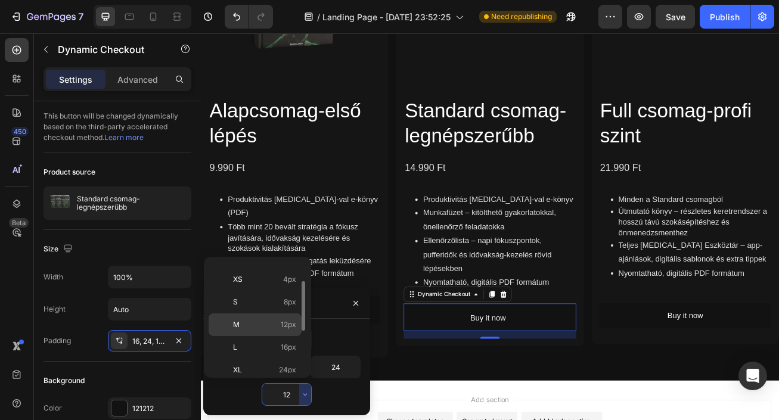
scroll to position [41, 0]
click at [287, 349] on span "16px" at bounding box center [289, 345] width 16 height 11
type input "16"
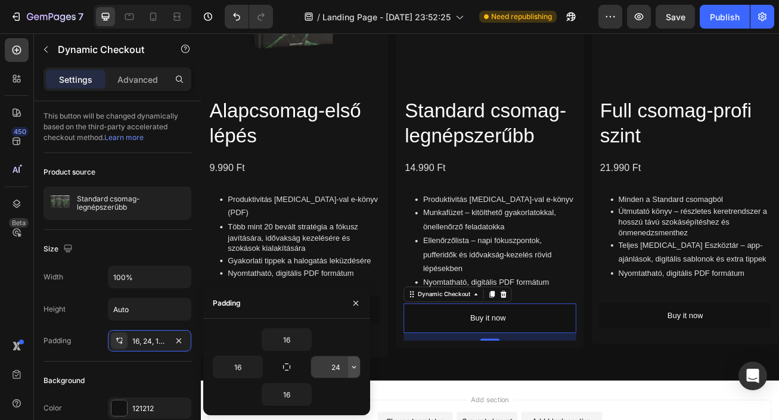
click at [352, 366] on icon "button" at bounding box center [354, 368] width 10 height 10
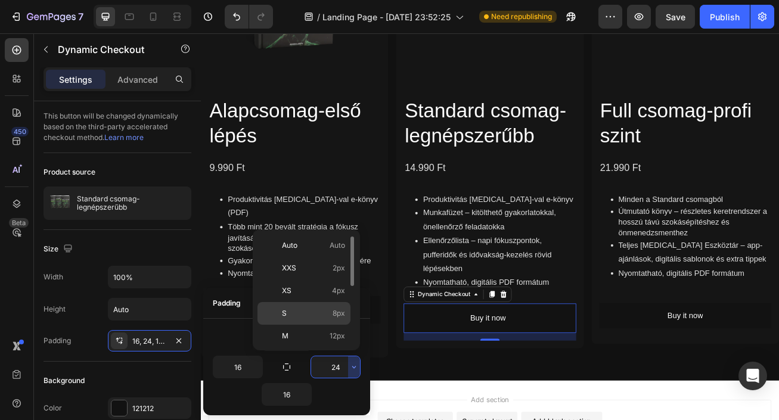
scroll to position [31, 0]
click at [324, 323] on p "L 16px" at bounding box center [313, 328] width 63 height 11
type input "16"
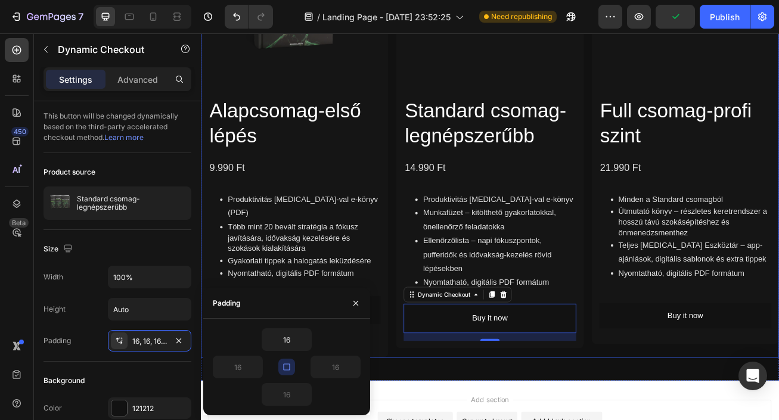
click at [436, 365] on div "Product Images Alapcsomag-első lépés Product Title 9.990 Ft Product Price Produ…" at bounding box center [558, 148] width 715 height 574
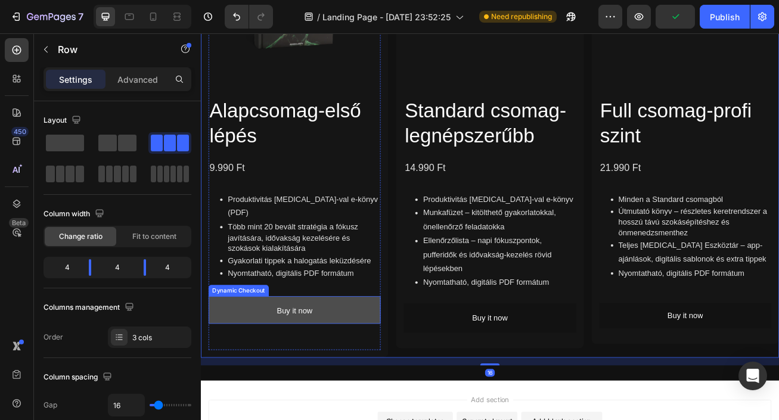
click at [400, 366] on button "Buy it now" at bounding box center [316, 376] width 213 height 34
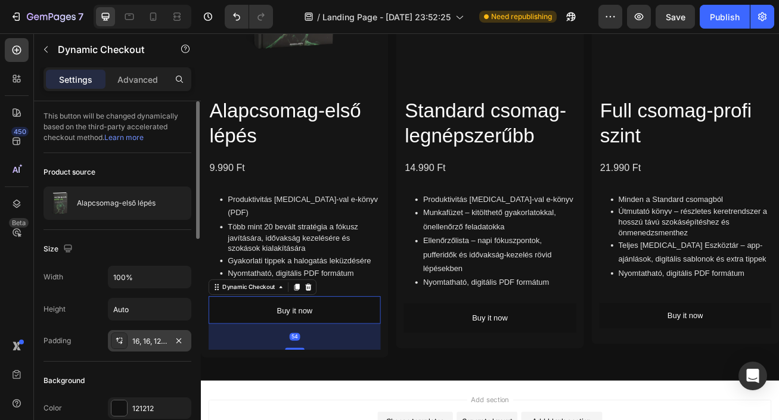
click at [169, 340] on div "16, 16, 12, 16" at bounding box center [149, 340] width 83 height 21
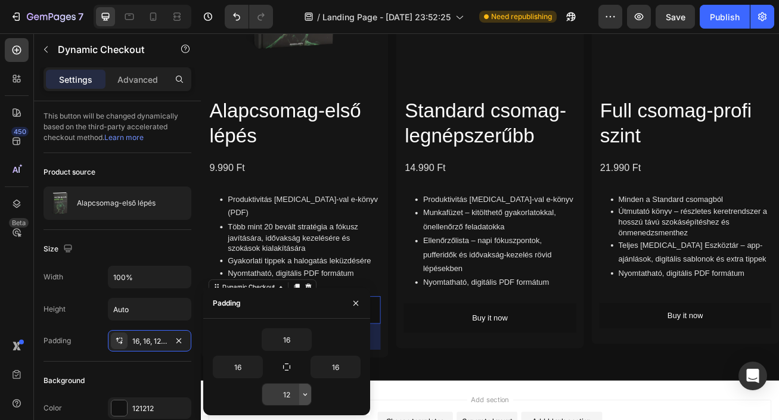
click at [305, 395] on icon "button" at bounding box center [306, 395] width 10 height 10
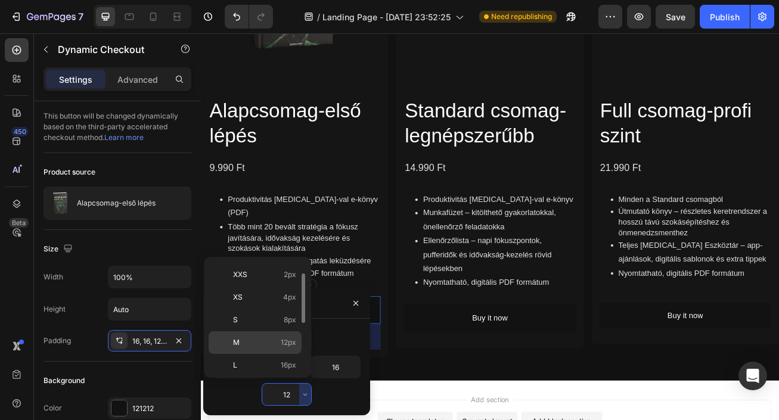
scroll to position [23, 0]
click at [284, 360] on span "16px" at bounding box center [289, 363] width 16 height 11
type input "16"
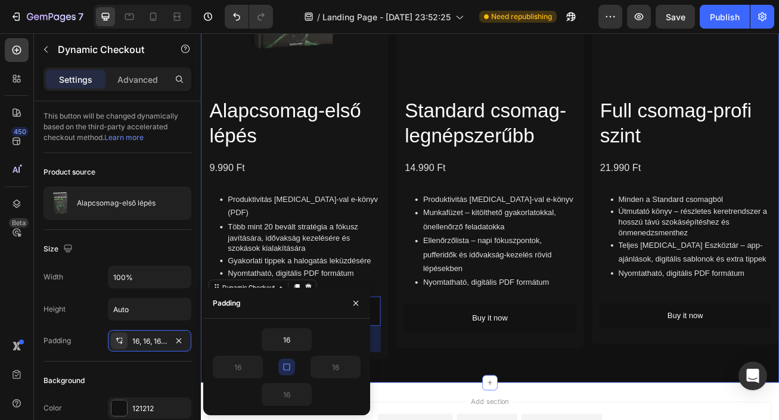
click at [422, 420] on div "Product Images Alapcsomag-első lépés Product Title 9.990 Ft Product Price Produ…" at bounding box center [558, 154] width 715 height 624
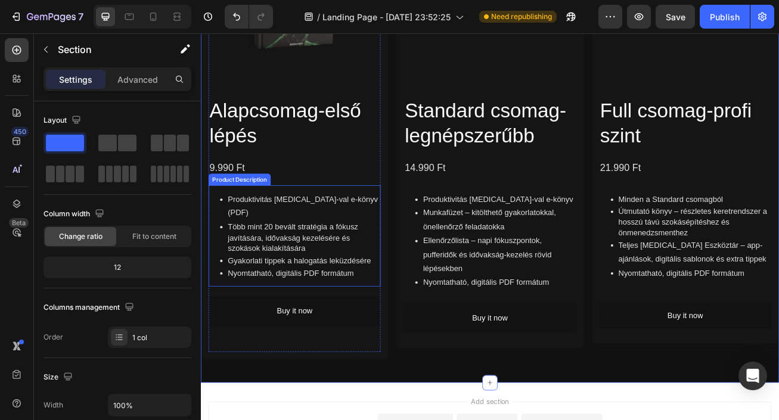
click at [343, 322] on div "Produktivitás [MEDICAL_DATA]-val e-könyv (PDF) Több mint 20 bevált stratégia a …" at bounding box center [316, 284] width 213 height 126
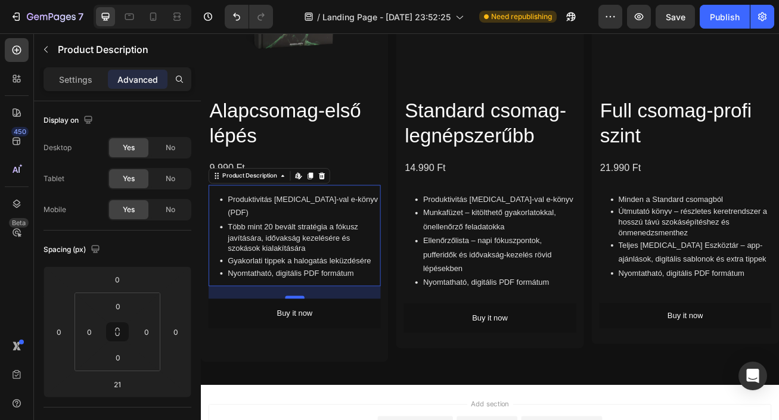
click at [320, 358] on div at bounding box center [317, 360] width 24 height 4
type input "26"
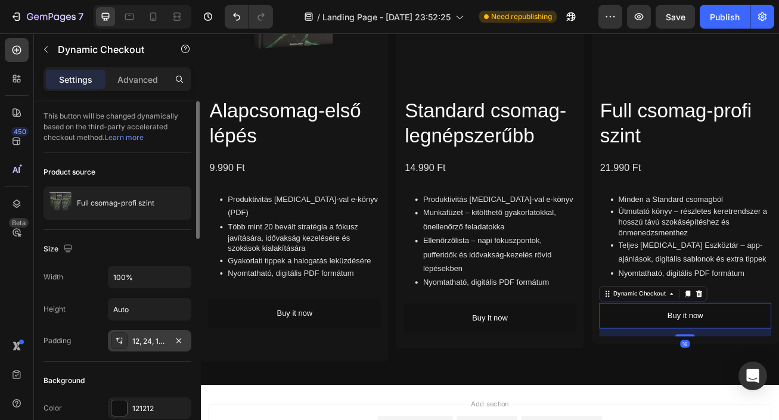
click at [168, 338] on div "12, 24, 12, 24" at bounding box center [149, 340] width 83 height 21
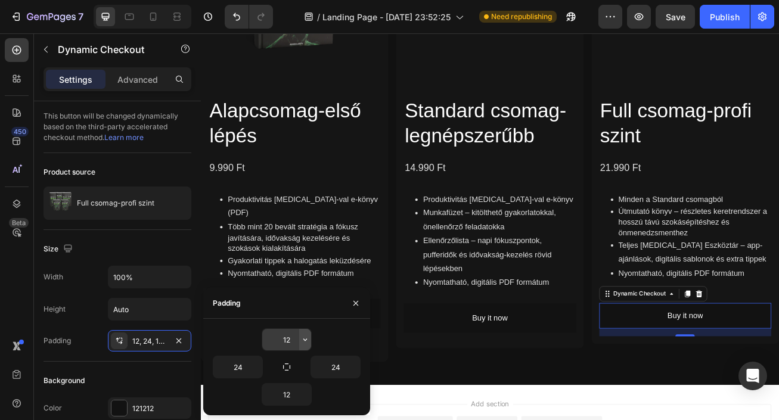
click at [305, 337] on icon "button" at bounding box center [306, 340] width 10 height 10
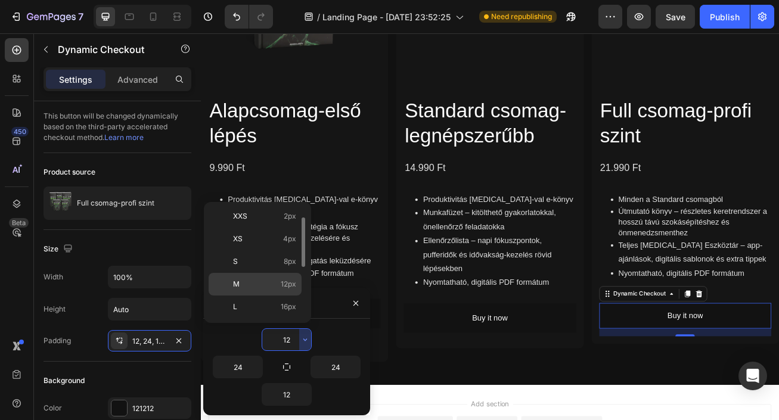
scroll to position [39, 0]
click at [279, 304] on div "L 16px" at bounding box center [255, 315] width 93 height 23
type input "16"
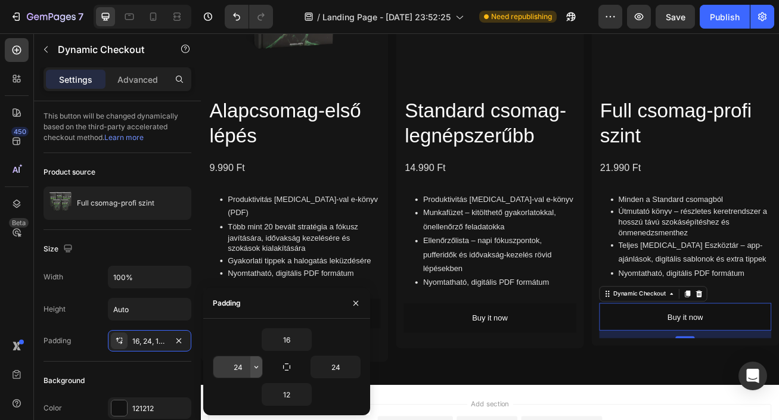
click at [258, 364] on icon "button" at bounding box center [257, 368] width 10 height 10
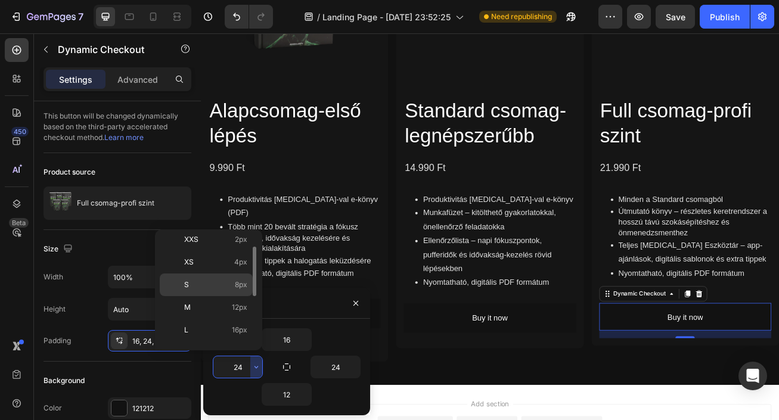
scroll to position [35, 0]
click at [238, 323] on span "16px" at bounding box center [240, 324] width 16 height 11
type input "16"
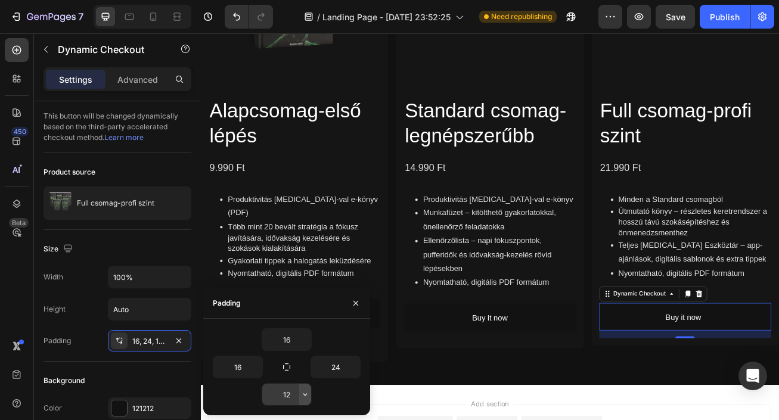
click at [309, 391] on icon "button" at bounding box center [306, 395] width 10 height 10
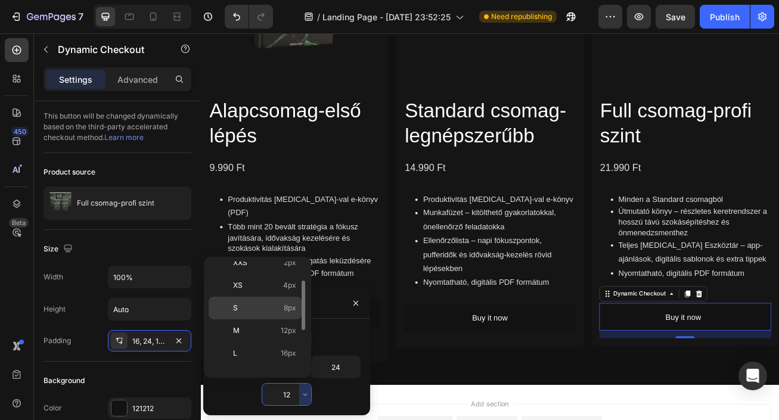
scroll to position [36, 0]
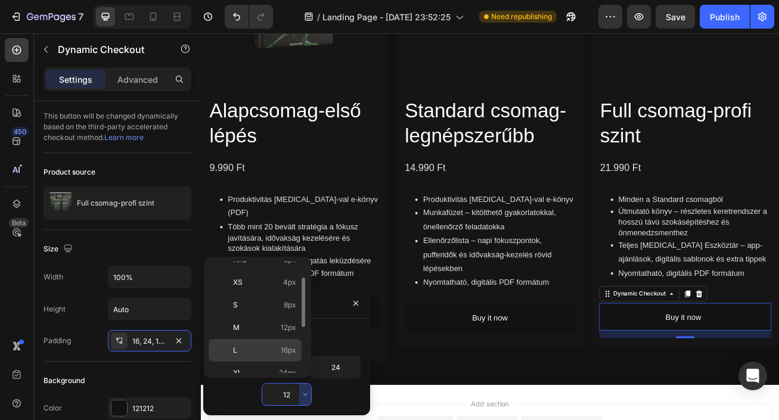
click at [266, 351] on p "L 16px" at bounding box center [264, 350] width 63 height 11
type input "16"
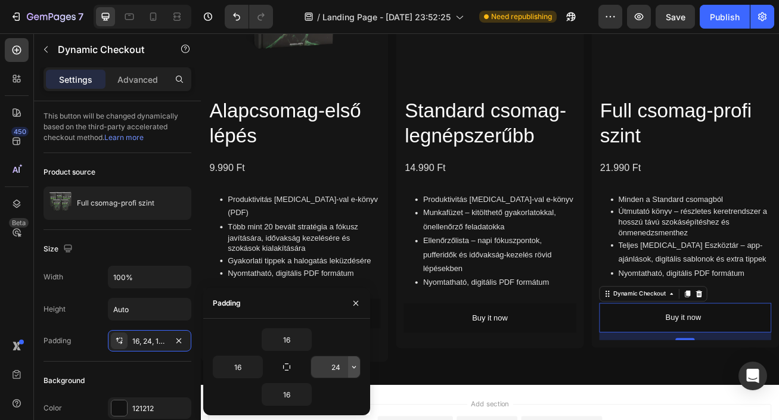
click at [358, 364] on icon "button" at bounding box center [354, 368] width 10 height 10
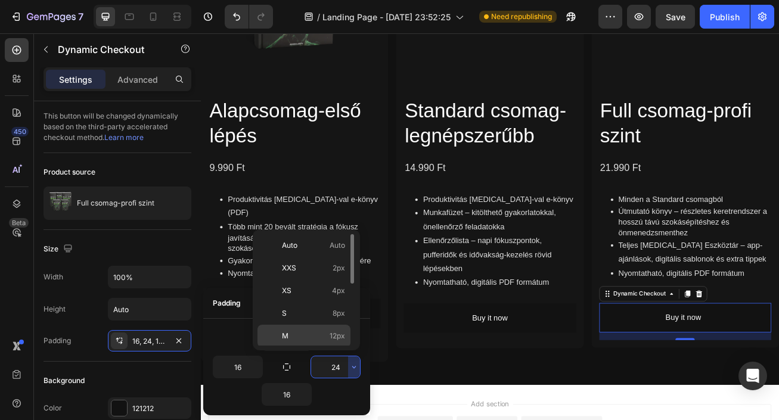
scroll to position [27, 0]
click at [327, 333] on p "L 16px" at bounding box center [313, 331] width 63 height 11
type input "16"
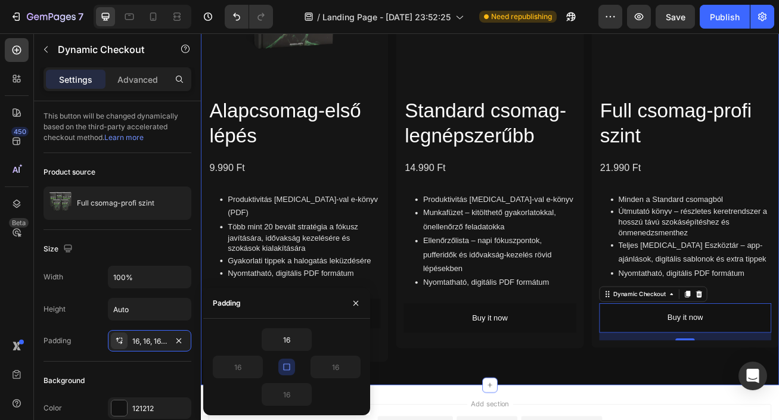
click at [623, 420] on div "Product Images Alapcsomag-első lépés Product Title 9.990 Ft Product Price Produ…" at bounding box center [558, 155] width 715 height 588
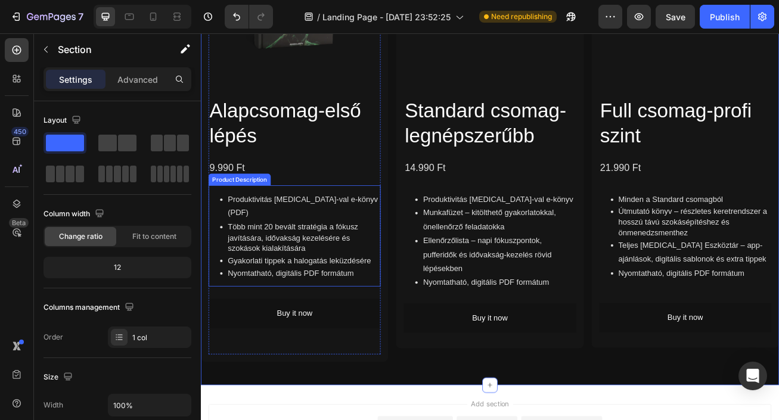
click at [391, 308] on p "Gyakorlati tippek a halogatás leküzdésére" at bounding box center [328, 314] width 189 height 13
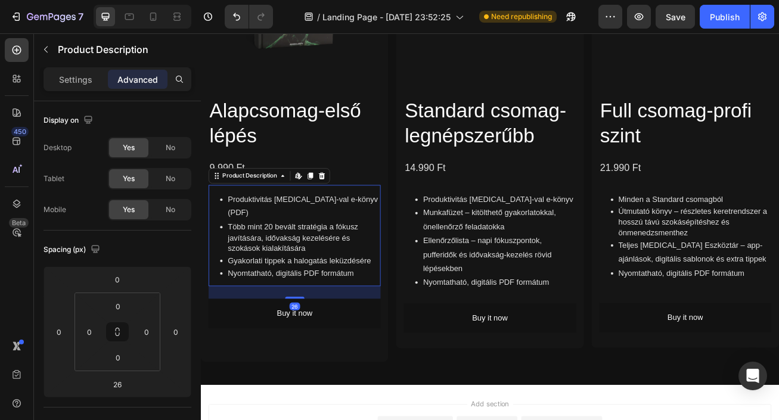
click at [393, 324] on p "Nyomtatható, digitális PDF formátum" at bounding box center [328, 330] width 189 height 13
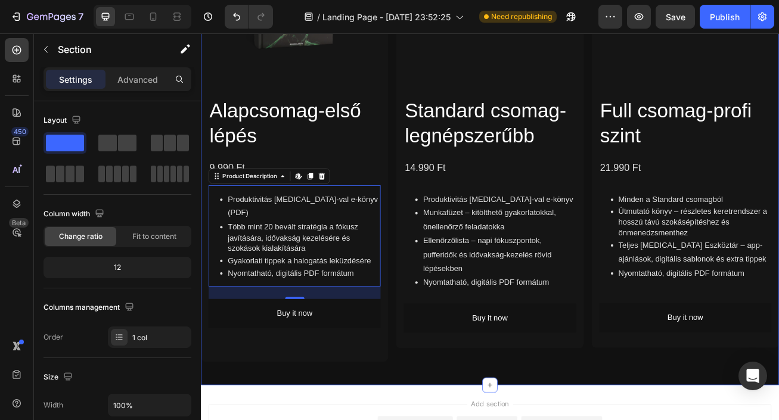
click at [498, 420] on div "Product Images Alapcsomag-első lépés Product Title 9.990 Ft Product Price Produ…" at bounding box center [558, 155] width 715 height 627
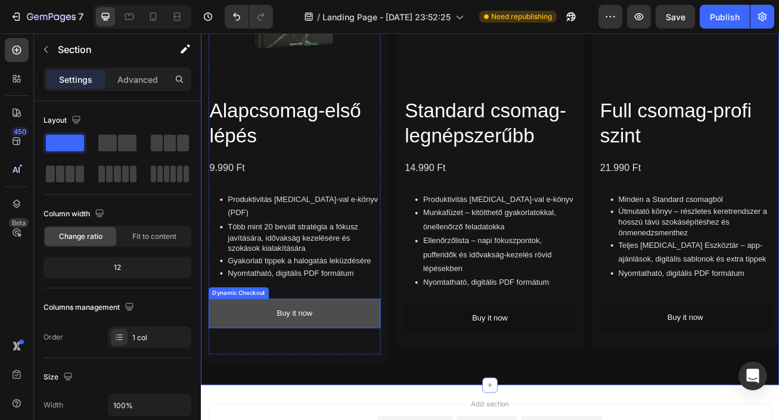
click at [259, 362] on button "Buy it now" at bounding box center [316, 380] width 213 height 36
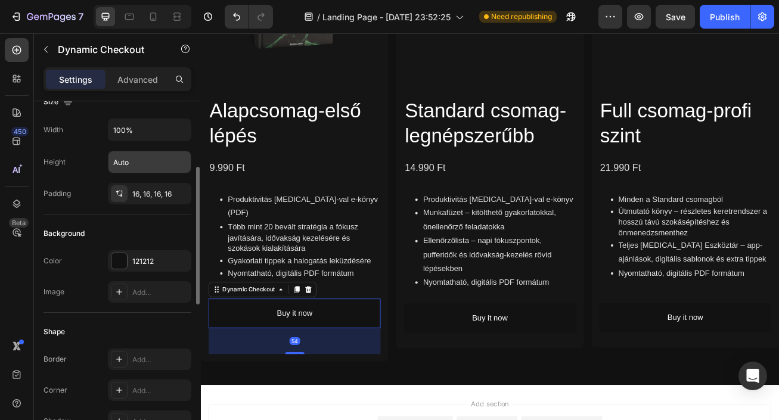
scroll to position [154, 0]
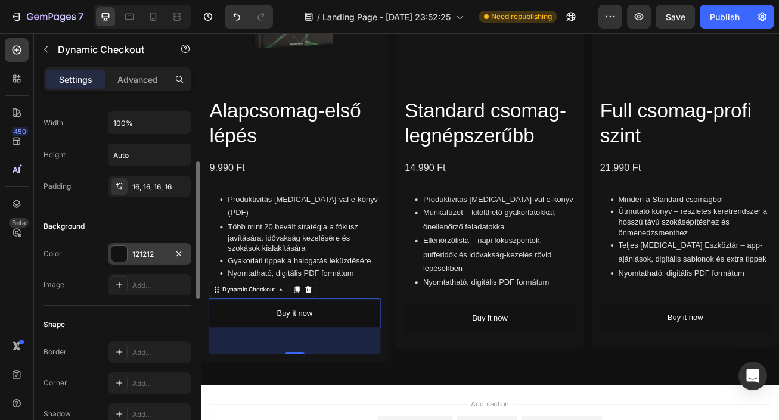
click at [158, 254] on div "121212" at bounding box center [149, 254] width 35 height 11
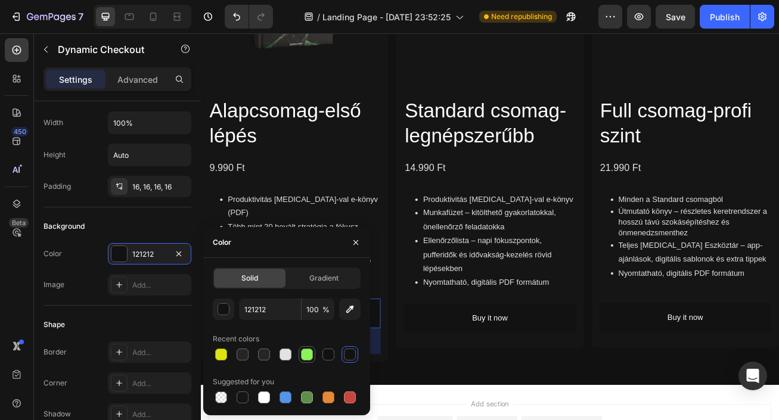
click at [306, 356] on div at bounding box center [307, 355] width 12 height 12
type input "8BF358"
click at [349, 243] on button "button" at bounding box center [355, 242] width 19 height 19
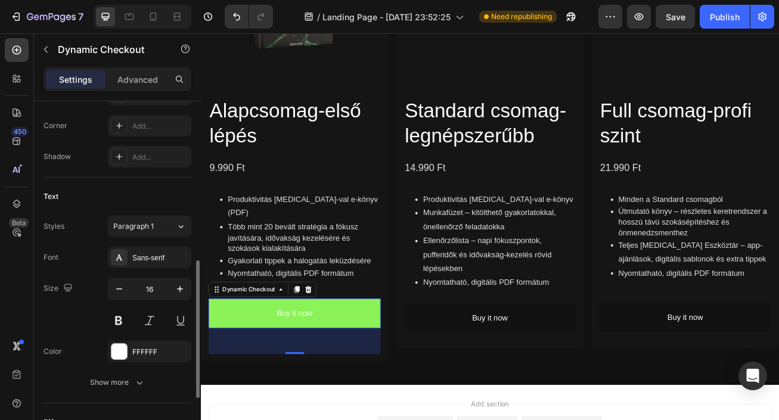
scroll to position [414, 0]
click at [150, 349] on div "FFFFFF" at bounding box center [149, 350] width 35 height 11
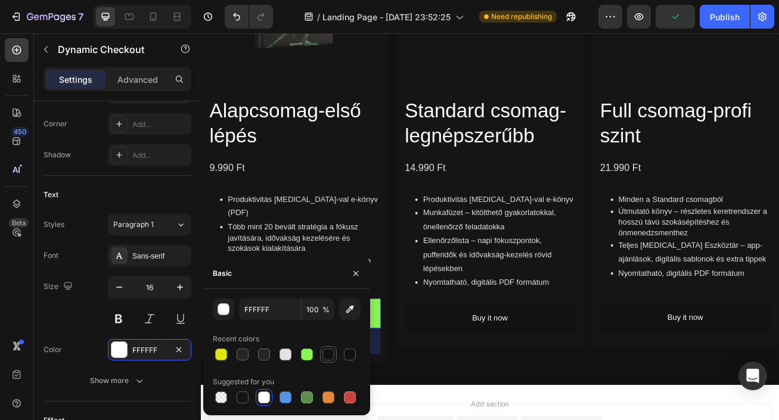
click at [323, 354] on div at bounding box center [329, 355] width 12 height 12
type input "111111"
click at [357, 270] on icon "button" at bounding box center [356, 274] width 10 height 10
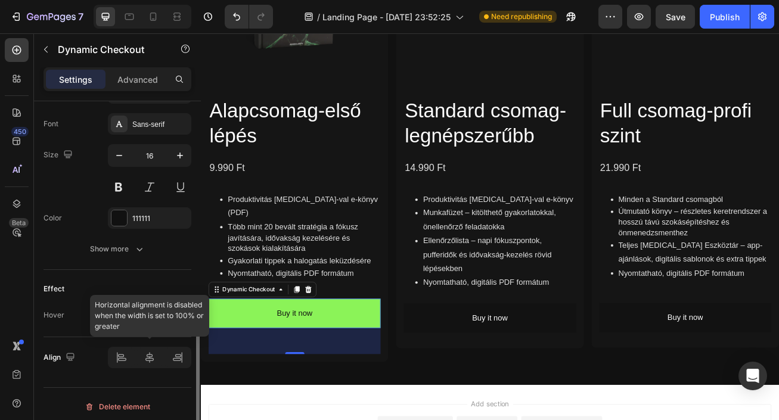
scroll to position [551, 0]
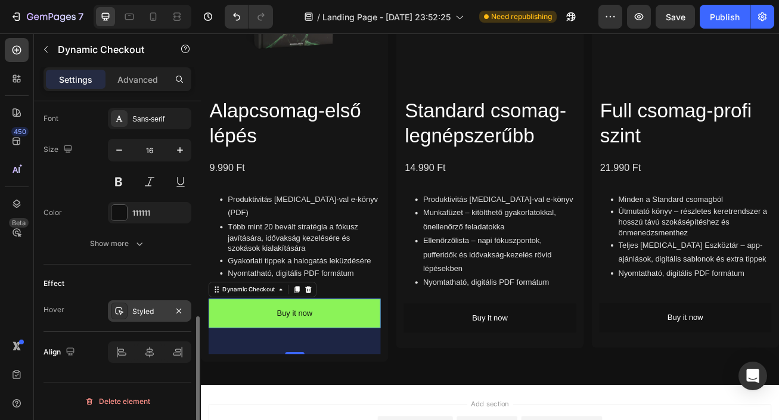
click at [144, 308] on div "Styled" at bounding box center [149, 311] width 35 height 11
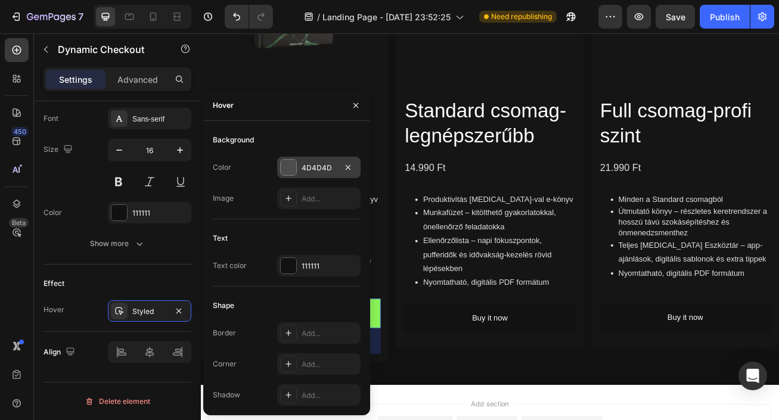
click at [315, 175] on div "4D4D4D" at bounding box center [318, 167] width 83 height 21
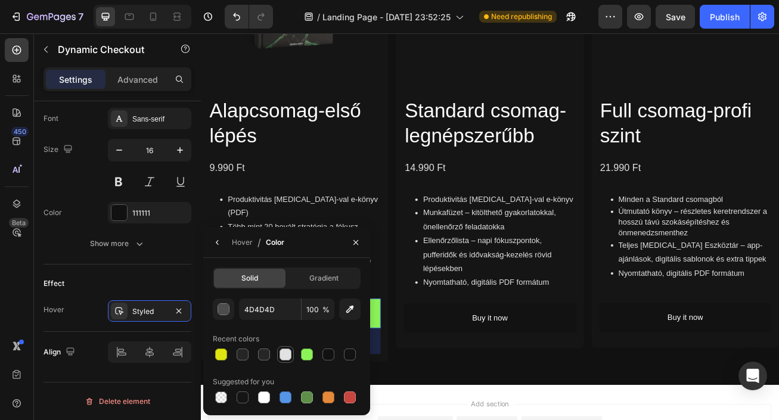
click at [285, 357] on div at bounding box center [286, 355] width 12 height 12
type input "E2E2E2"
click at [213, 243] on icon "button" at bounding box center [218, 243] width 10 height 10
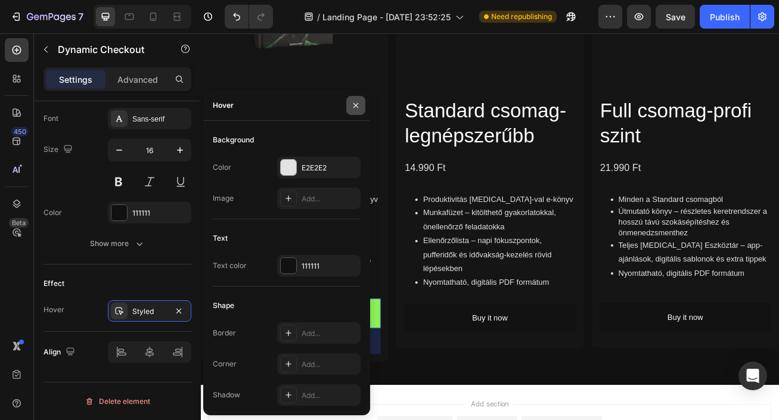
click at [357, 107] on icon "button" at bounding box center [356, 105] width 5 height 5
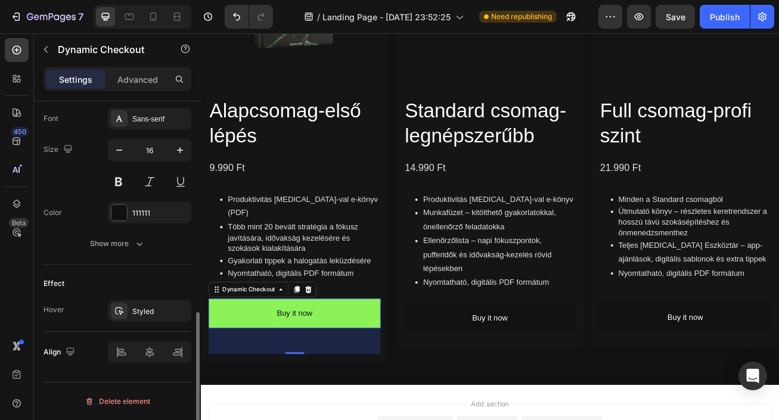
scroll to position [506, 0]
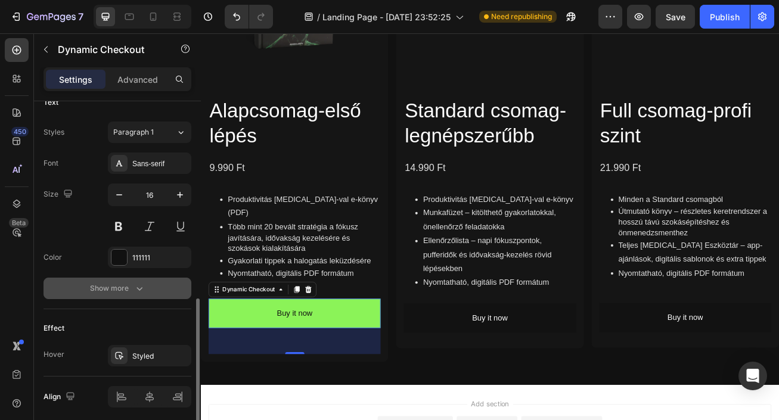
click at [144, 289] on icon "button" at bounding box center [140, 289] width 12 height 12
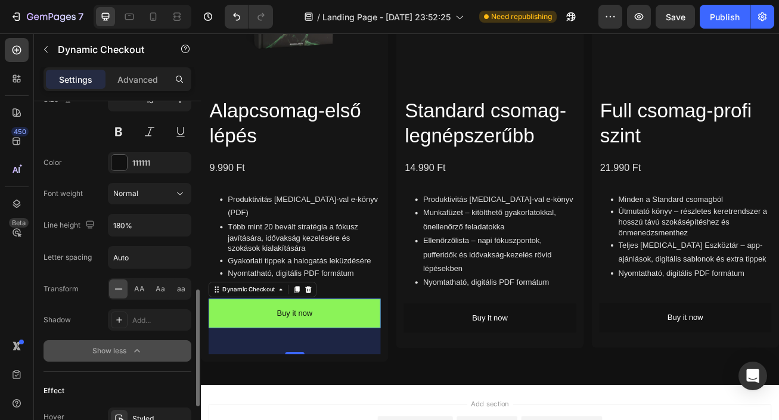
scroll to position [605, 0]
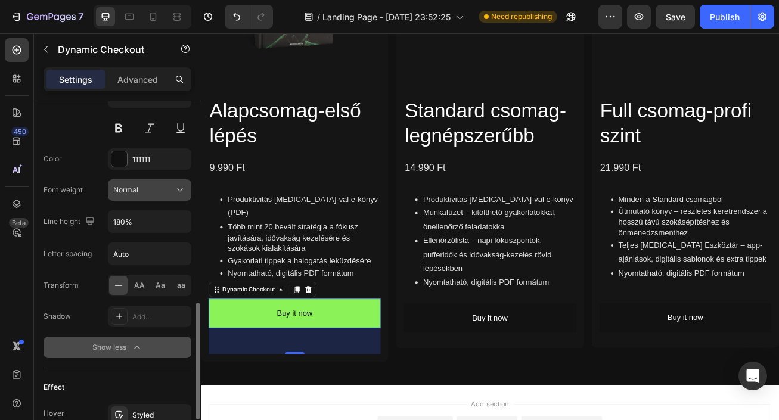
click at [184, 193] on icon at bounding box center [180, 190] width 12 height 12
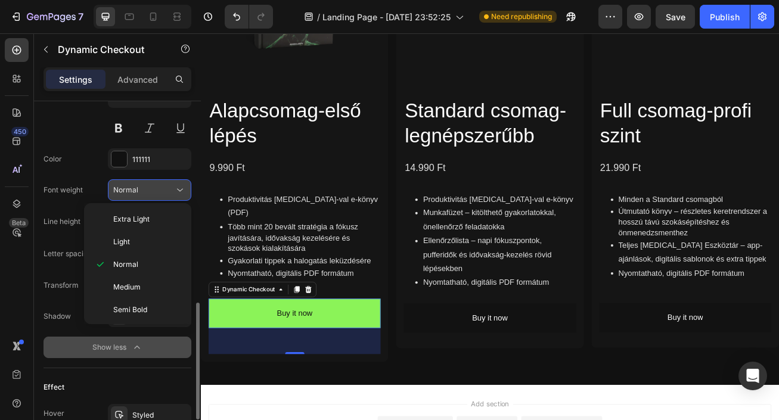
click at [184, 193] on icon at bounding box center [180, 190] width 12 height 12
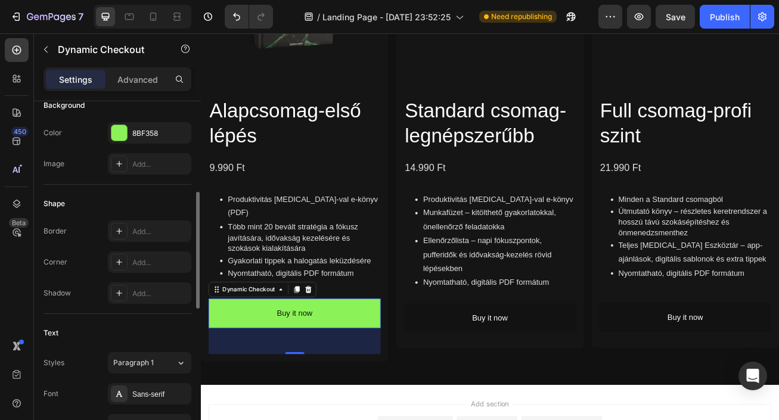
scroll to position [275, 0]
click at [137, 264] on div "Add..." at bounding box center [160, 263] width 56 height 11
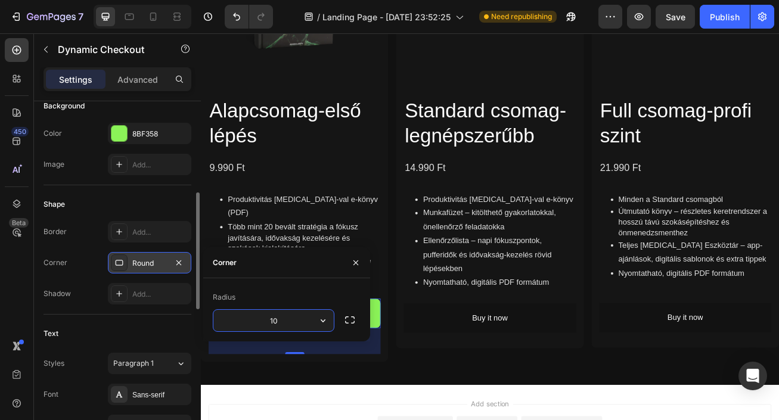
type input "10"
click at [360, 265] on icon "button" at bounding box center [356, 263] width 10 height 10
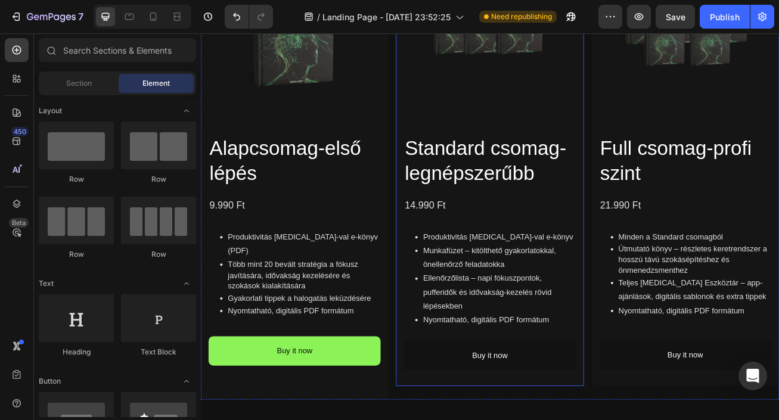
scroll to position [1367, 0]
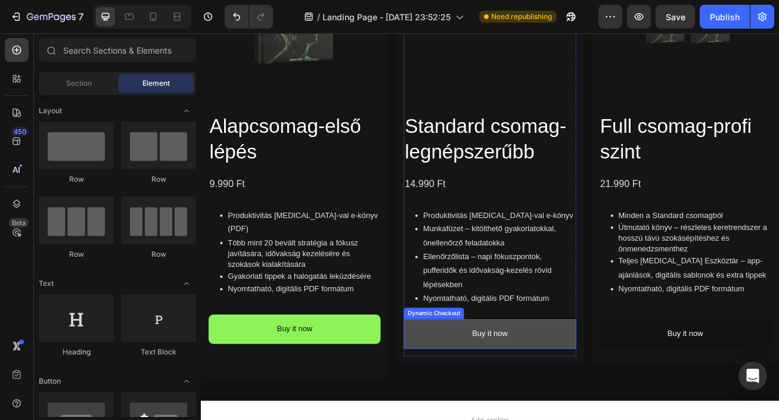
click at [490, 400] on button "Buy it now" at bounding box center [558, 406] width 213 height 36
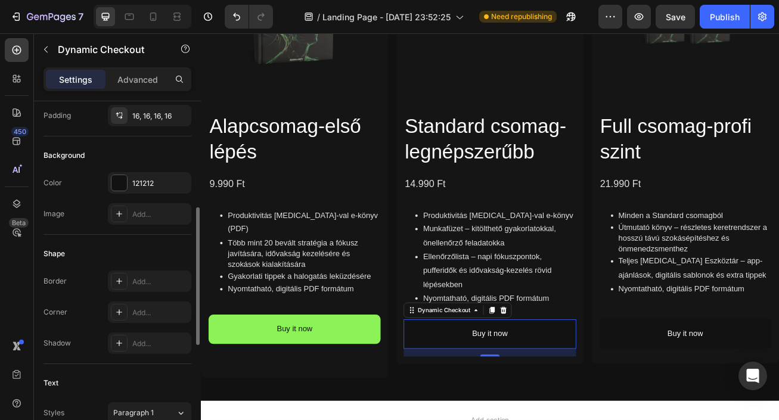
scroll to position [238, 0]
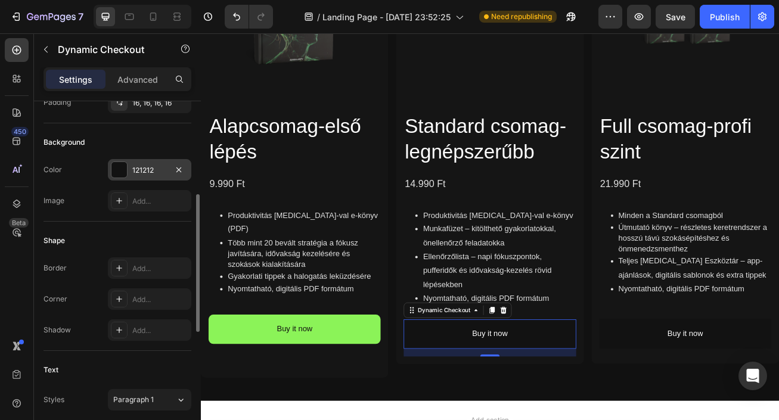
click at [157, 172] on div "121212" at bounding box center [149, 170] width 35 height 11
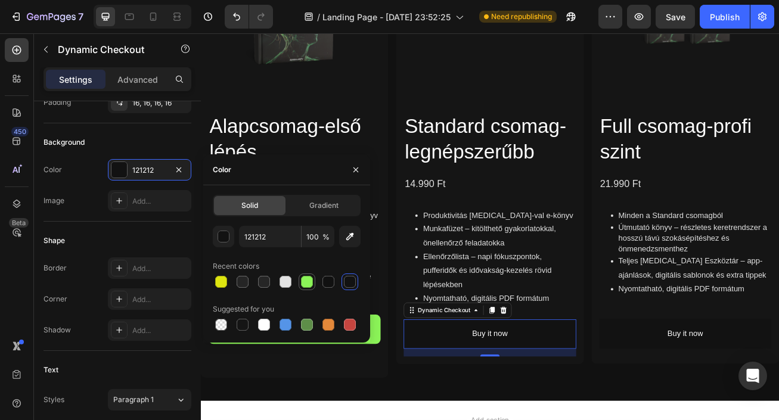
click at [305, 279] on div at bounding box center [307, 282] width 12 height 12
type input "8BF358"
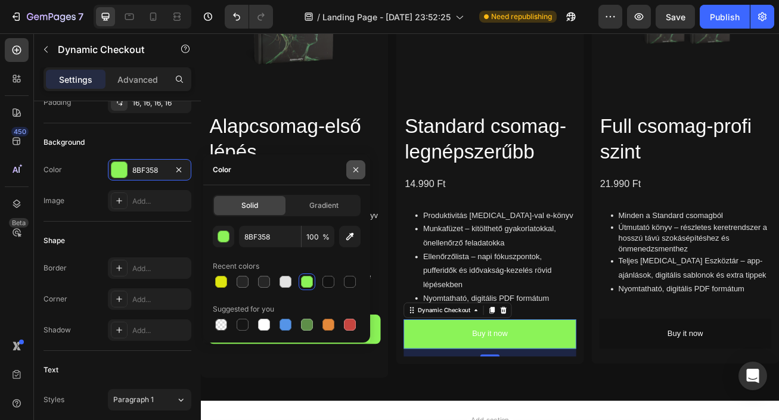
click at [350, 171] on button "button" at bounding box center [355, 169] width 19 height 19
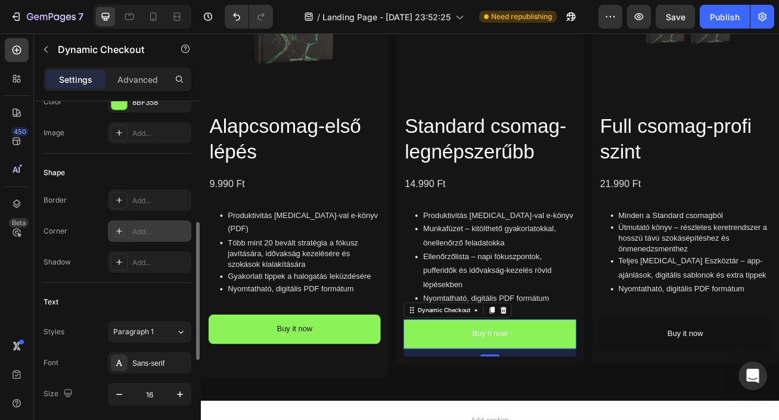
scroll to position [308, 0]
click at [144, 235] on div "Add..." at bounding box center [160, 230] width 56 height 11
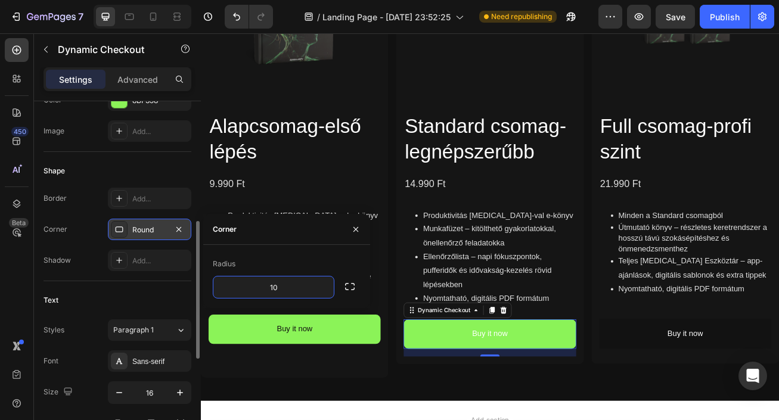
type input "10"
click at [153, 298] on div "Text" at bounding box center [118, 300] width 148 height 19
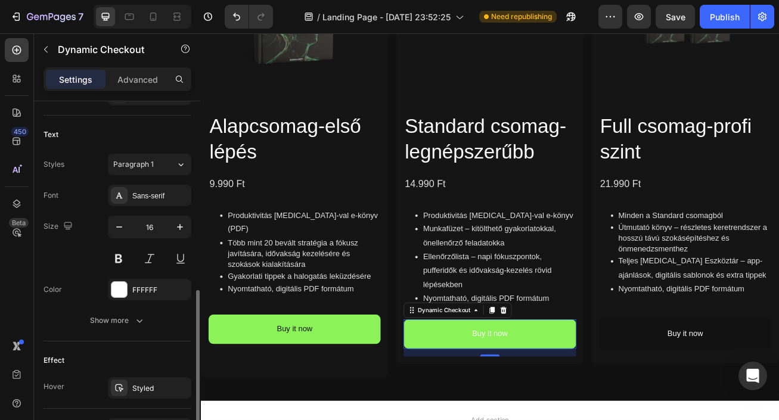
scroll to position [480, 0]
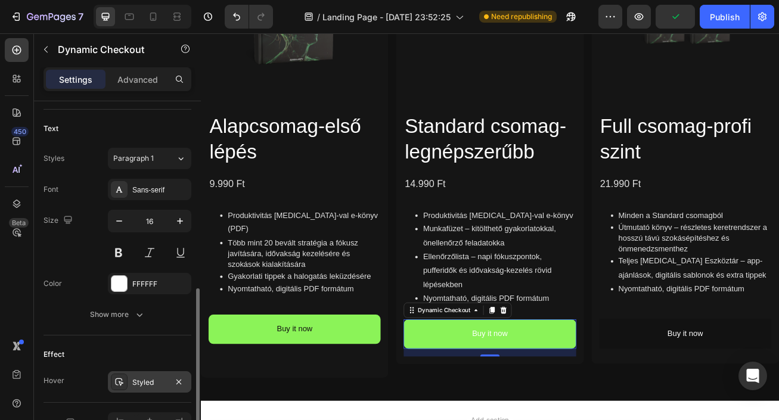
click at [162, 376] on div "Styled" at bounding box center [149, 381] width 83 height 21
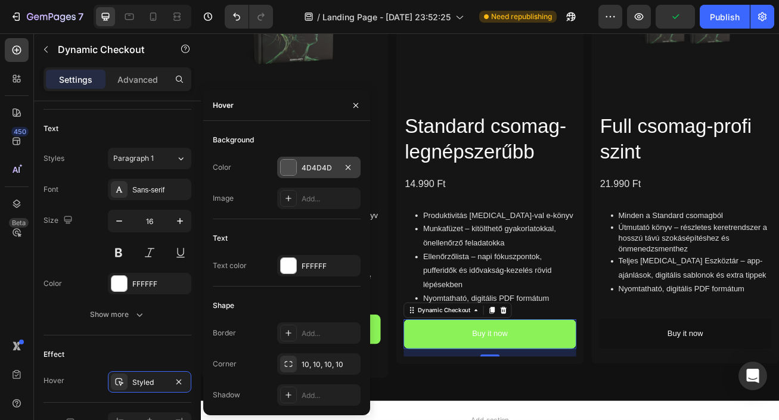
click at [312, 163] on div "4D4D4D" at bounding box center [319, 168] width 35 height 11
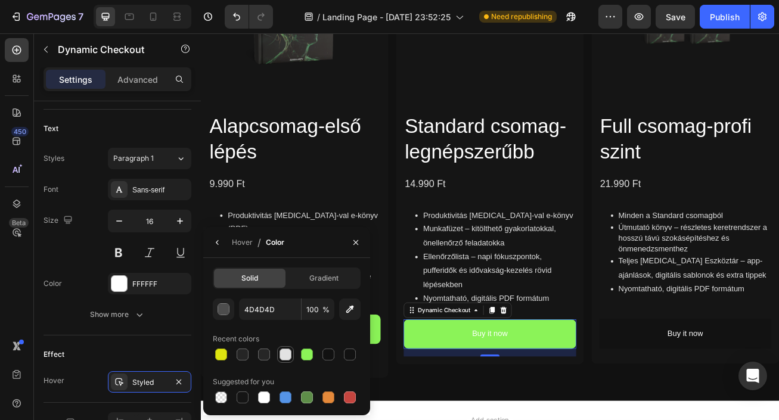
click at [285, 358] on div at bounding box center [286, 355] width 12 height 12
type input "E2E2E2"
click at [217, 241] on icon "button" at bounding box center [217, 242] width 2 height 5
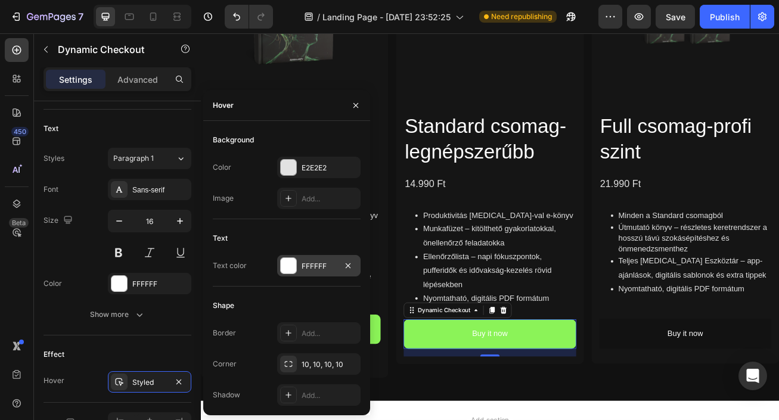
click at [314, 267] on div "FFFFFF" at bounding box center [319, 266] width 35 height 11
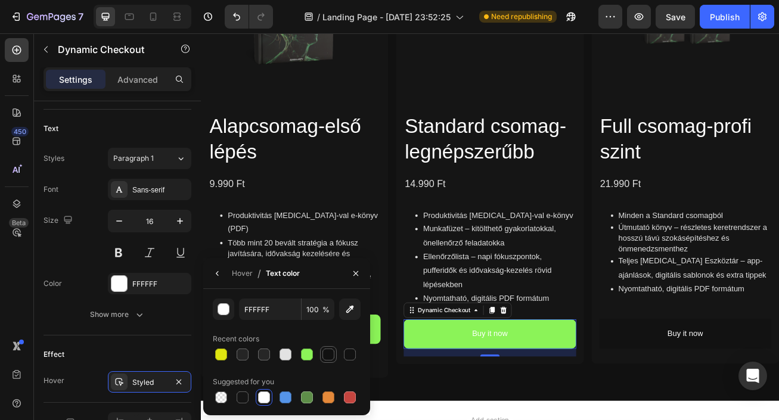
click at [329, 355] on div at bounding box center [329, 355] width 12 height 12
type input "111111"
click at [221, 277] on icon "button" at bounding box center [218, 274] width 10 height 10
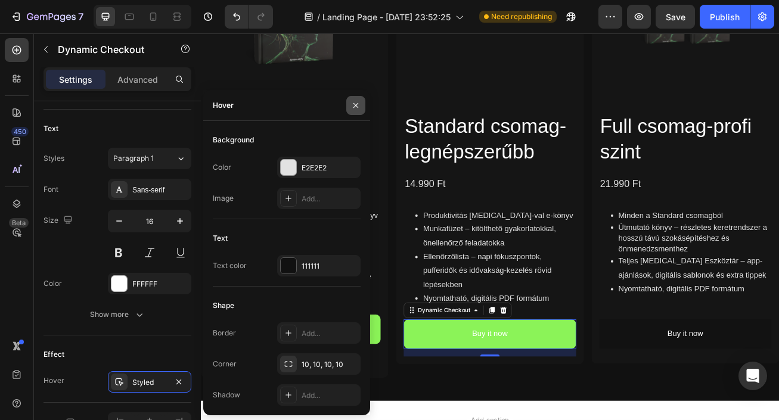
click at [354, 102] on icon "button" at bounding box center [356, 106] width 10 height 10
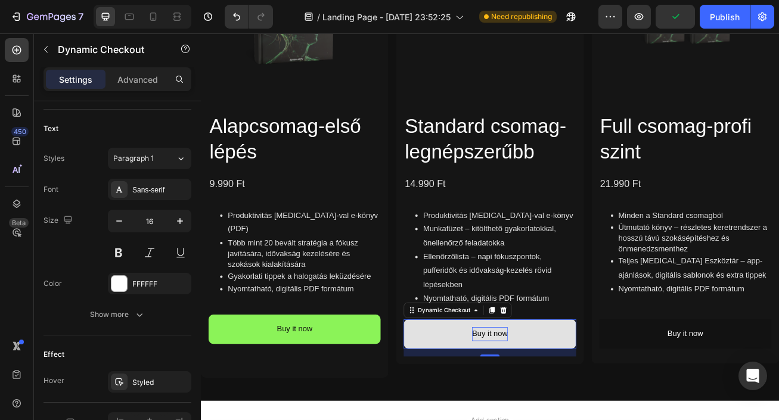
click at [553, 410] on div "Buy it now" at bounding box center [559, 405] width 44 height 17
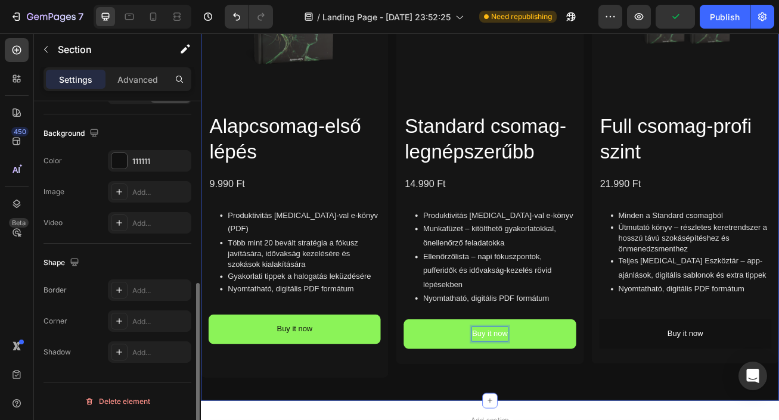
click at [576, 420] on div "Product Images Alapcsomag-első lépés Product Title 9.990 Ft Product Price Produ…" at bounding box center [558, 175] width 715 height 588
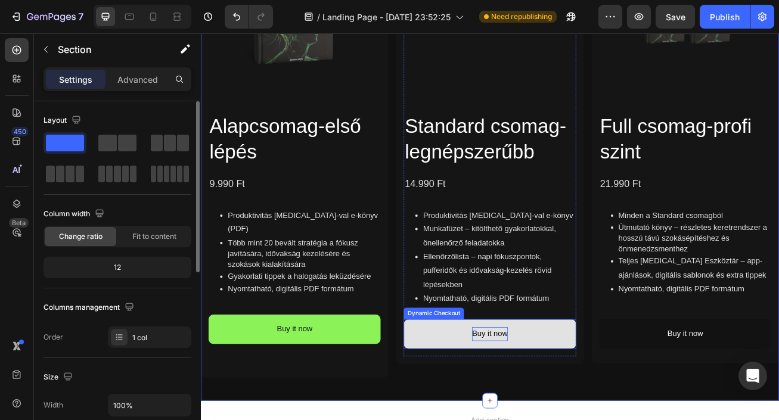
click at [560, 404] on p "Buy it now" at bounding box center [559, 405] width 44 height 17
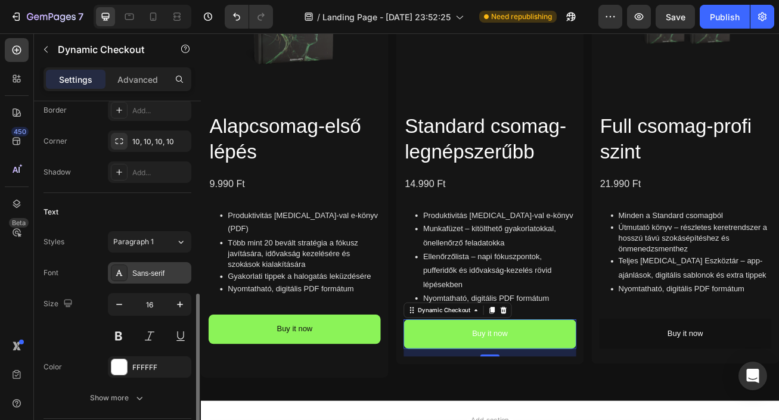
scroll to position [425, 0]
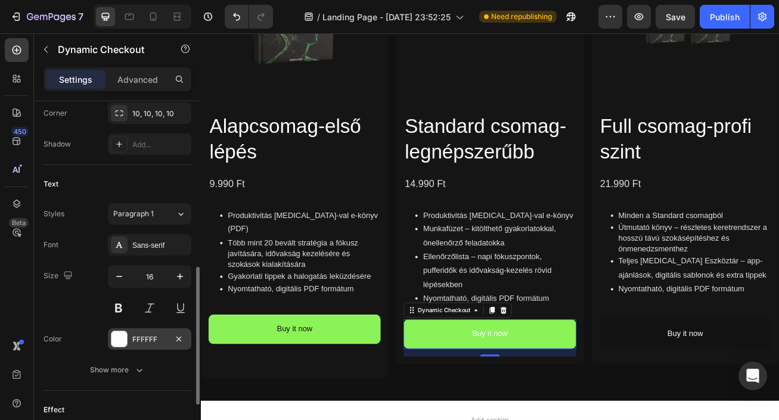
click at [150, 342] on div "FFFFFF" at bounding box center [149, 339] width 35 height 11
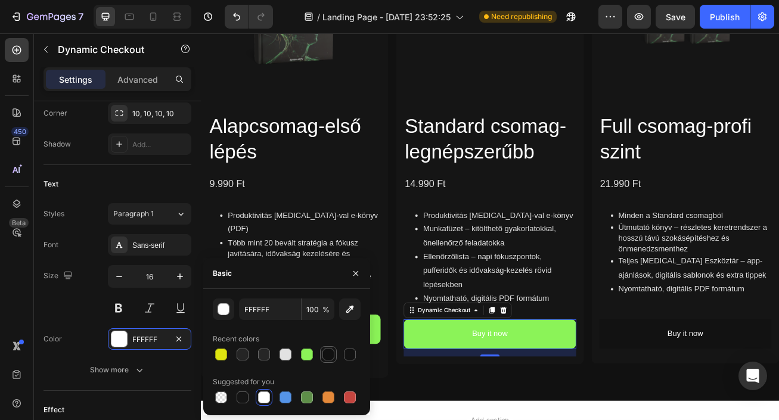
click at [323, 357] on div at bounding box center [329, 355] width 12 height 12
type input "111111"
click at [358, 272] on icon "button" at bounding box center [356, 274] width 10 height 10
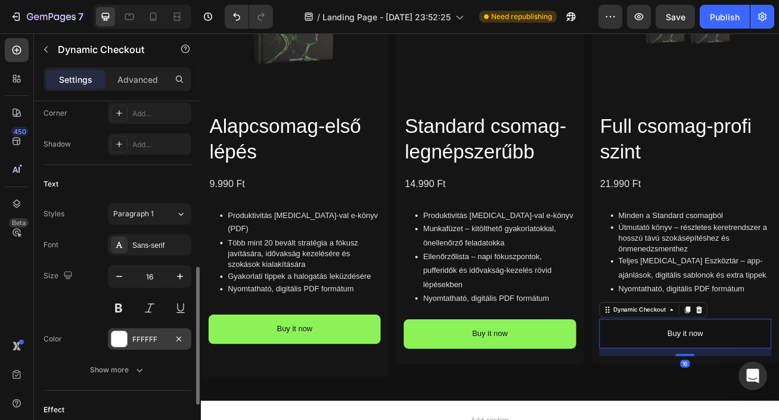
click at [159, 334] on div "FFFFFF" at bounding box center [149, 339] width 35 height 11
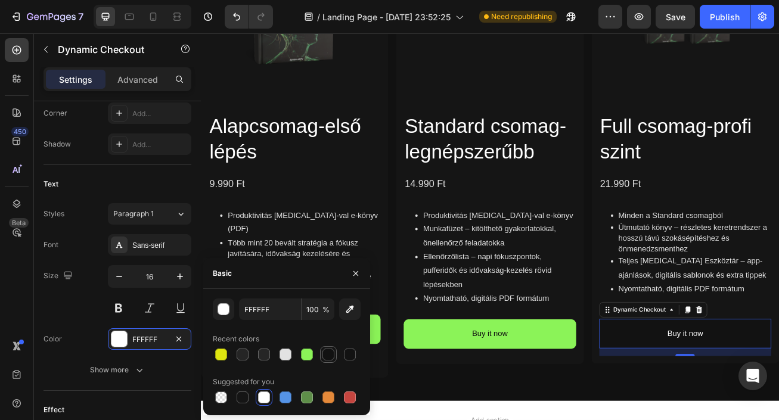
click at [334, 361] on div at bounding box center [328, 355] width 14 height 14
type input "111111"
click at [357, 270] on icon "button" at bounding box center [356, 274] width 10 height 10
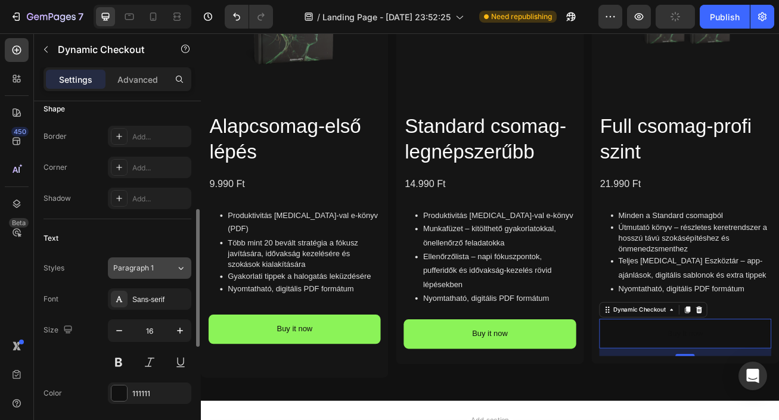
scroll to position [344, 0]
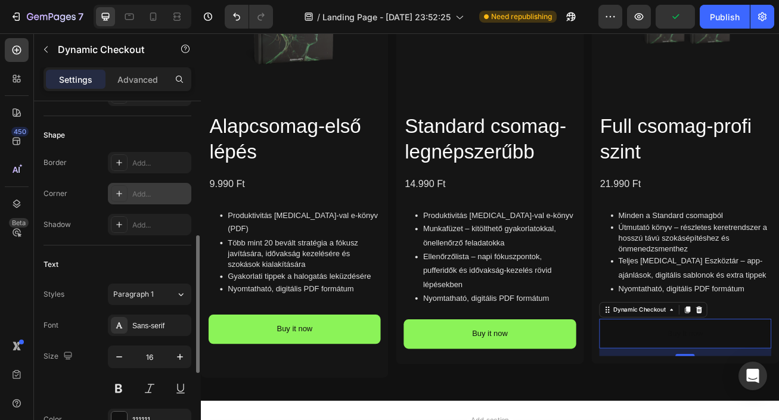
click at [144, 190] on div "Add..." at bounding box center [160, 194] width 56 height 11
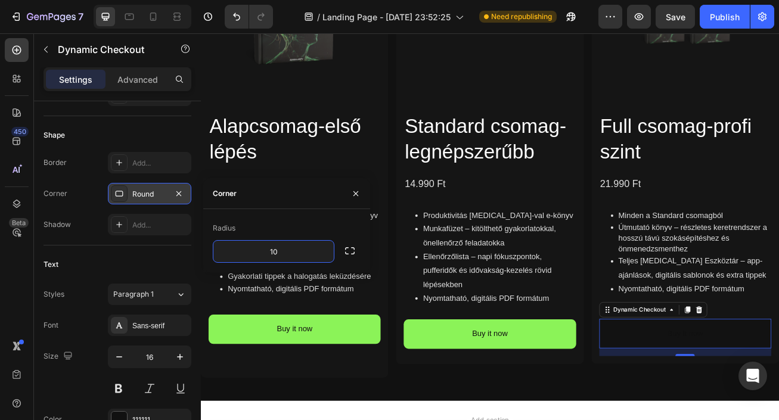
type input "10"
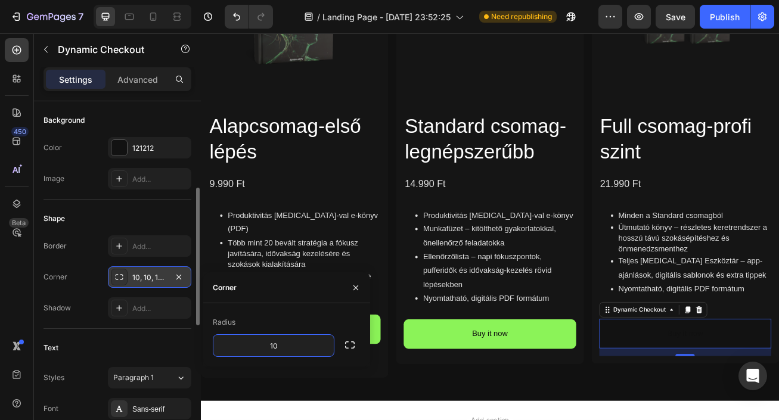
scroll to position [247, 0]
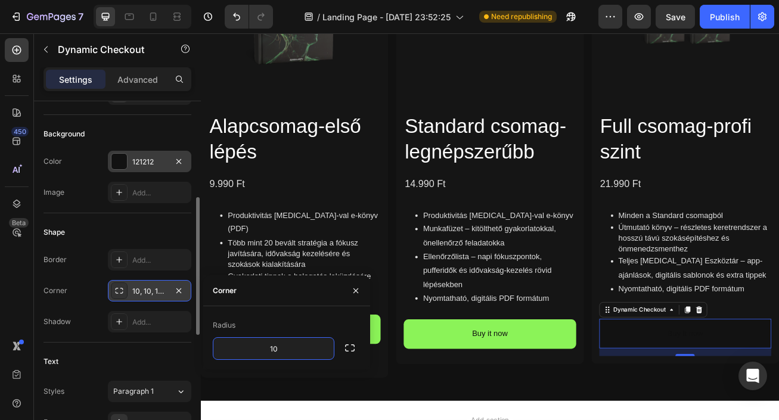
click at [153, 157] on div "121212" at bounding box center [149, 162] width 35 height 11
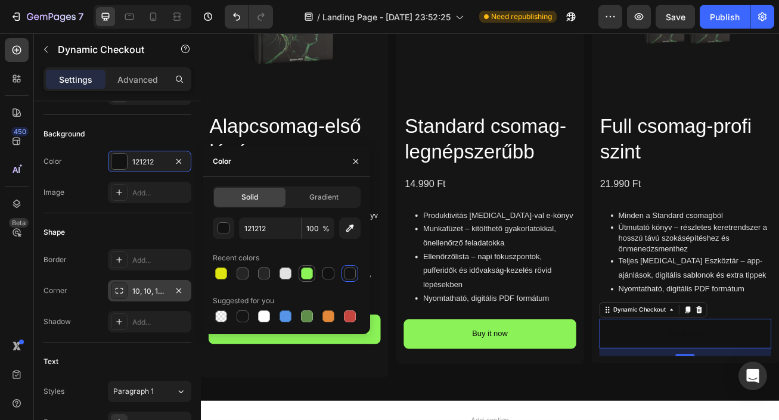
click at [301, 272] on div at bounding box center [307, 274] width 12 height 12
type input "8BF358"
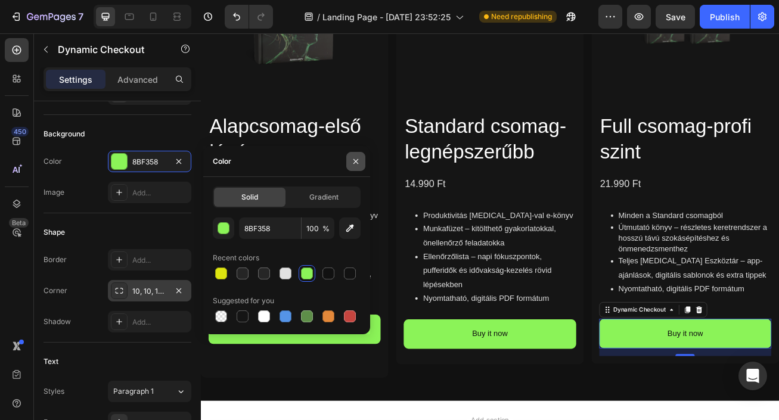
click at [354, 161] on icon "button" at bounding box center [356, 162] width 10 height 10
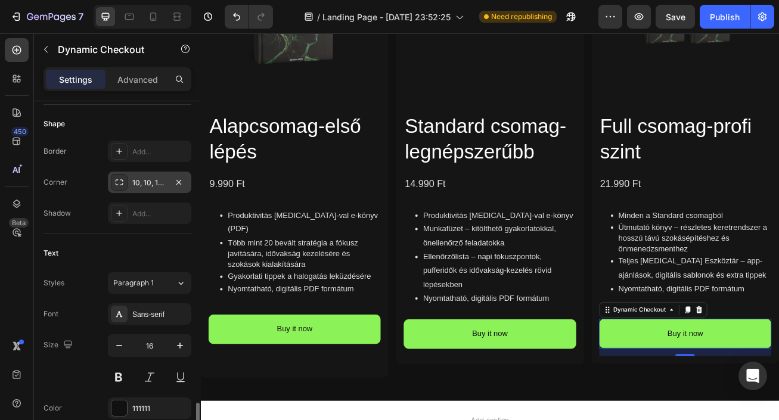
scroll to position [551, 0]
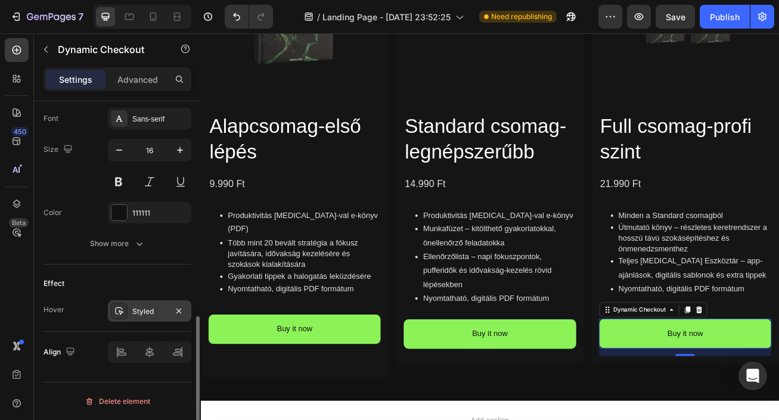
click at [141, 305] on div "Styled" at bounding box center [149, 311] width 83 height 21
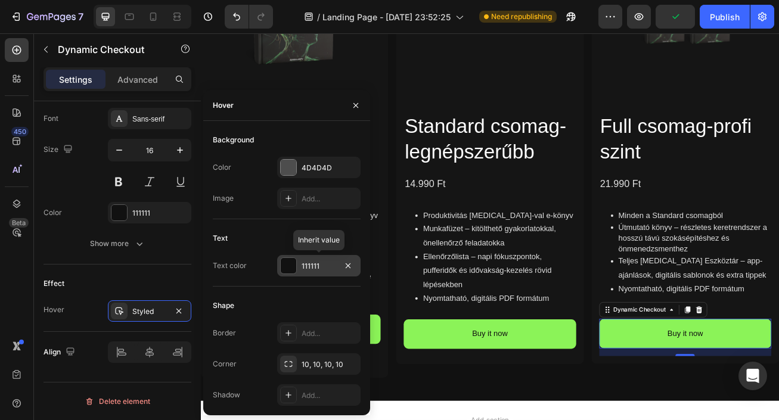
click at [324, 268] on div "111111" at bounding box center [319, 266] width 35 height 11
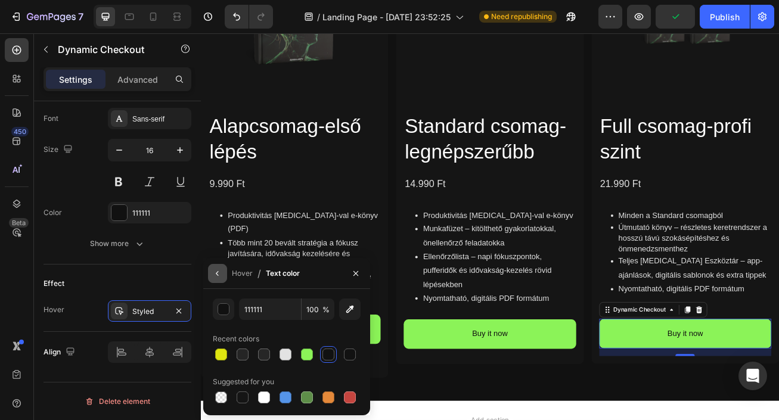
click at [222, 274] on icon "button" at bounding box center [218, 274] width 10 height 10
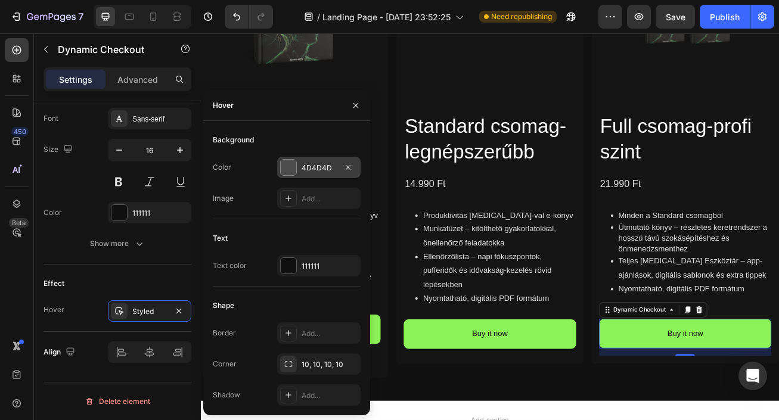
click at [312, 174] on div "4D4D4D" at bounding box center [318, 167] width 83 height 21
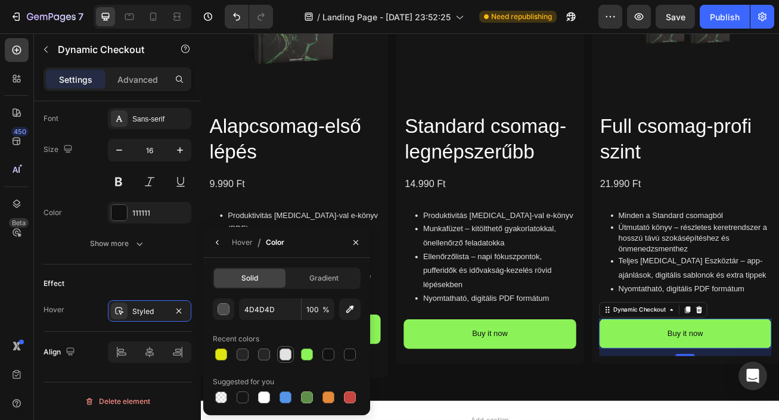
click at [288, 353] on div at bounding box center [286, 355] width 12 height 12
type input "E2E2E2"
click at [358, 243] on icon "button" at bounding box center [356, 243] width 10 height 10
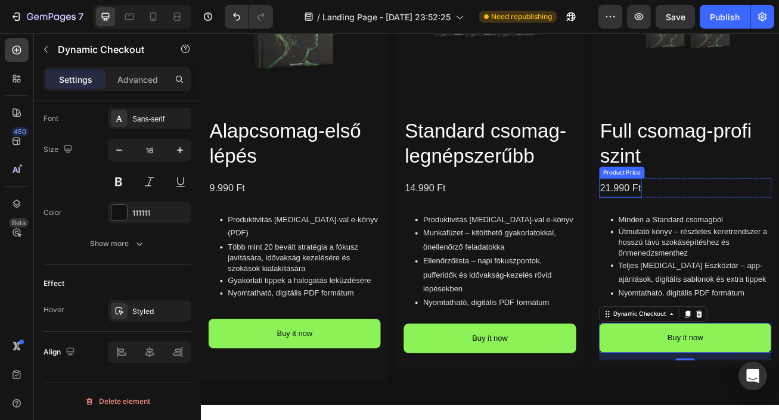
scroll to position [1376, 0]
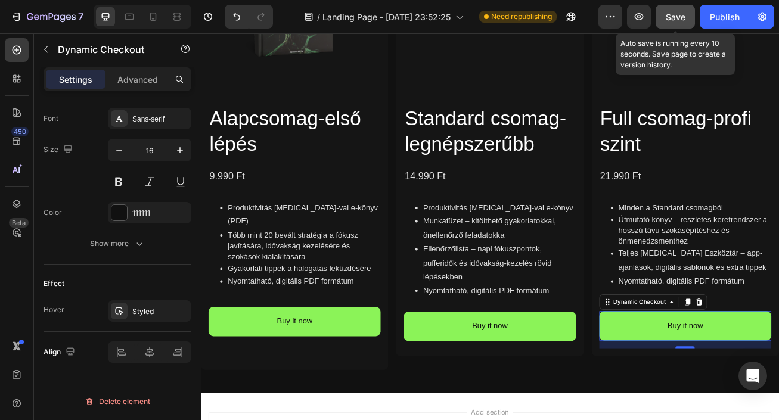
click at [671, 22] on div "Save" at bounding box center [676, 17] width 20 height 13
